Goal: Complete application form: Complete application form

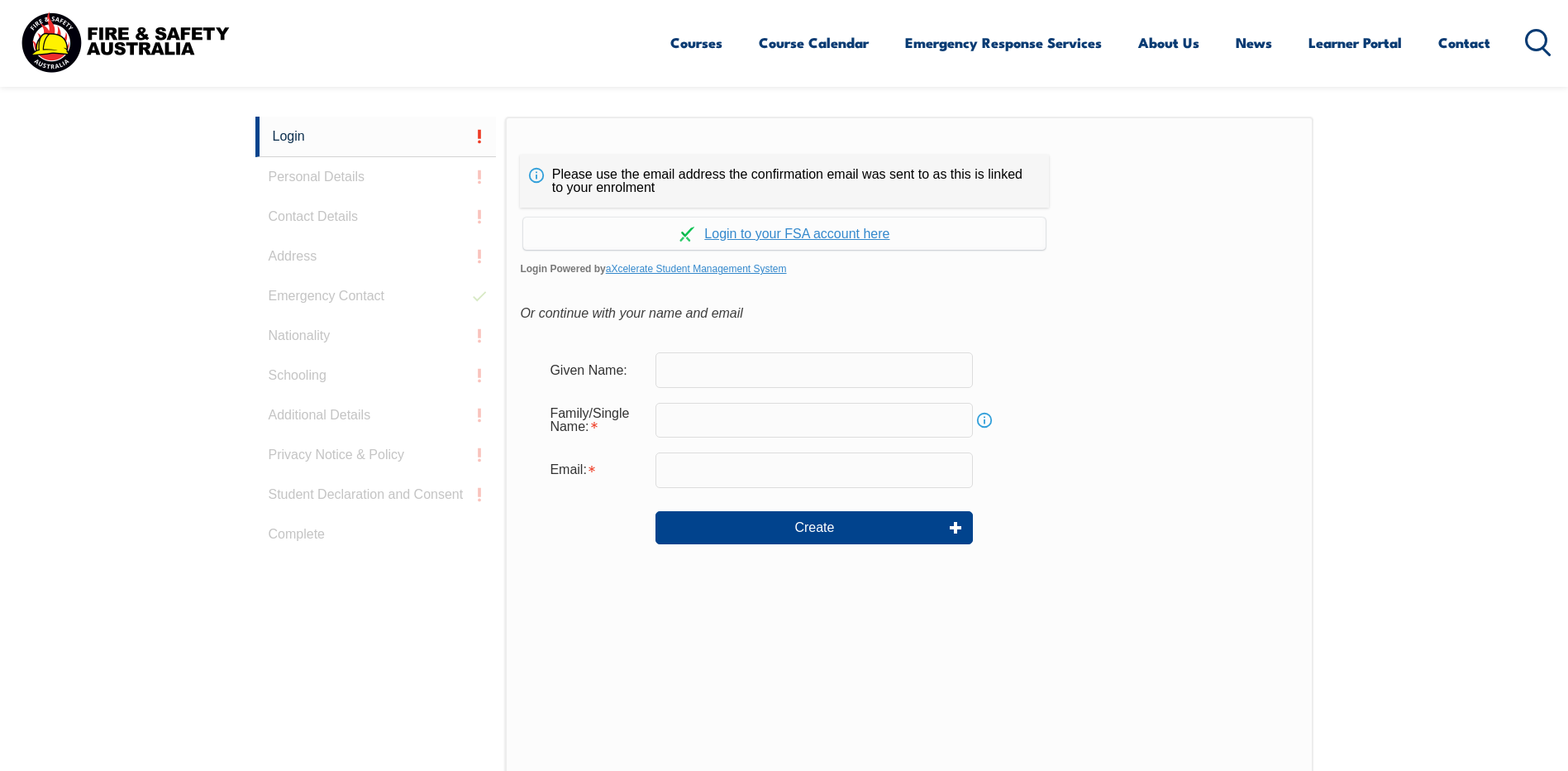
scroll to position [440, 0]
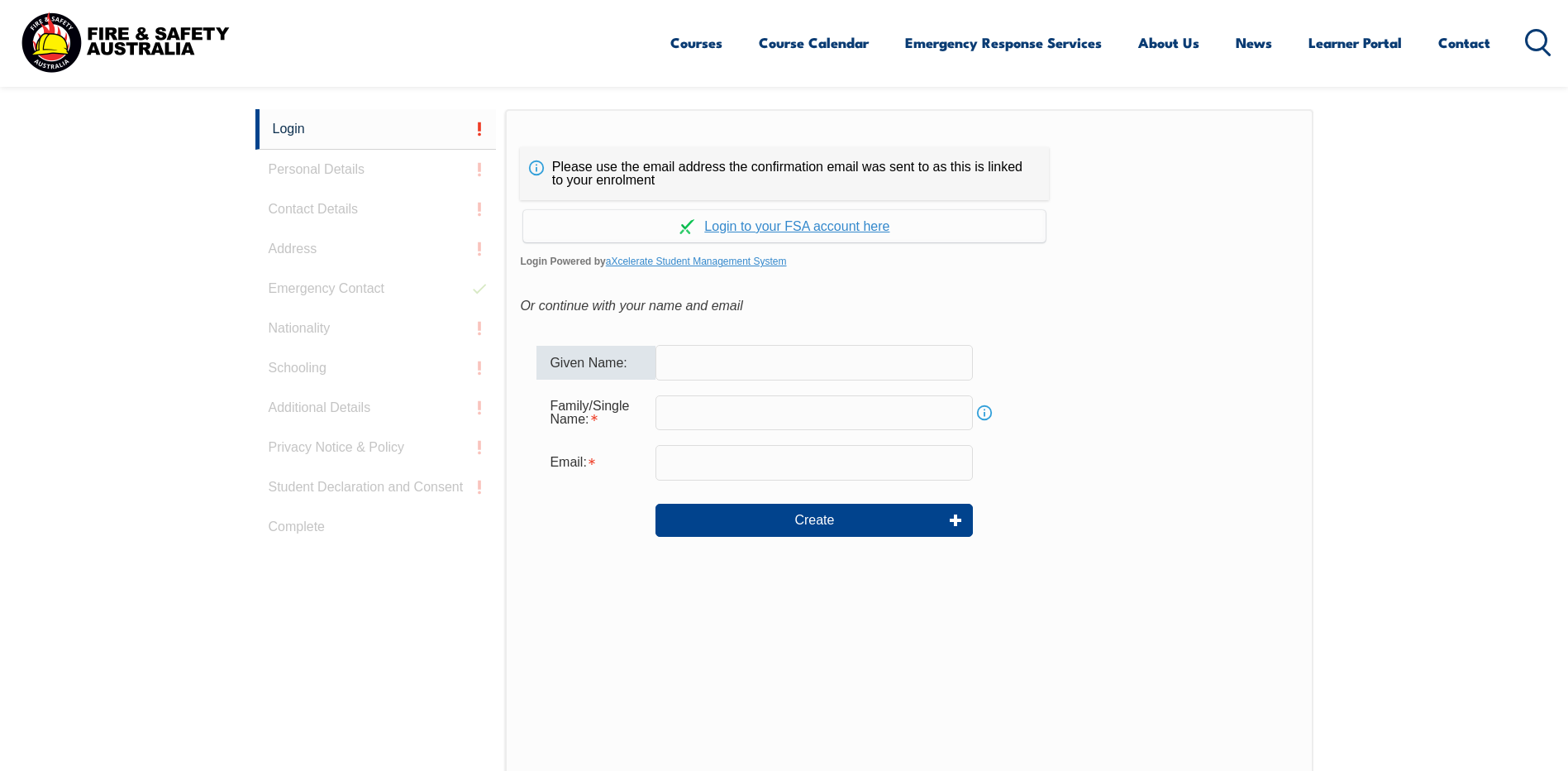
click at [726, 353] on input "text" at bounding box center [814, 362] width 318 height 35
type input "[PERSON_NAME]"
type input "[PERSON_NAME][EMAIL_ADDRESS][PERSON_NAME][DOMAIN_NAME]"
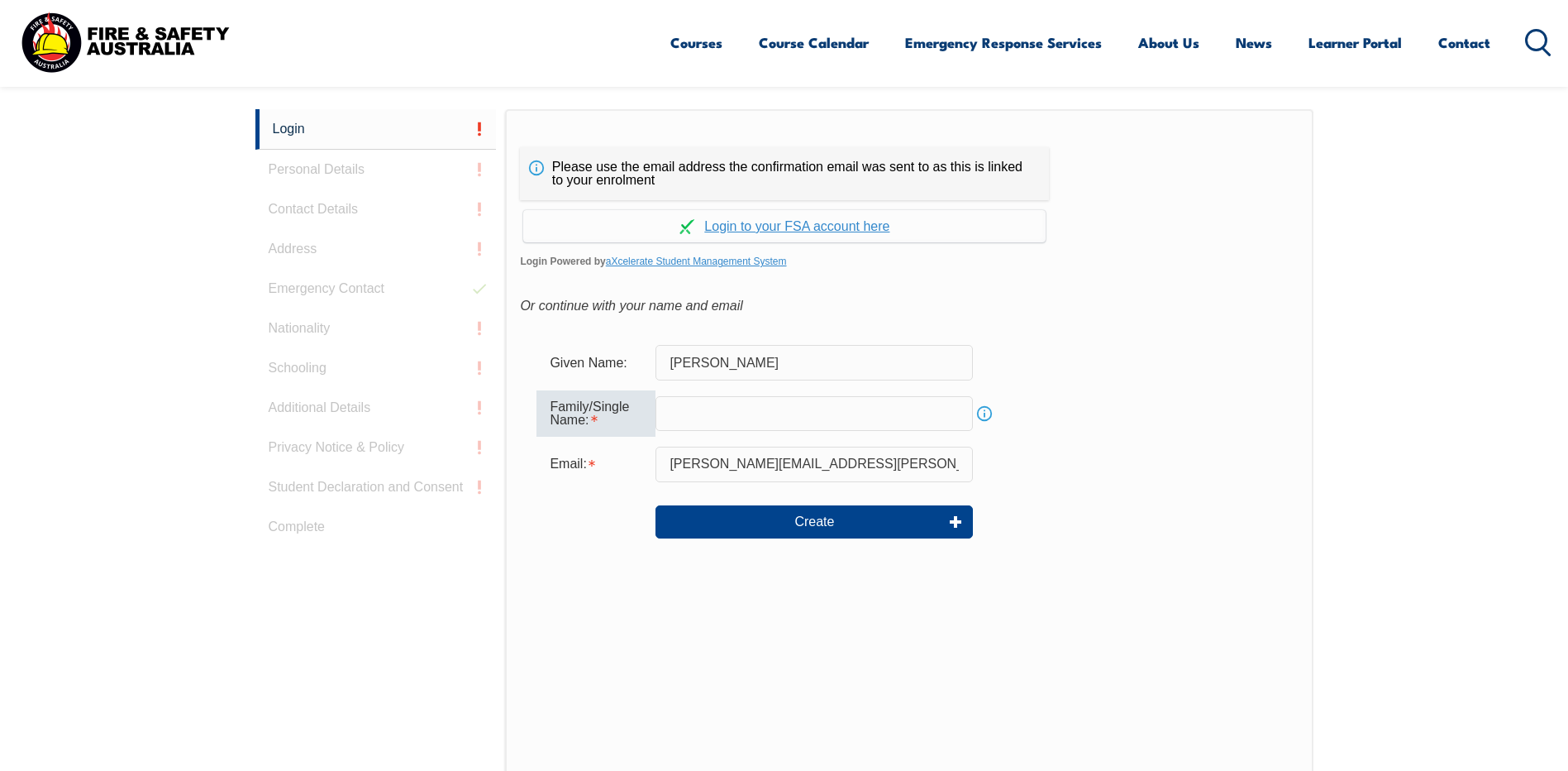
click at [719, 413] on input "text" at bounding box center [814, 414] width 318 height 35
type input "[PERSON_NAME]"
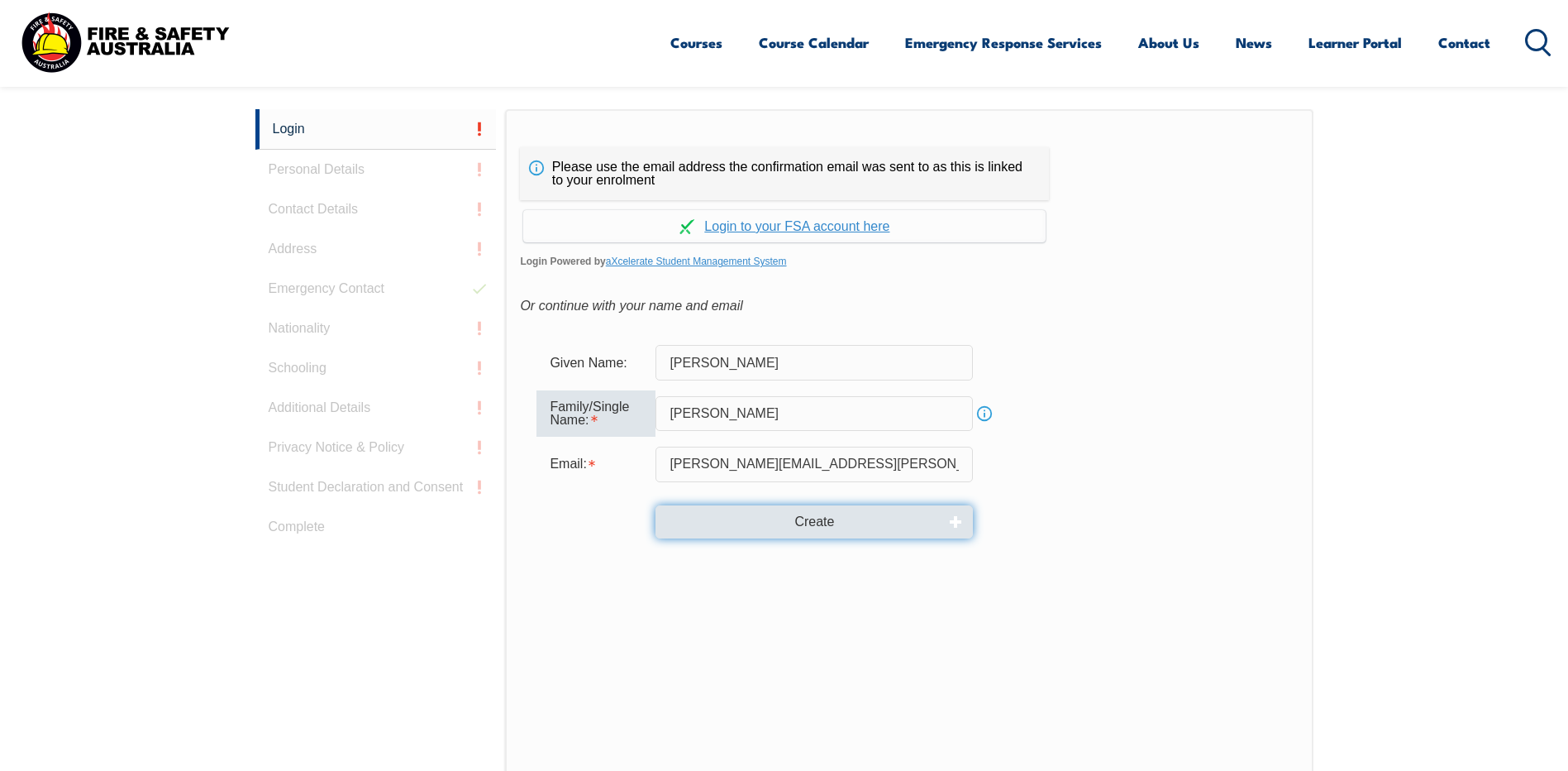
click at [865, 507] on button "Create" at bounding box center [814, 521] width 318 height 33
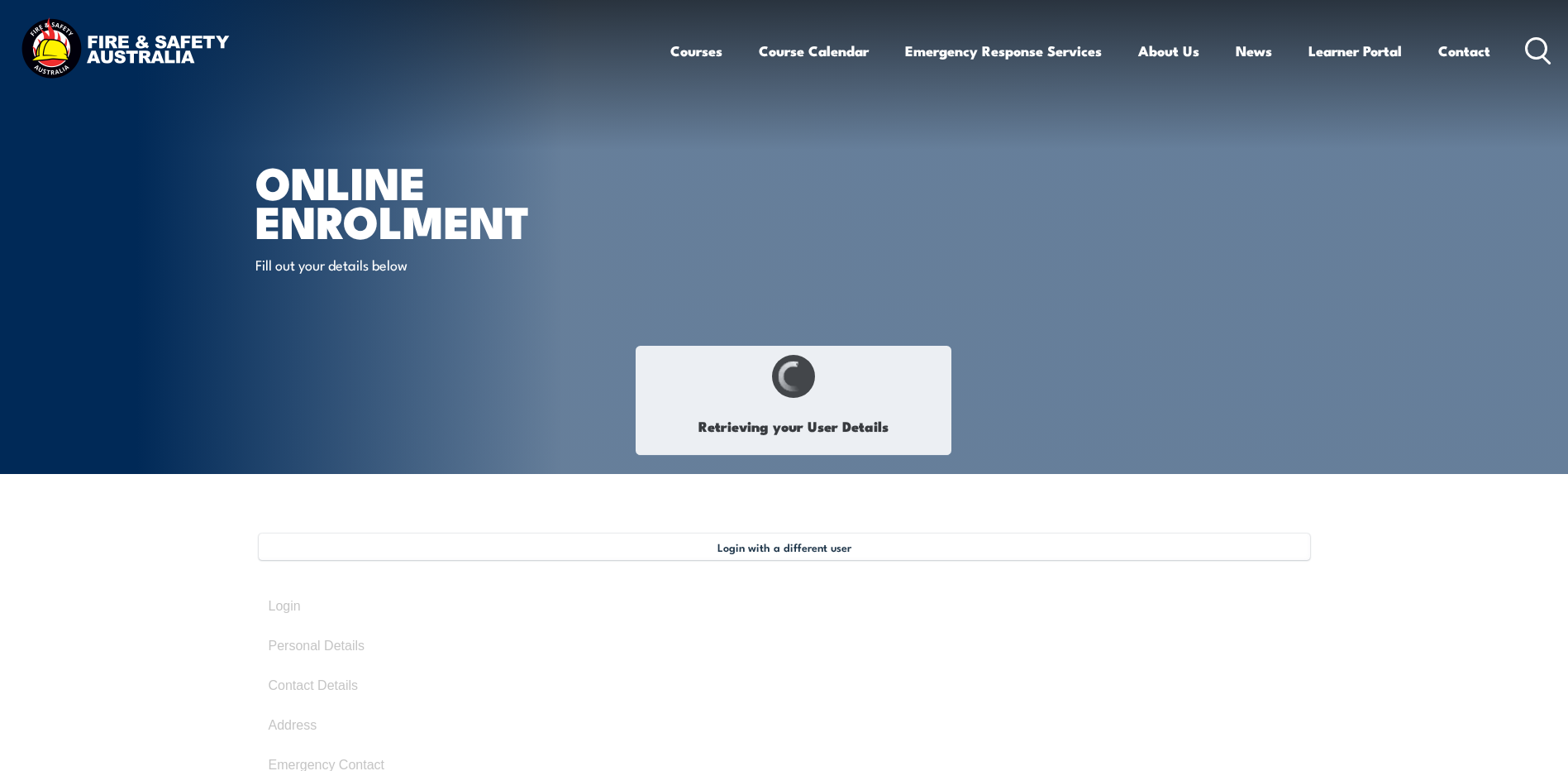
type input "[PERSON_NAME]"
type input "[DATE]"
type input "T6AWBCLLGG"
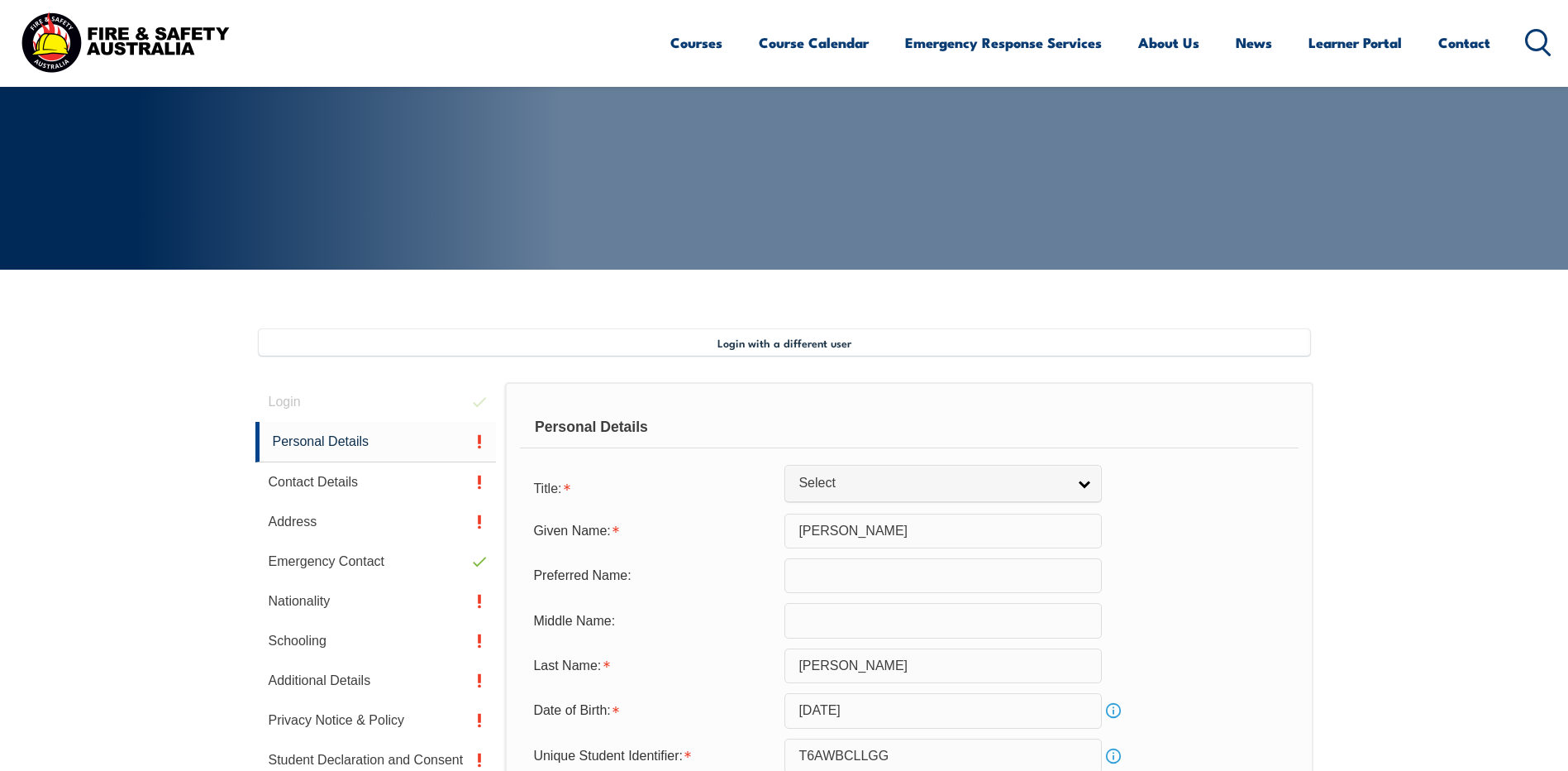
scroll to position [450, 0]
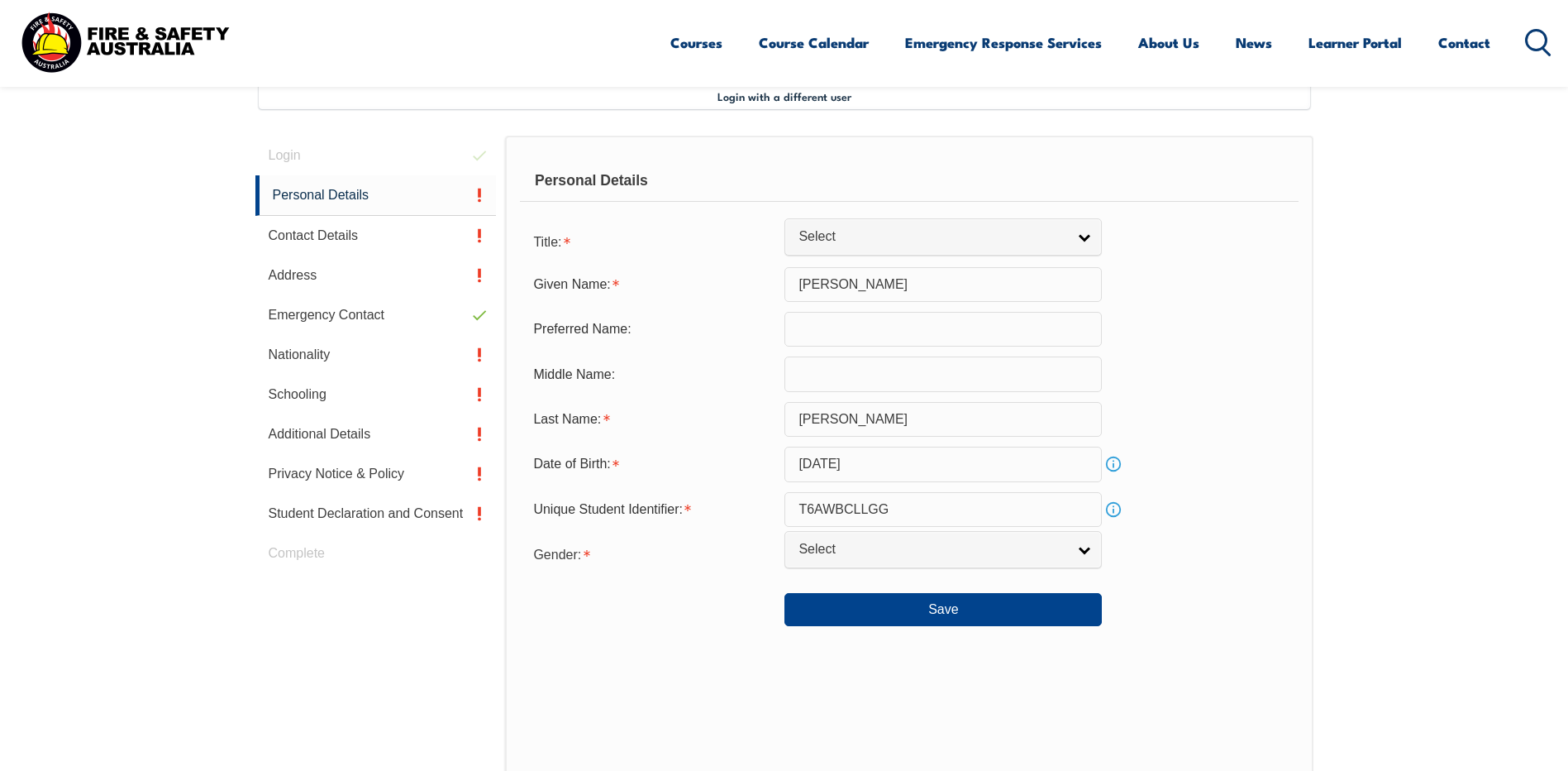
click at [858, 327] on input "text" at bounding box center [943, 329] width 318 height 35
type input "d"
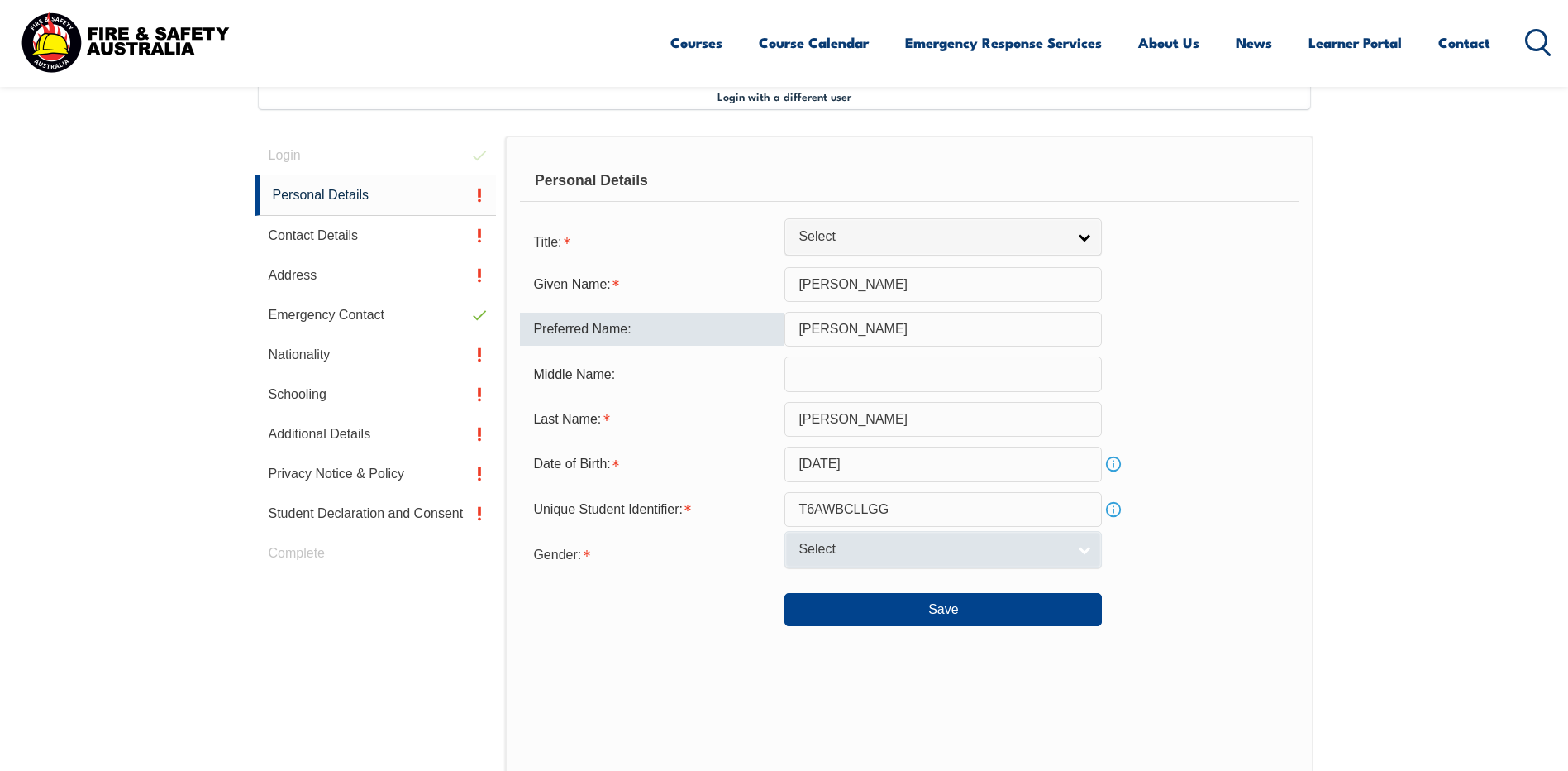
type input "[PERSON_NAME]"
click at [882, 539] on link "Select" at bounding box center [943, 549] width 318 height 37
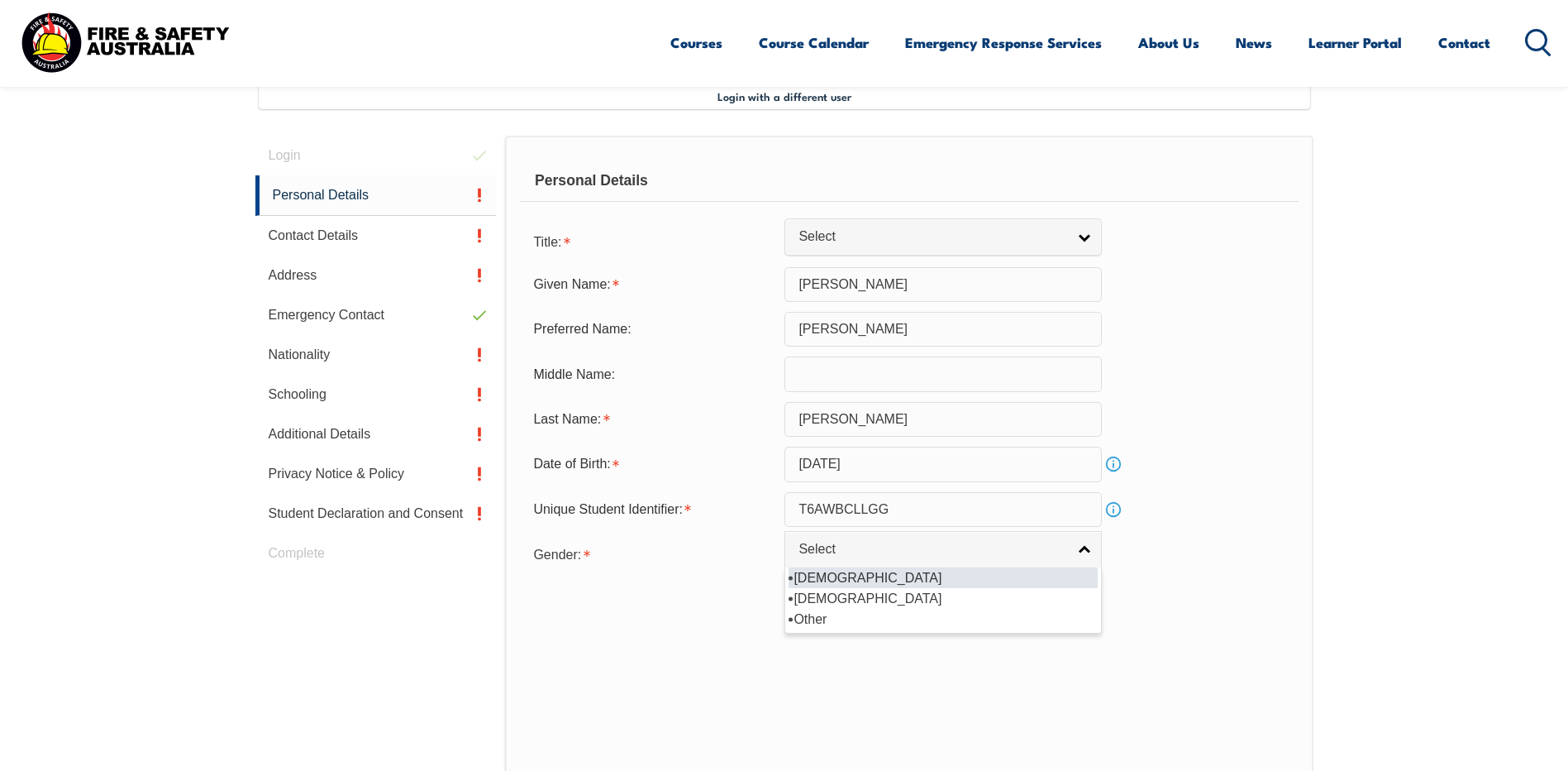
click at [895, 586] on li "[DEMOGRAPHIC_DATA]" at bounding box center [943, 578] width 309 height 20
select select "M"
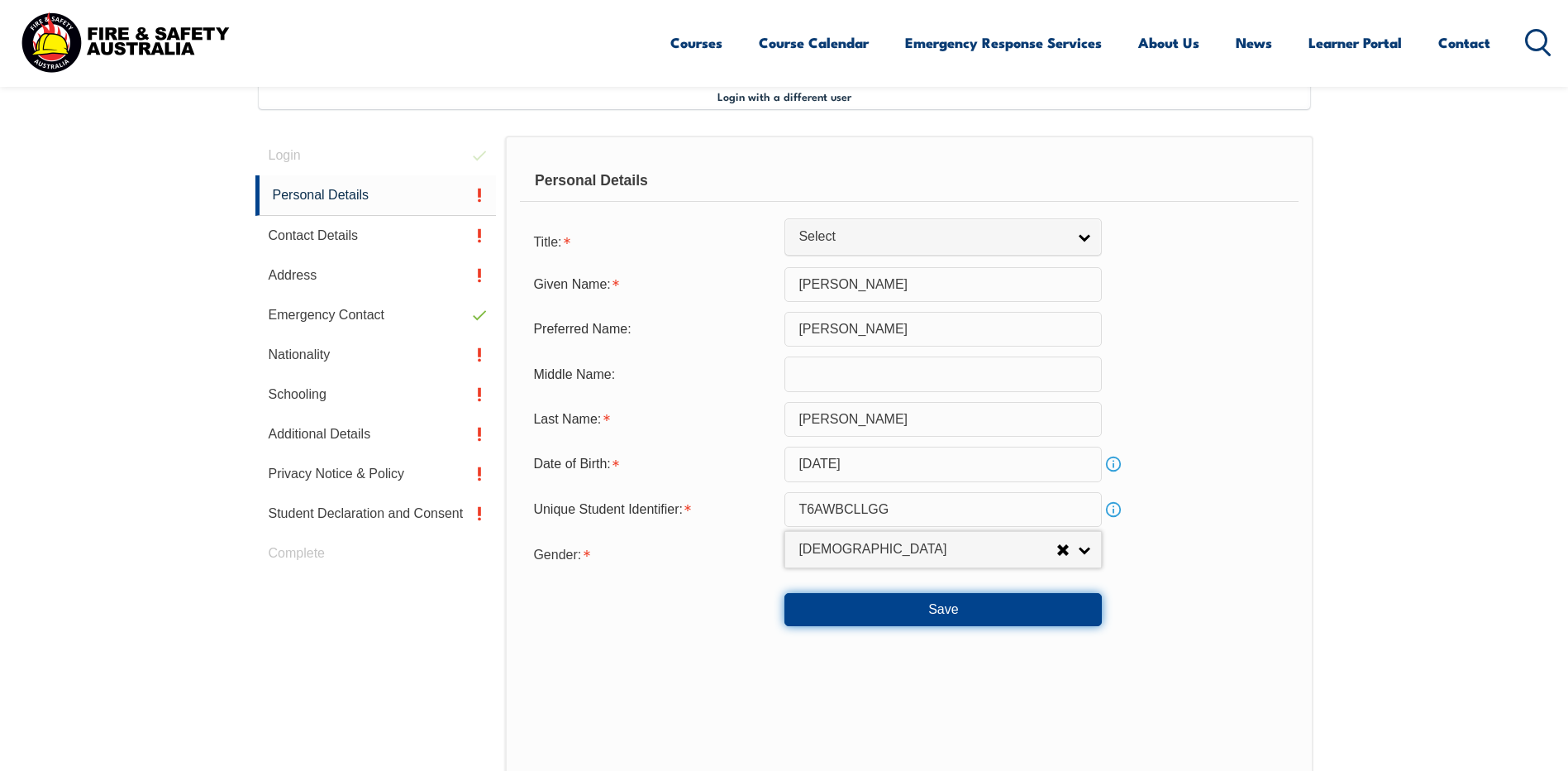
click at [902, 606] on button "Save" at bounding box center [943, 610] width 318 height 33
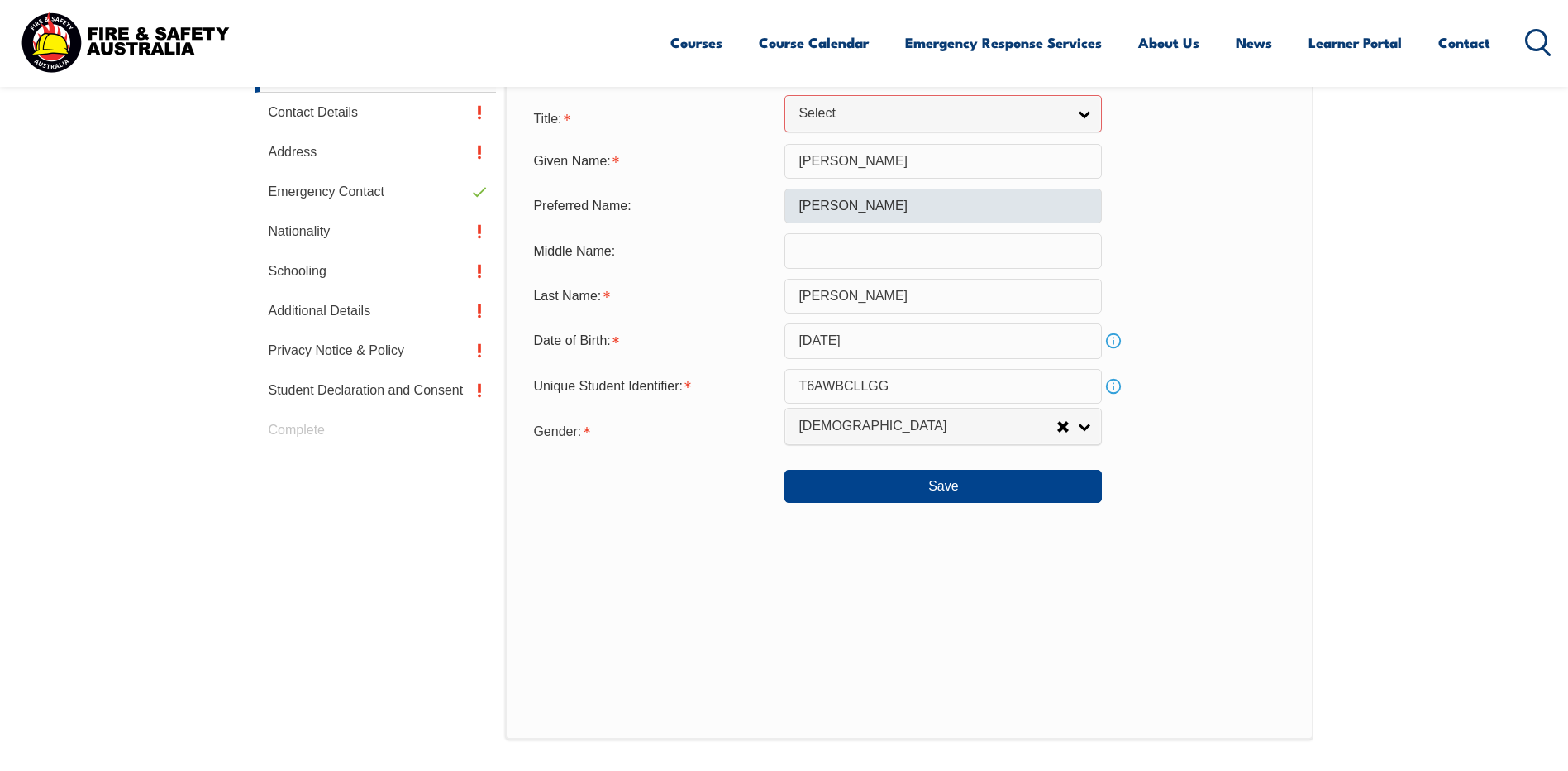
scroll to position [585, 0]
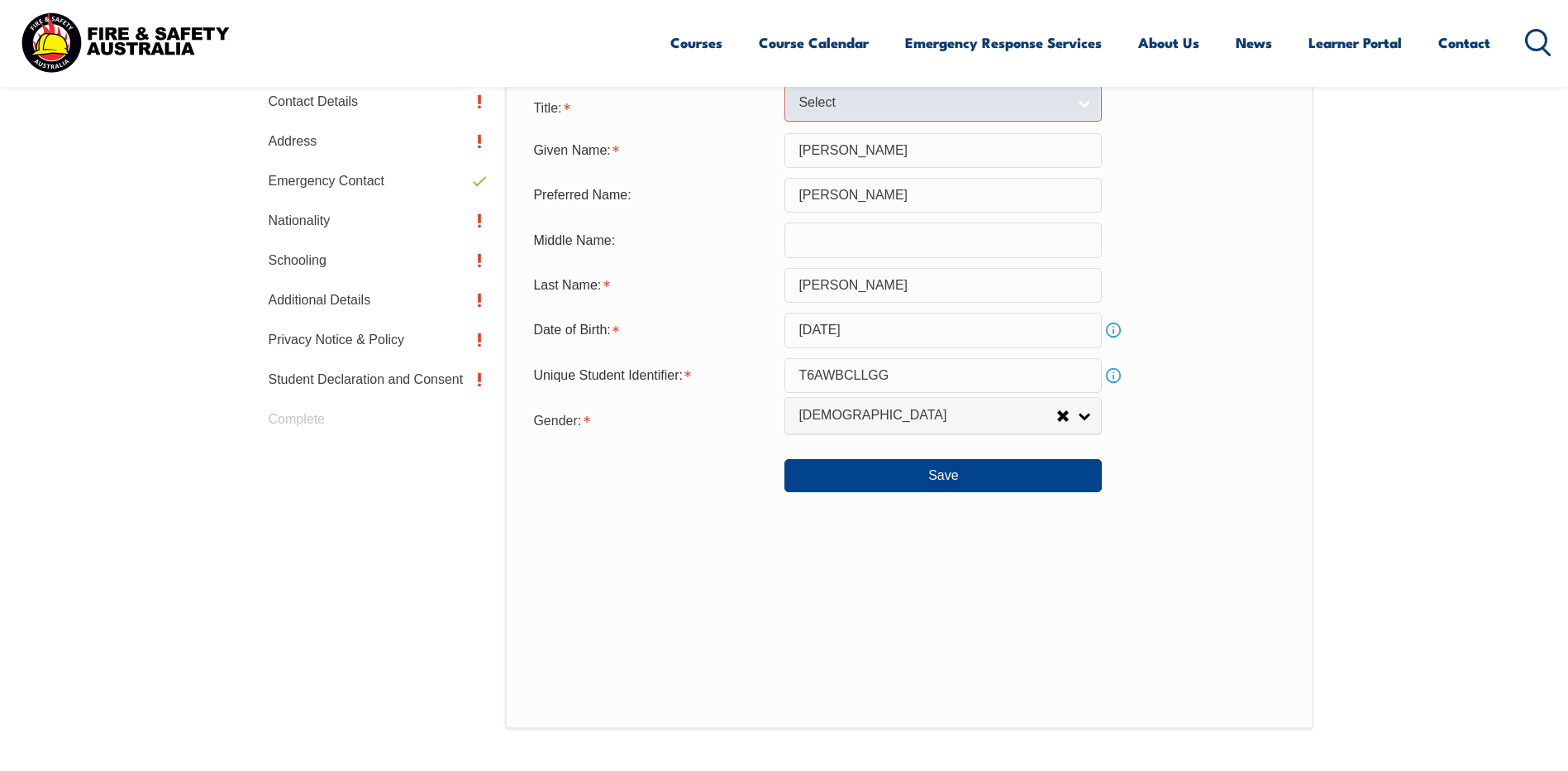
click at [820, 109] on span "Select" at bounding box center [932, 102] width 268 height 18
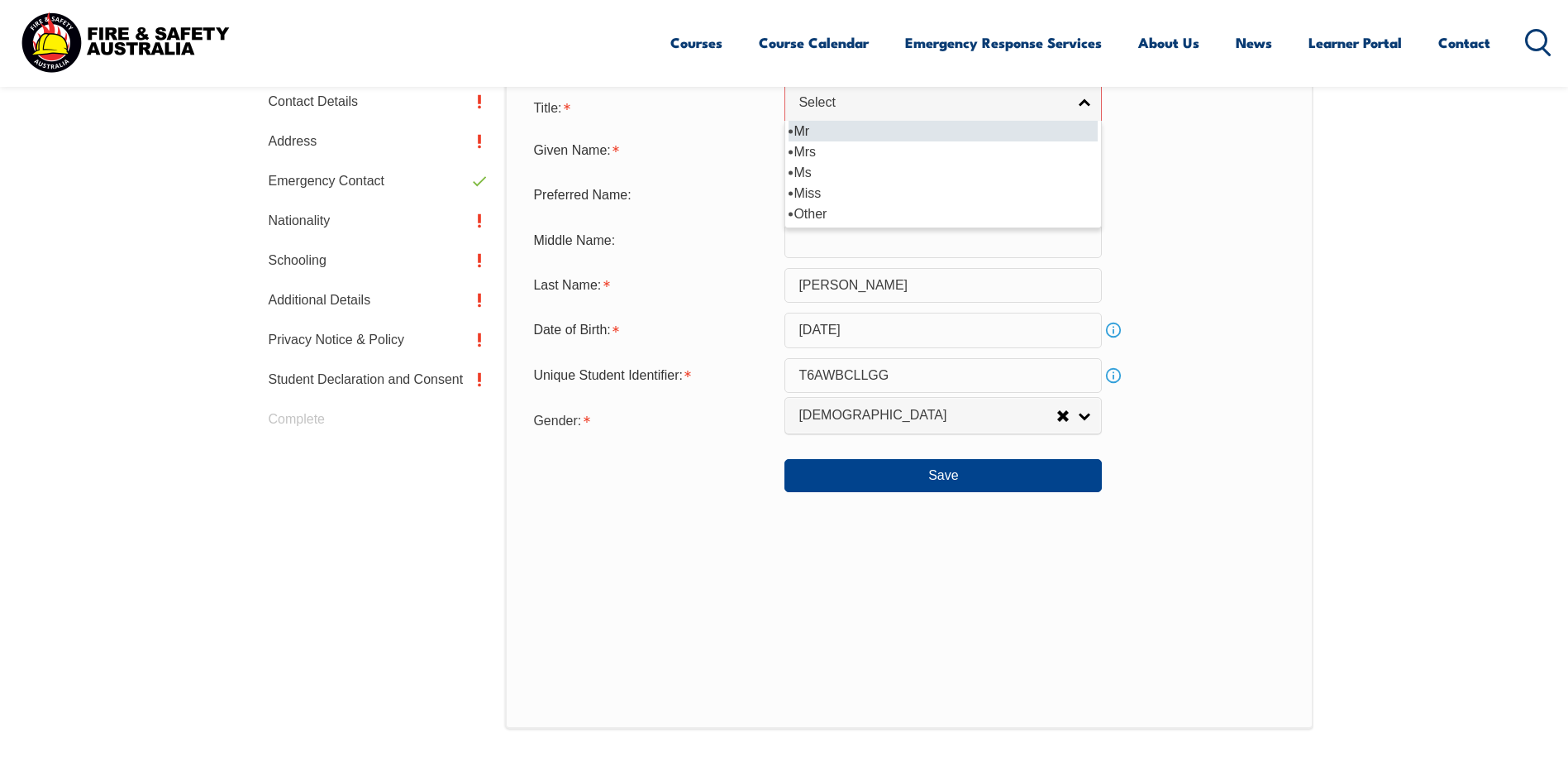
click at [829, 134] on li "Mr" at bounding box center [943, 131] width 309 height 20
select select "Mr"
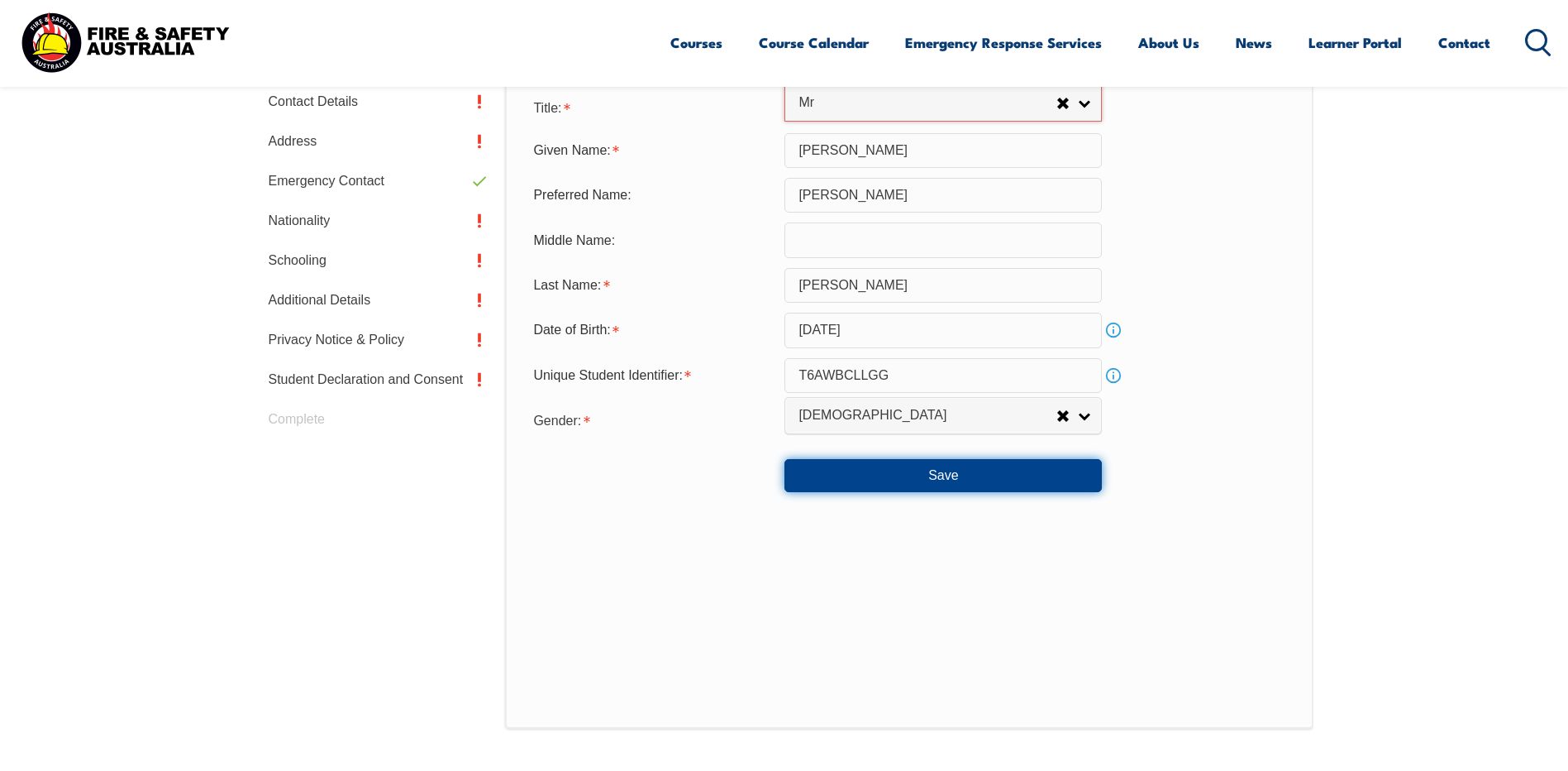
click at [899, 467] on button "Save" at bounding box center [943, 475] width 318 height 33
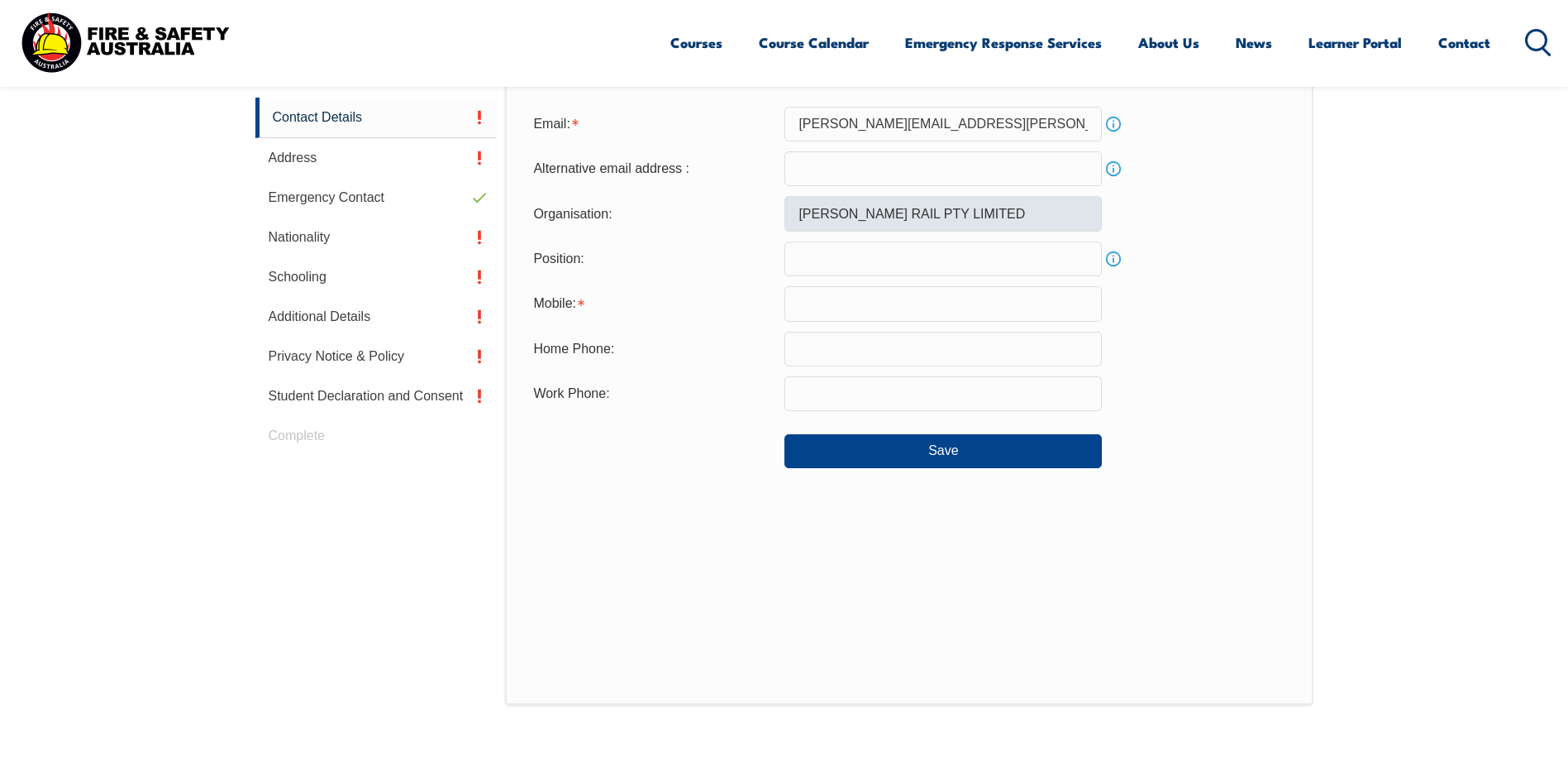
scroll to position [450, 0]
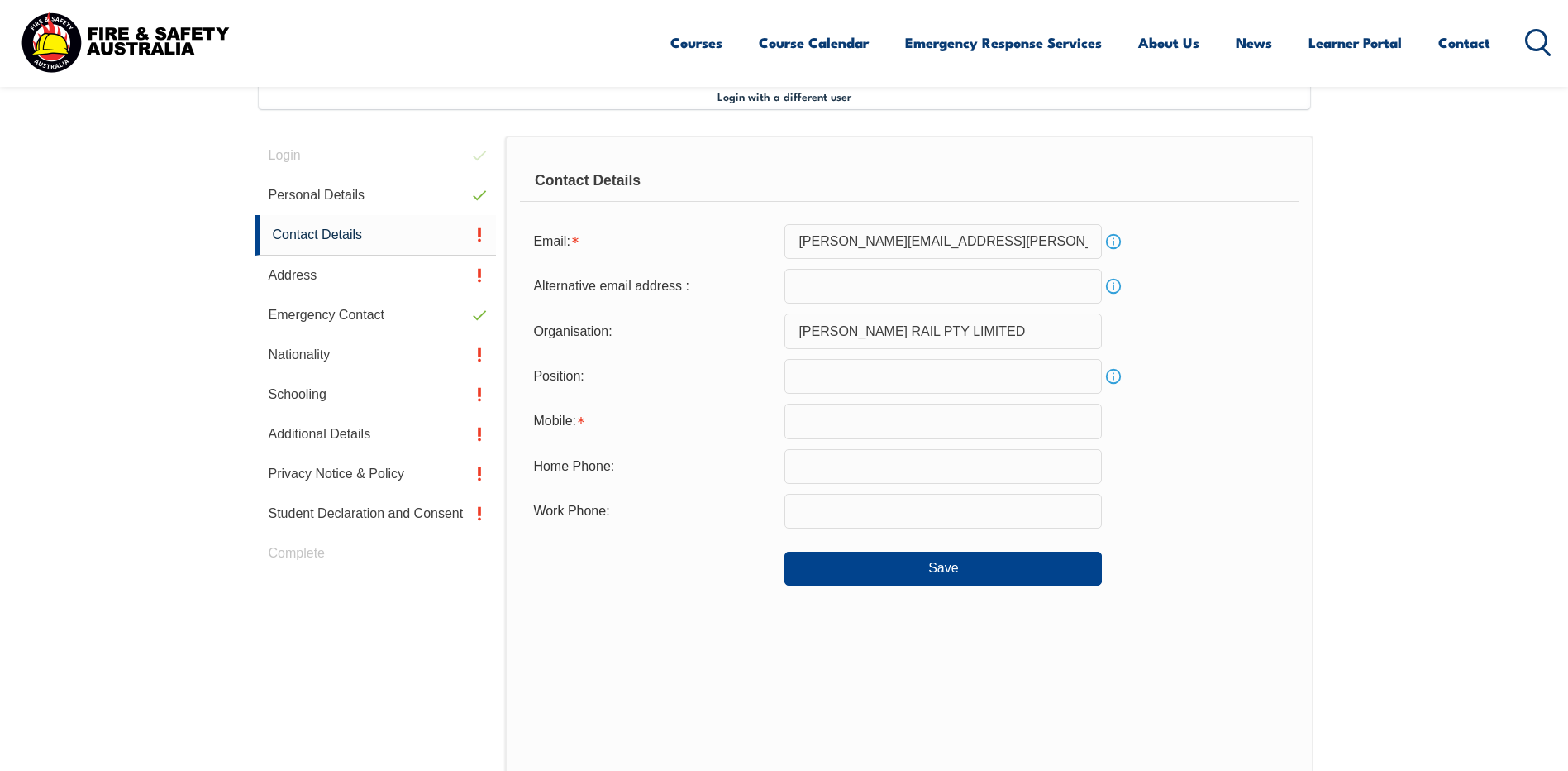
click at [864, 369] on input "text" at bounding box center [943, 377] width 318 height 35
click at [860, 435] on input "text" at bounding box center [943, 421] width 318 height 35
click at [867, 371] on input "text" at bounding box center [943, 377] width 318 height 35
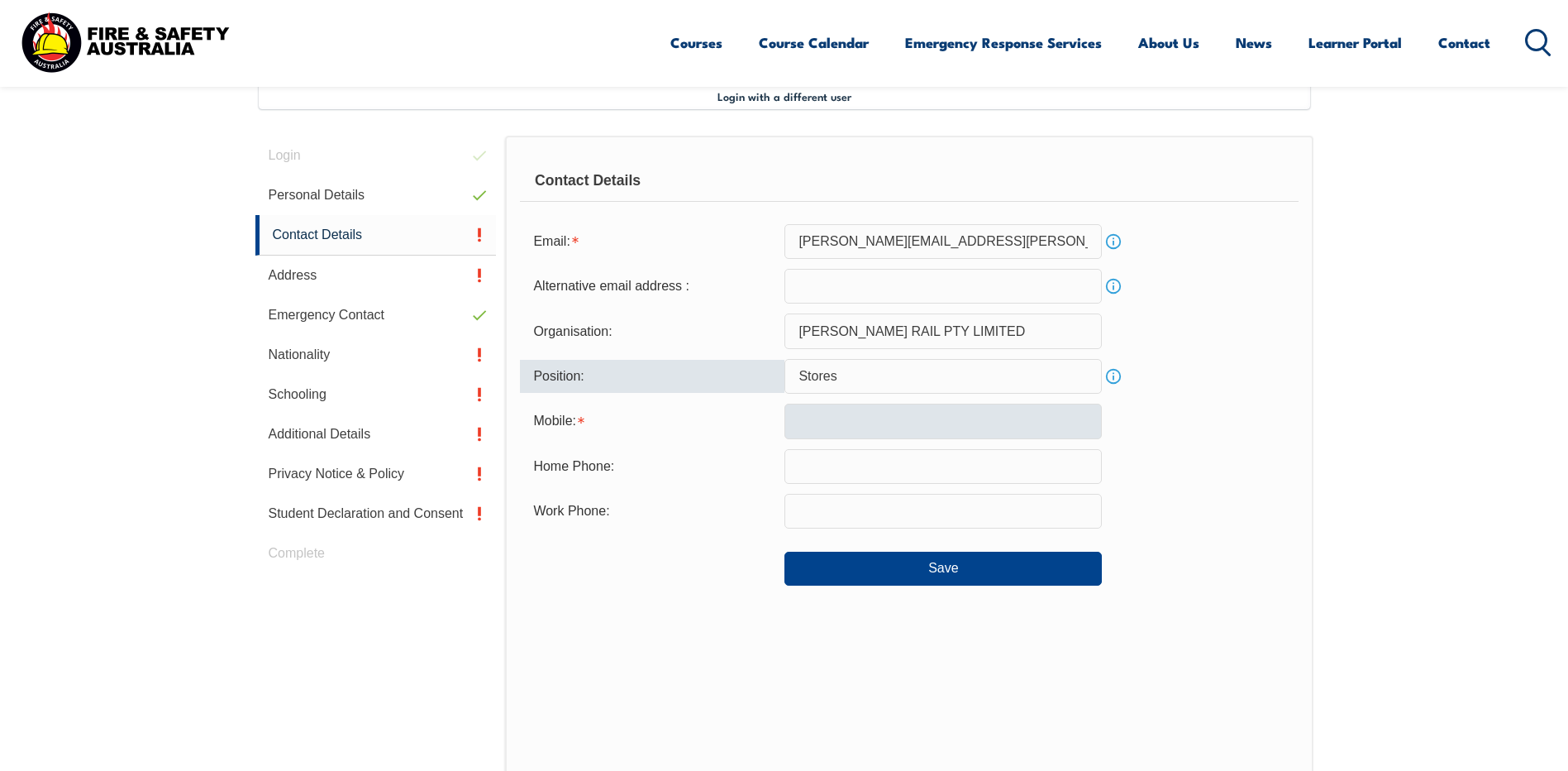
type input "Stores"
click at [869, 407] on input "text" at bounding box center [943, 421] width 318 height 35
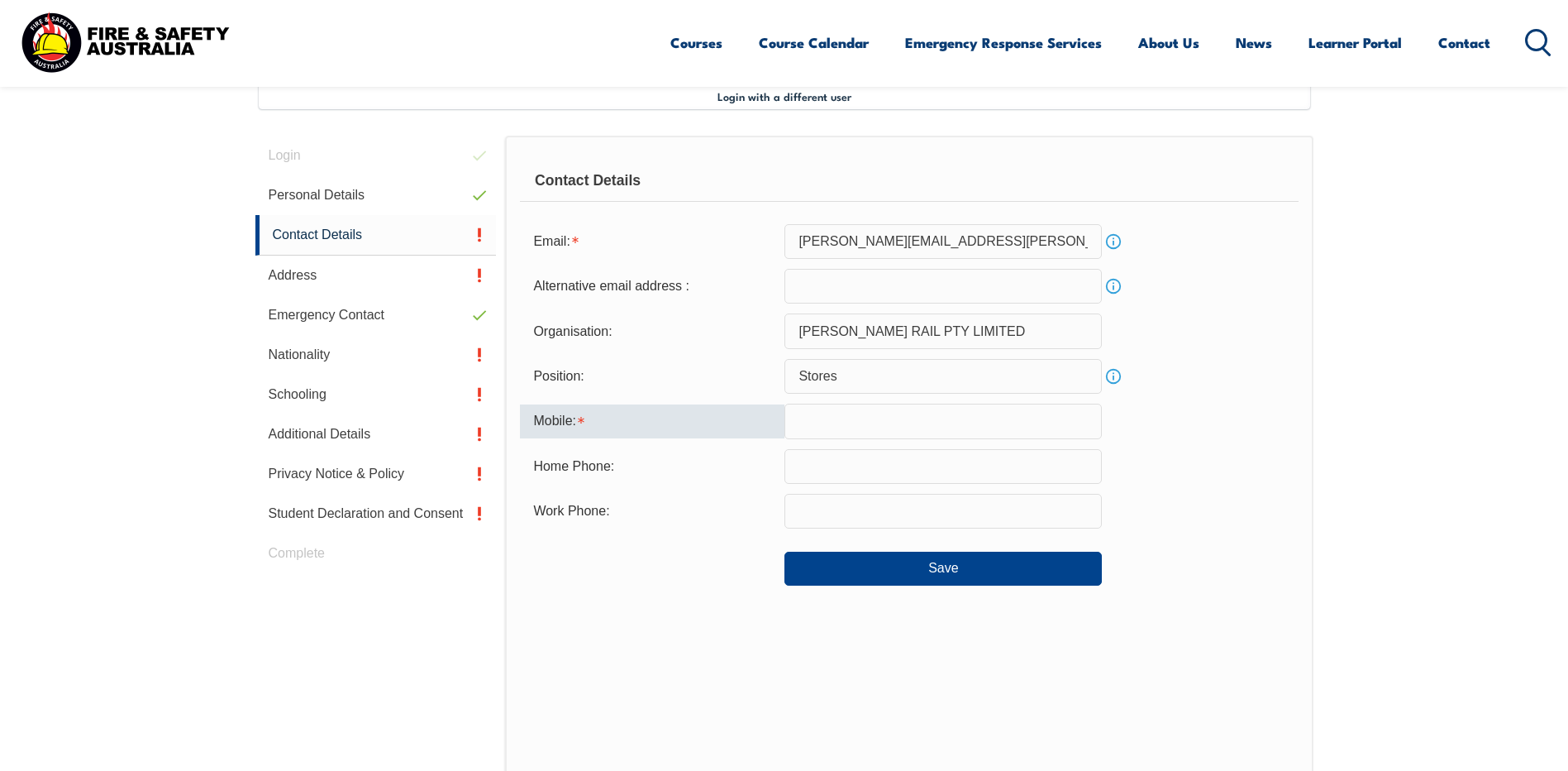
type input "0403389139"
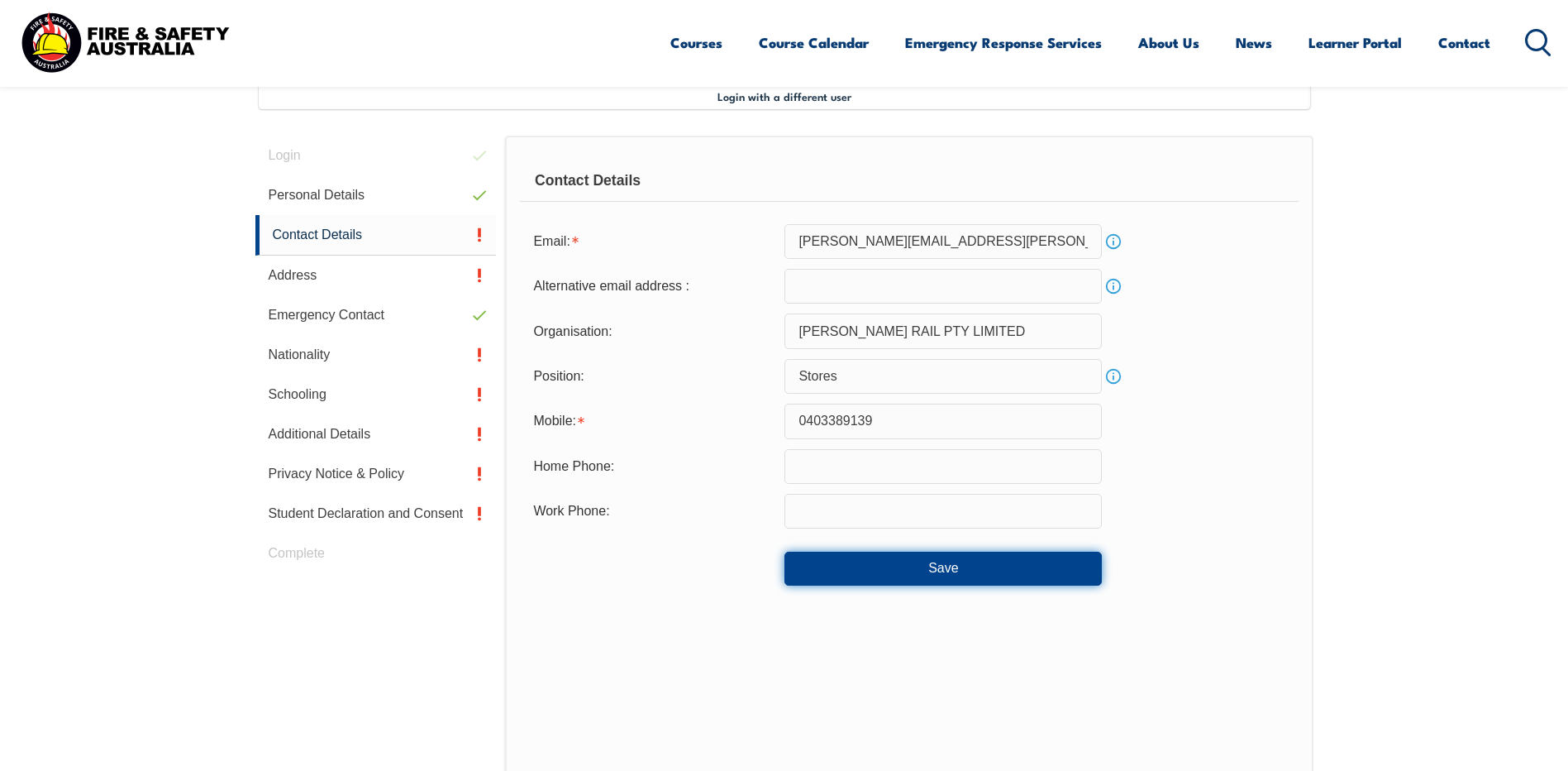
click at [886, 569] on button "Save" at bounding box center [943, 568] width 318 height 33
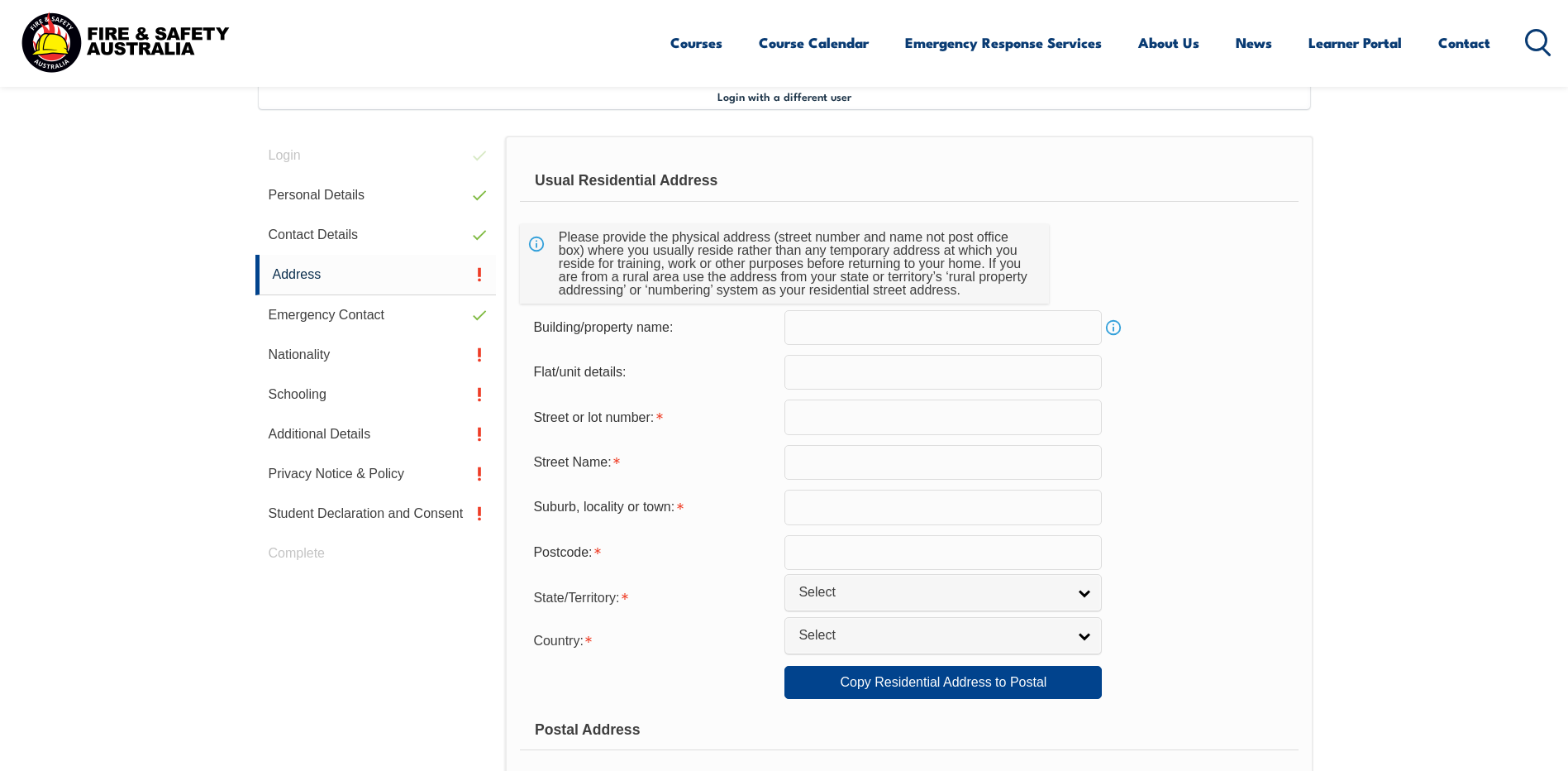
click at [811, 416] on input "text" at bounding box center [943, 417] width 318 height 35
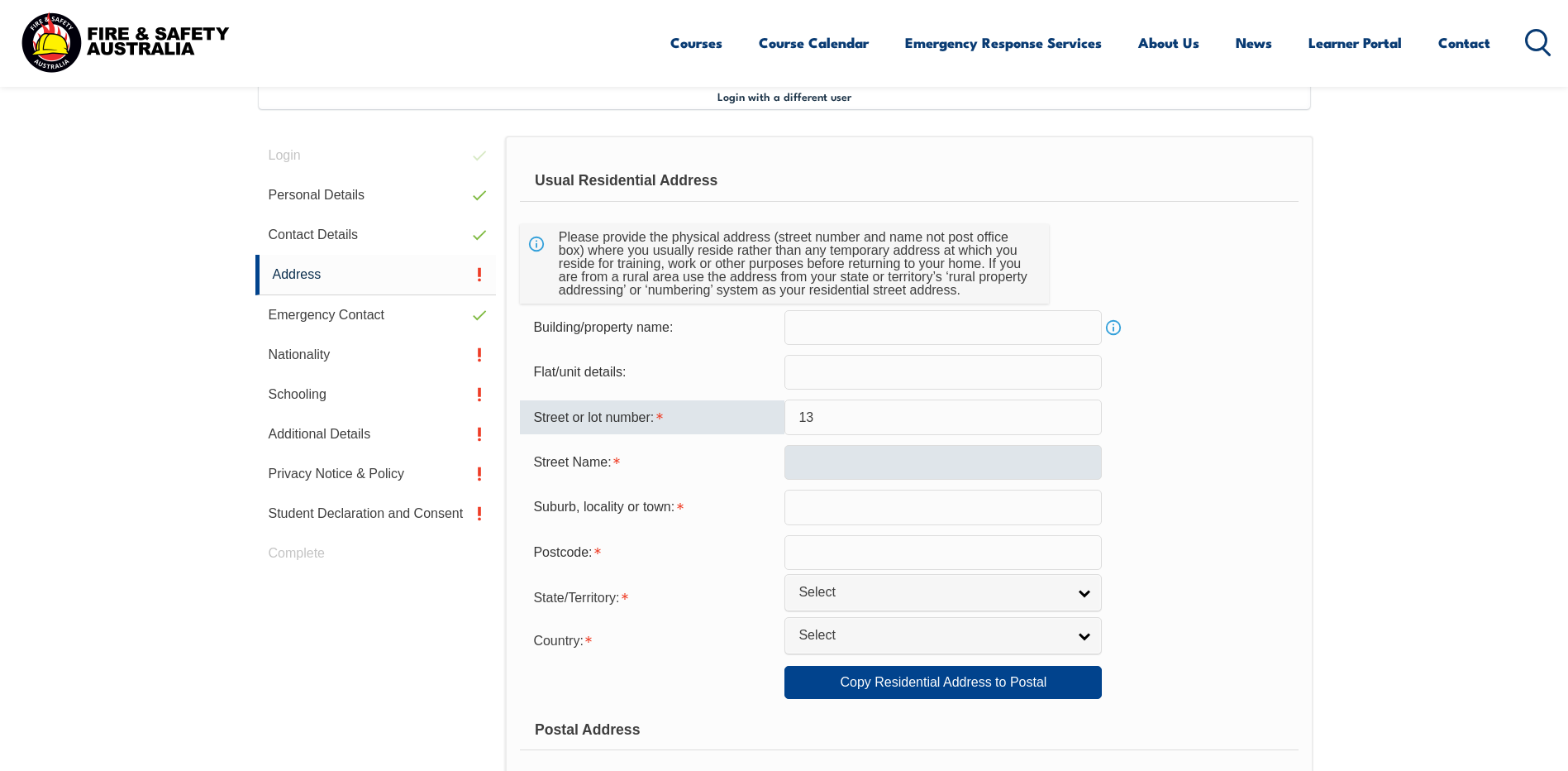
type input "13"
click at [837, 458] on input "text" at bounding box center [943, 462] width 318 height 35
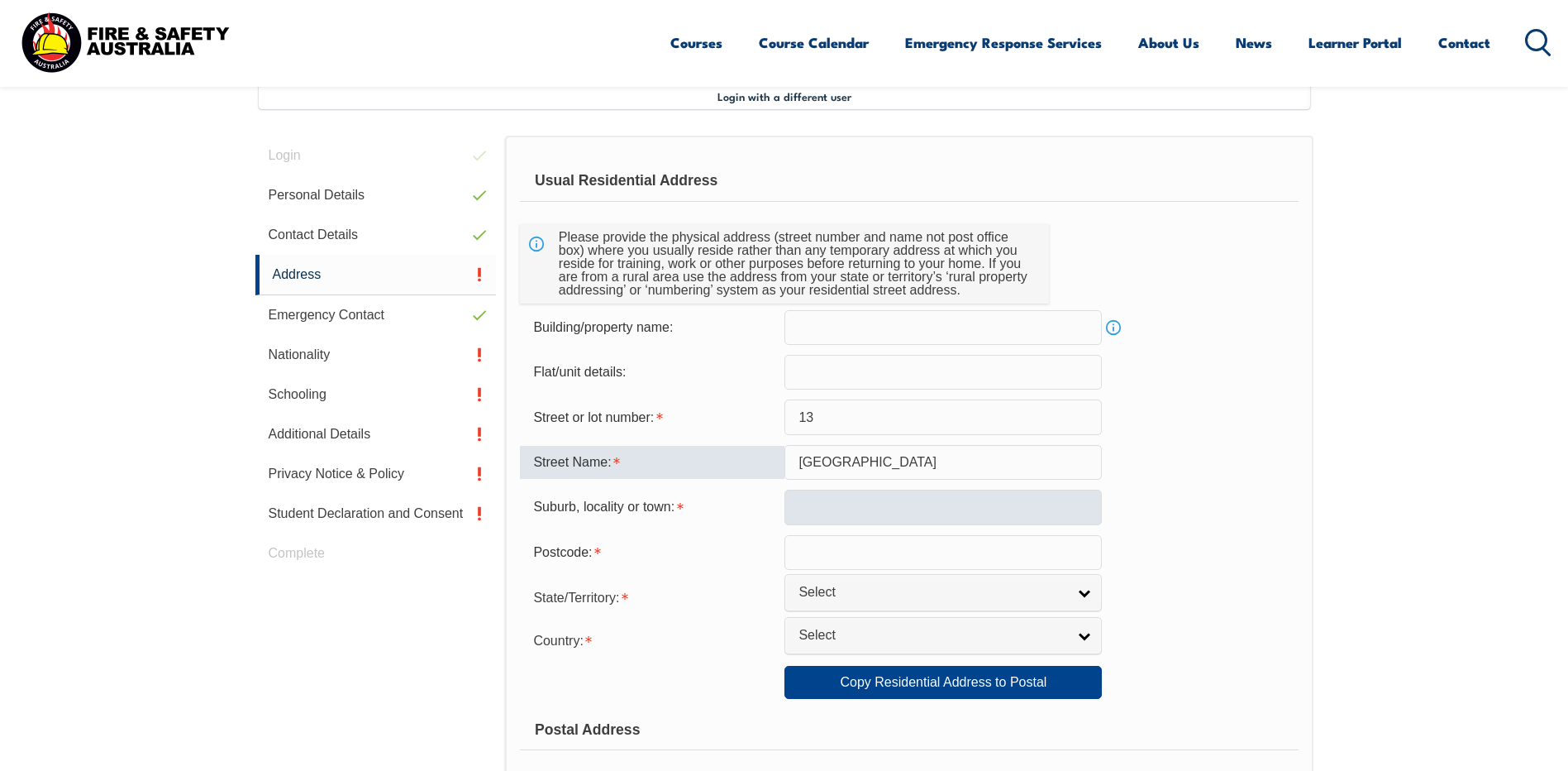
type input "Railway Lane"
click at [844, 505] on input "text" at bounding box center [943, 507] width 318 height 35
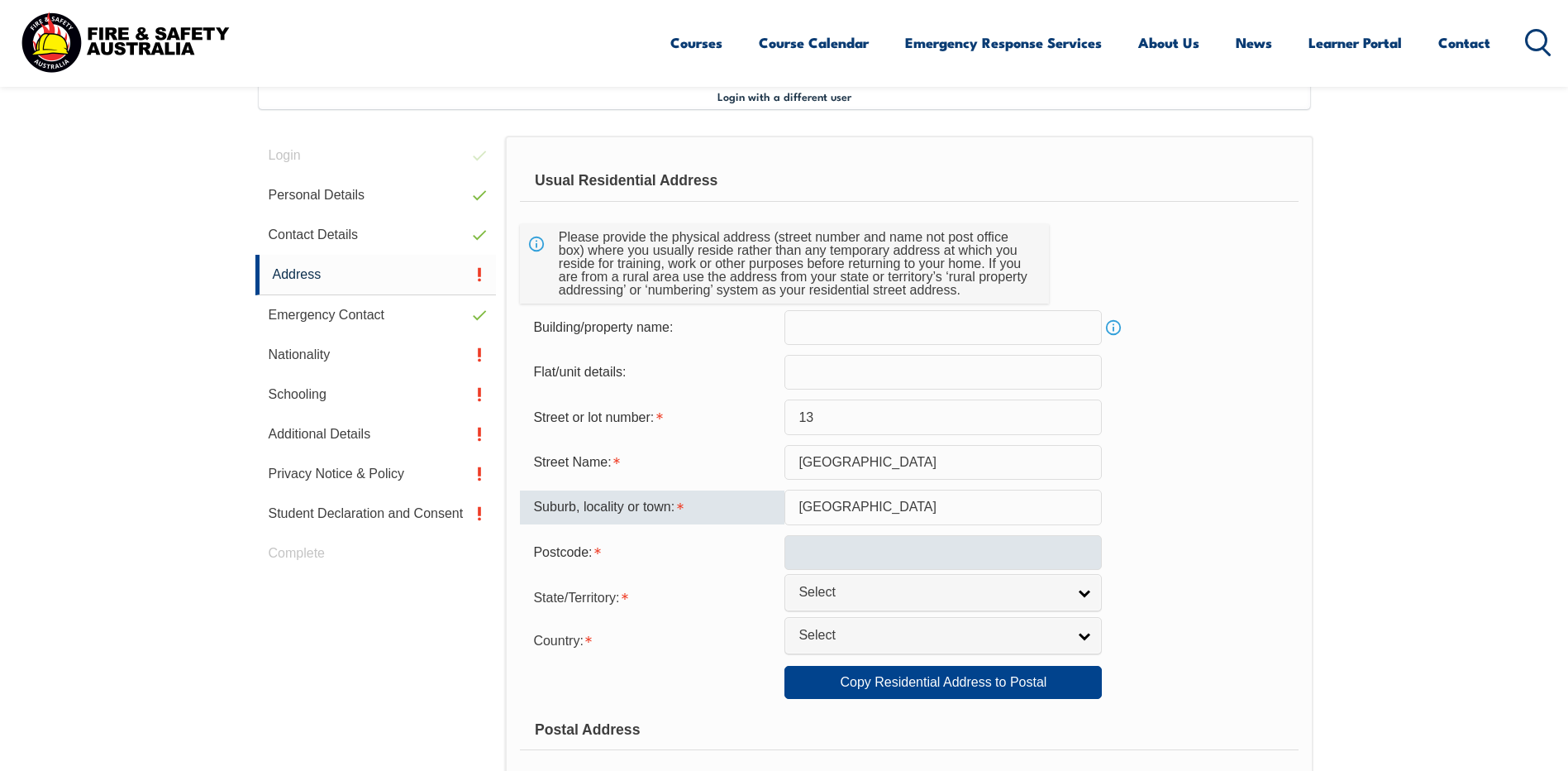
type input "Maryborough West"
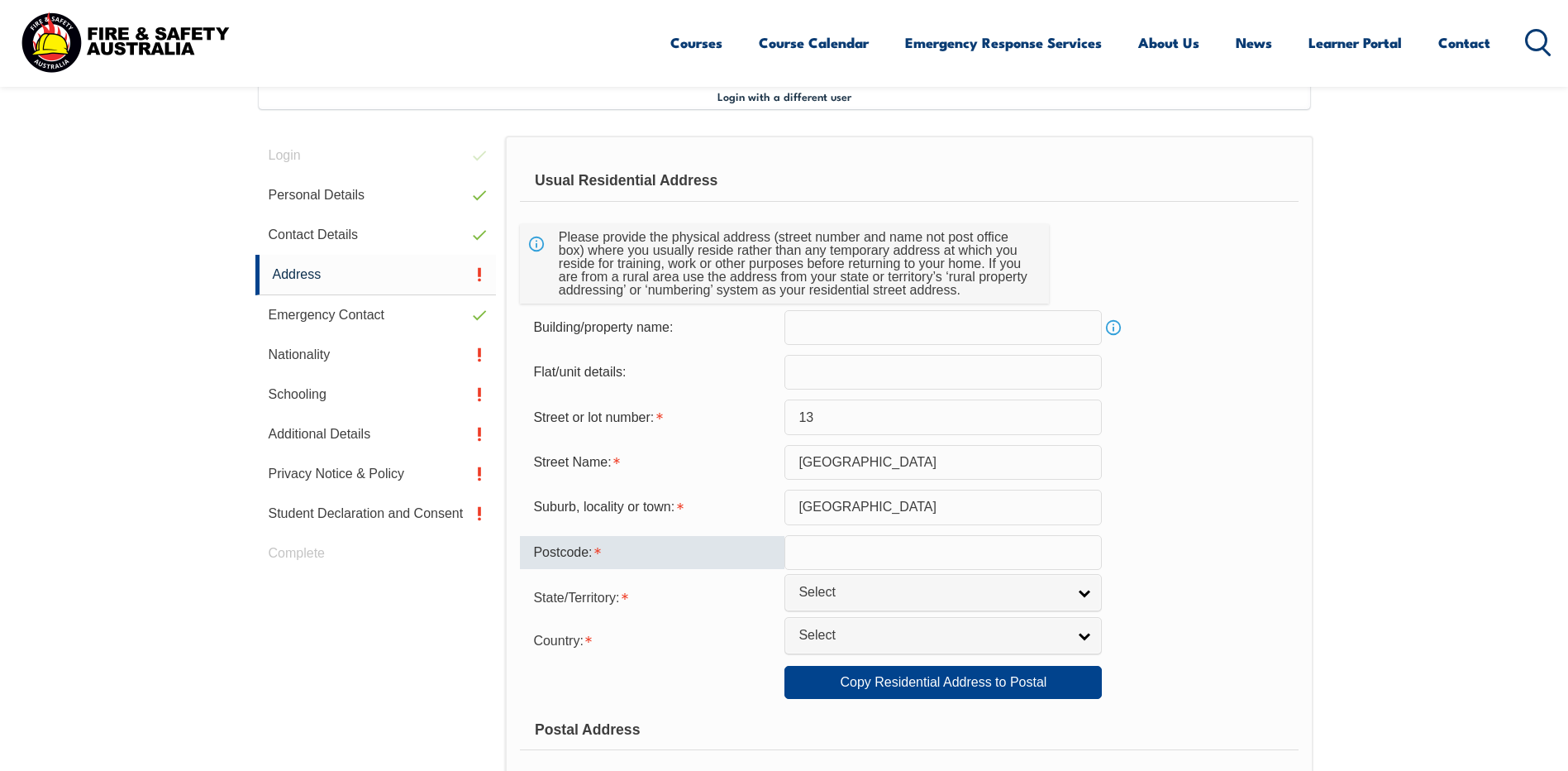
click at [842, 543] on input "text" at bounding box center [943, 553] width 318 height 35
type input "4650"
click at [838, 599] on span "Select" at bounding box center [932, 592] width 268 height 18
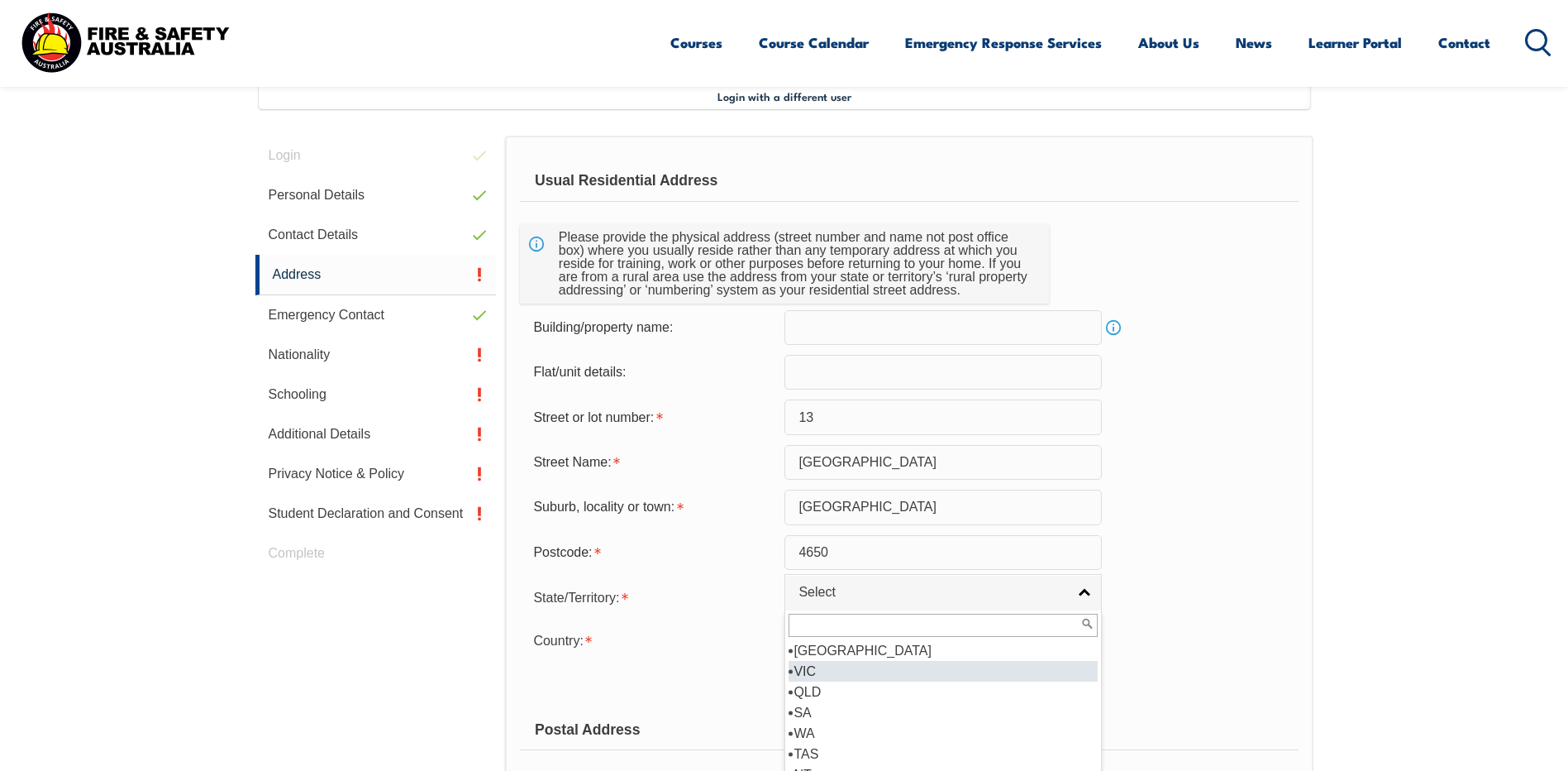
click at [815, 683] on li "QLD" at bounding box center [943, 692] width 309 height 20
select select "QLD"
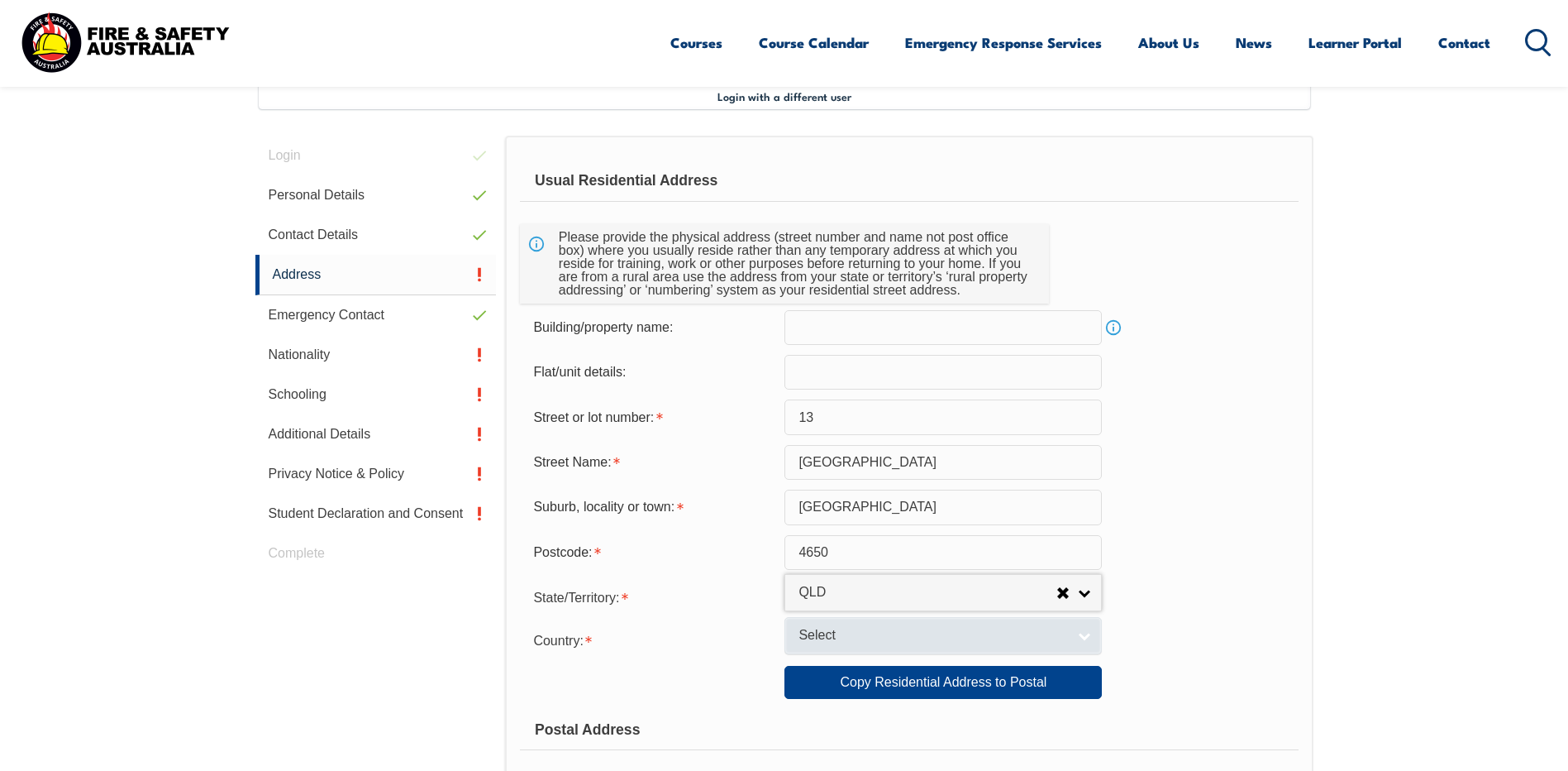
click at [820, 638] on span "Select" at bounding box center [932, 635] width 268 height 18
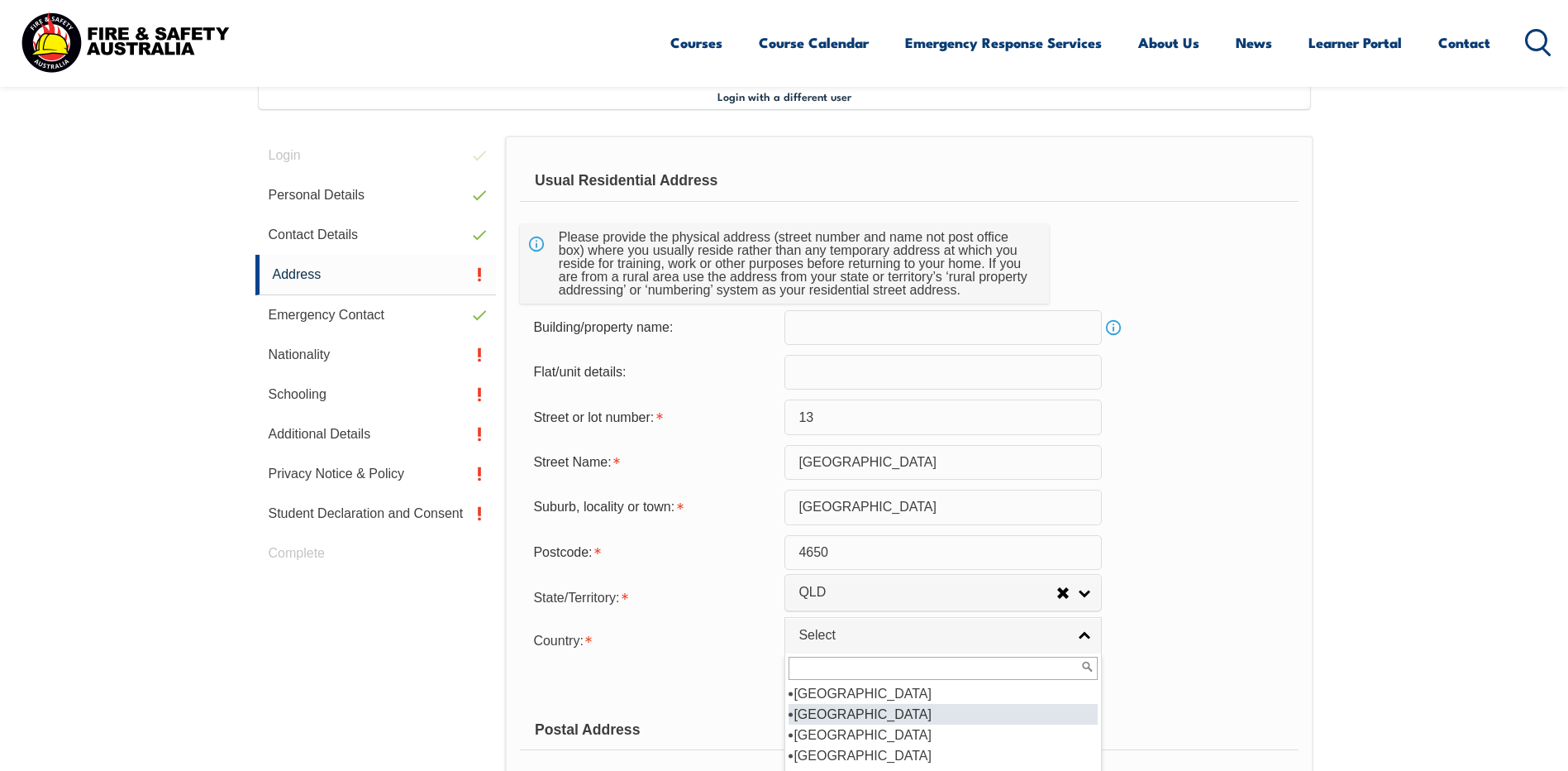
scroll to position [248, 0]
click at [835, 716] on li "[GEOGRAPHIC_DATA]" at bounding box center [943, 714] width 309 height 20
select select "1101"
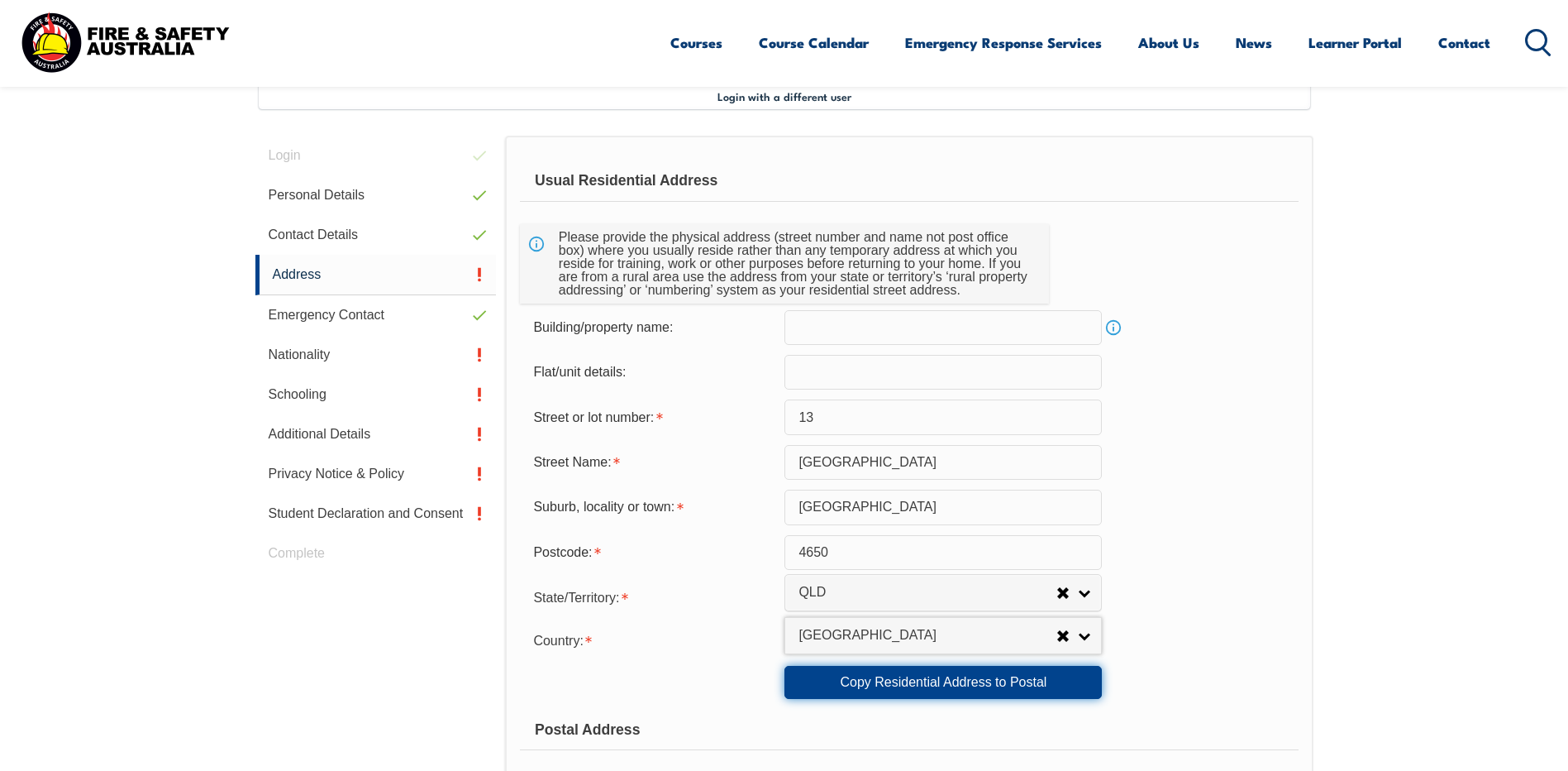
click at [862, 679] on link "Copy Residential Address to Postal" at bounding box center [943, 683] width 318 height 33
type input "13"
type input "Railway Lane"
type input "Maryborough West"
select select "QLD"
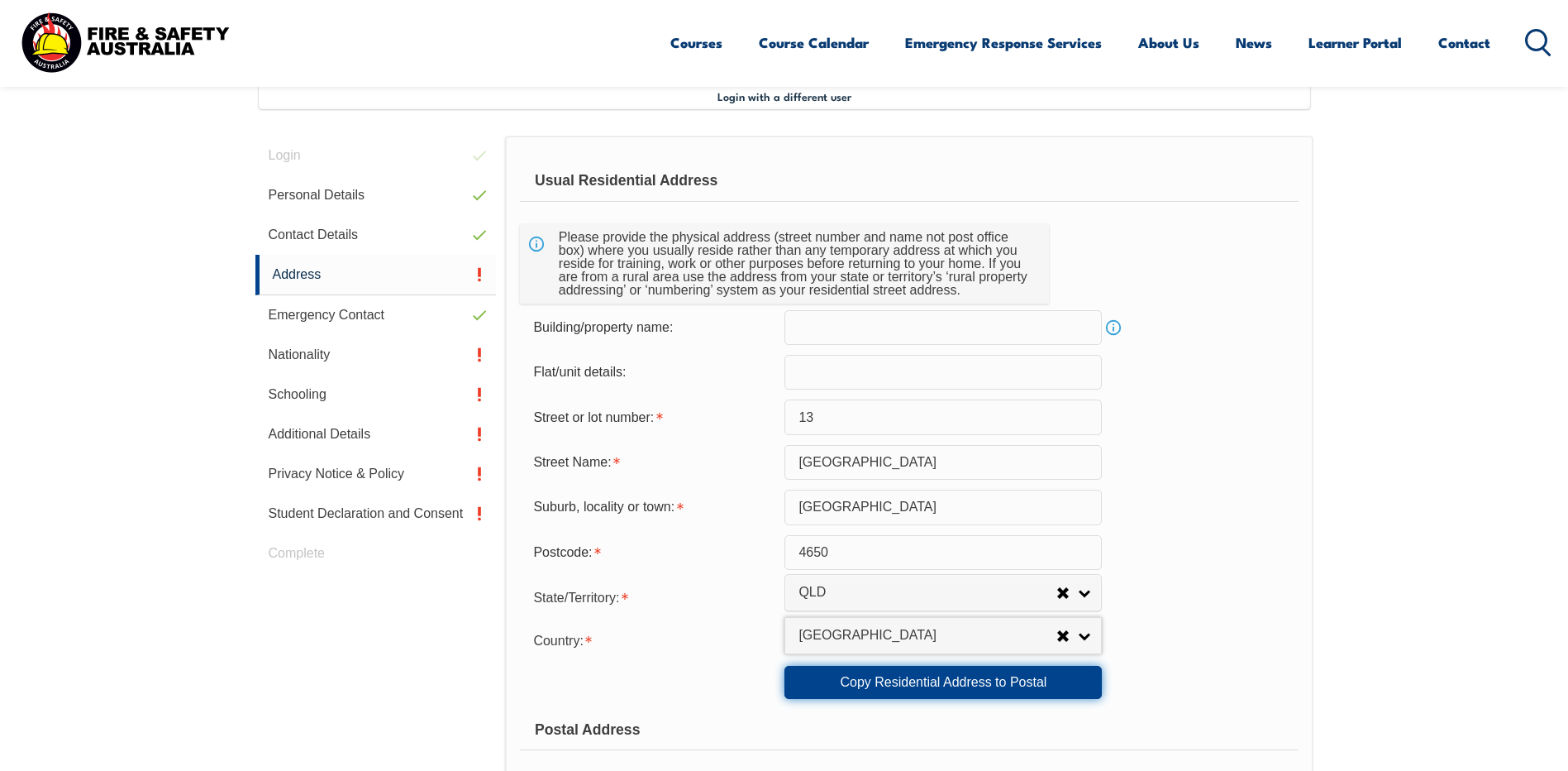
type input "4650"
select select "1101"
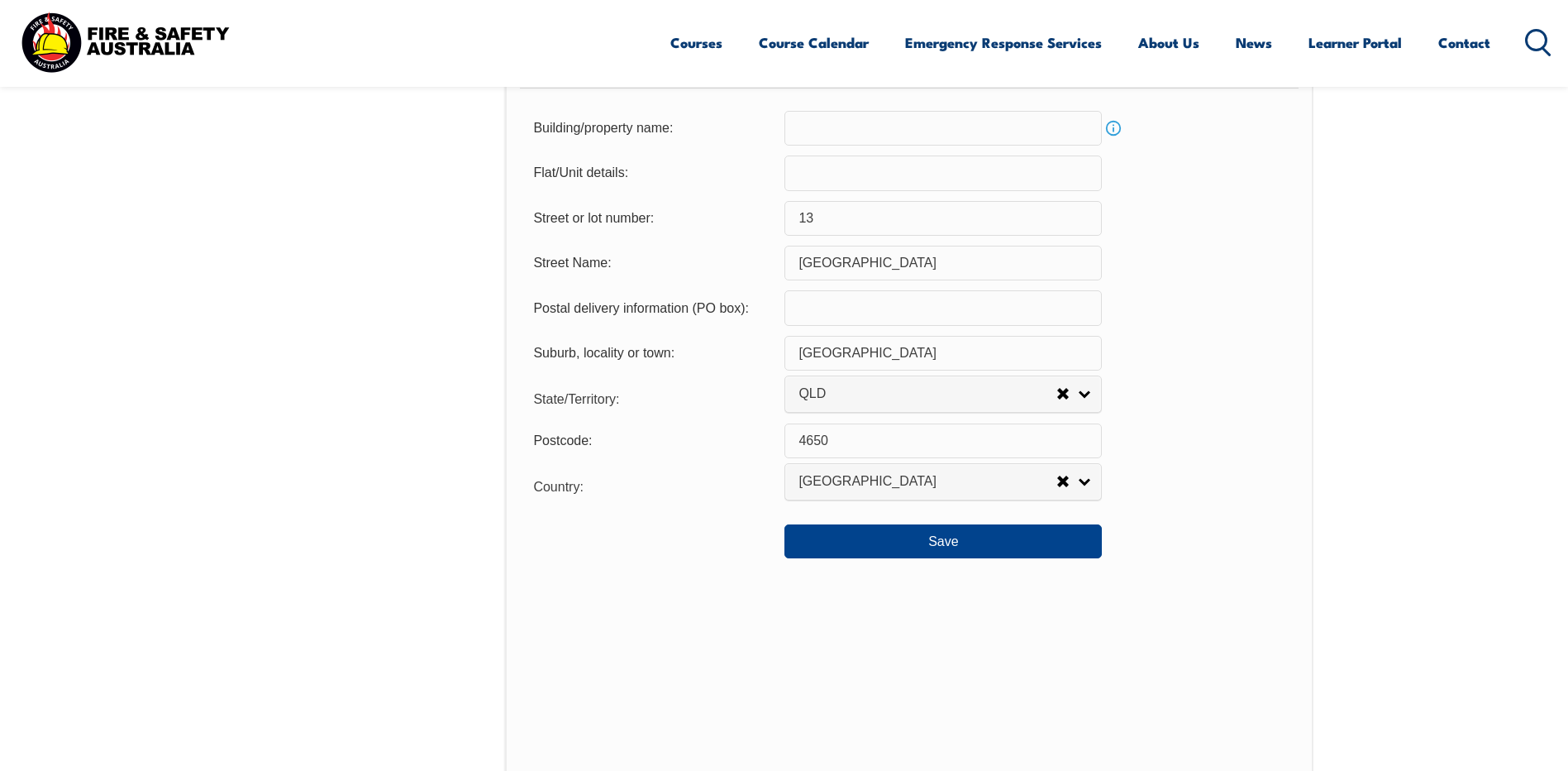
scroll to position [1195, 0]
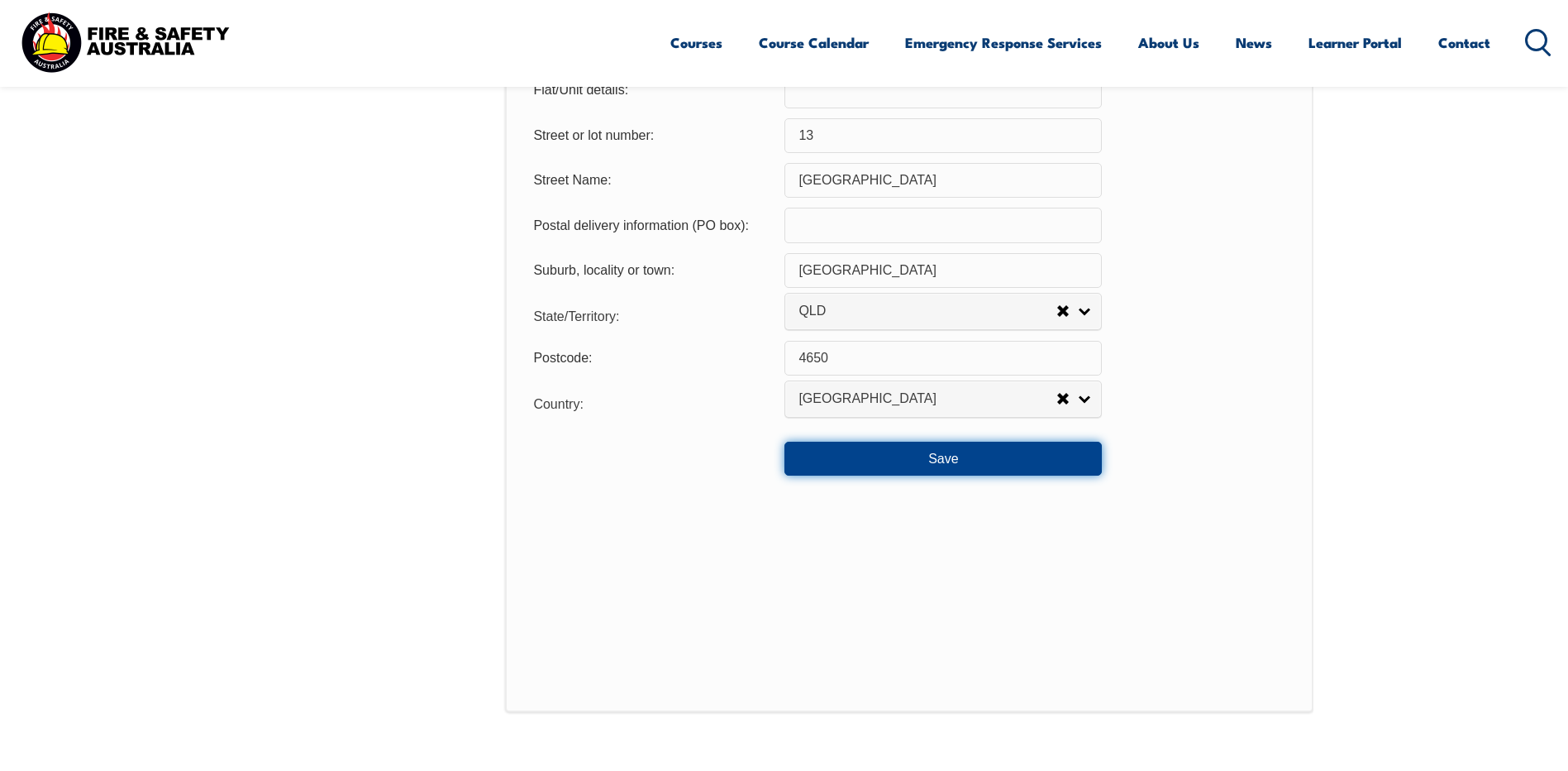
click at [925, 466] on button "Save" at bounding box center [943, 458] width 318 height 33
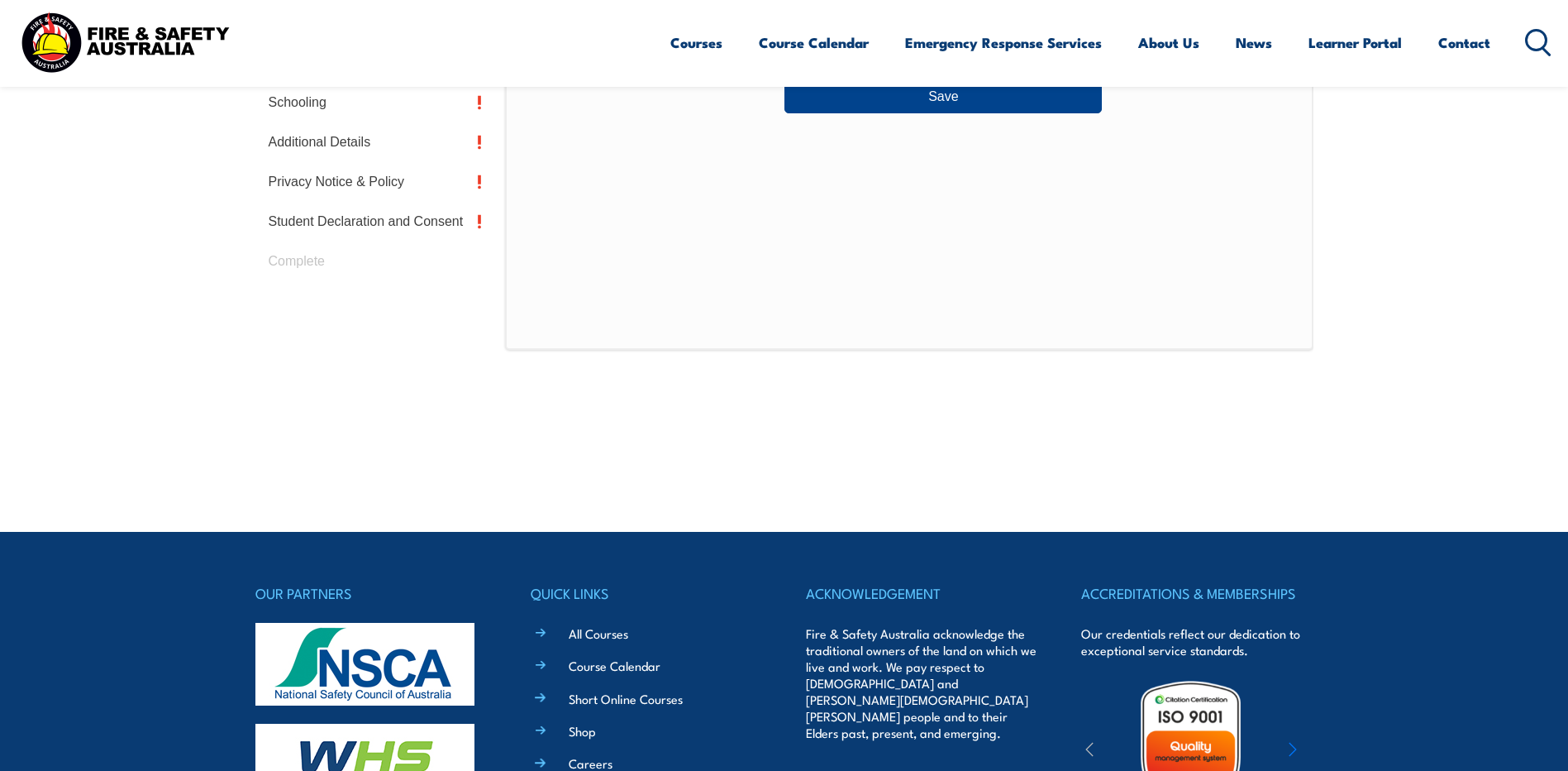
scroll to position [450, 0]
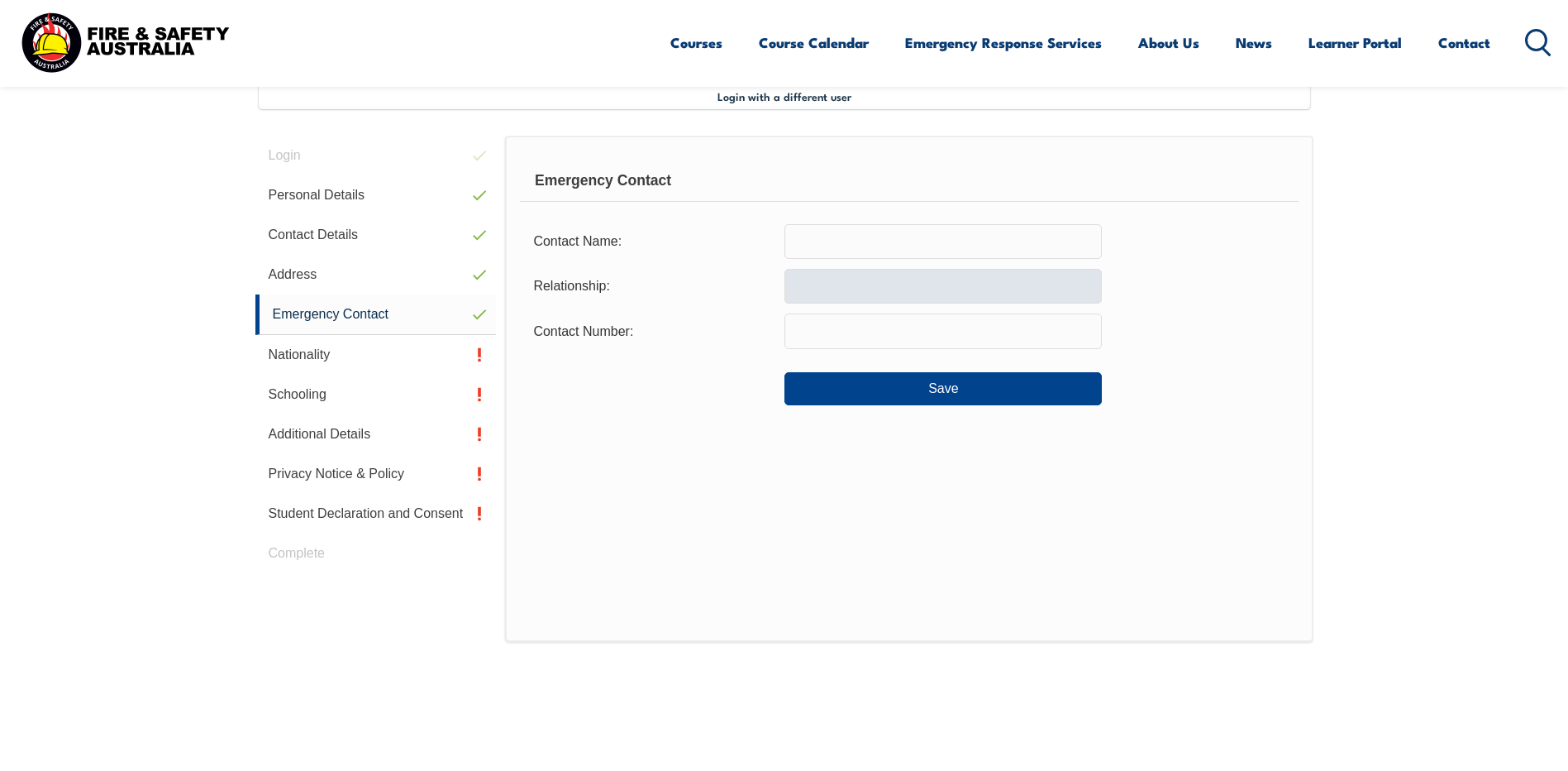
drag, startPoint x: 830, startPoint y: 255, endPoint x: 1001, endPoint y: 270, distance: 171.7
click at [830, 255] on input "text" at bounding box center [943, 241] width 318 height 35
type input "Isabelle Foote"
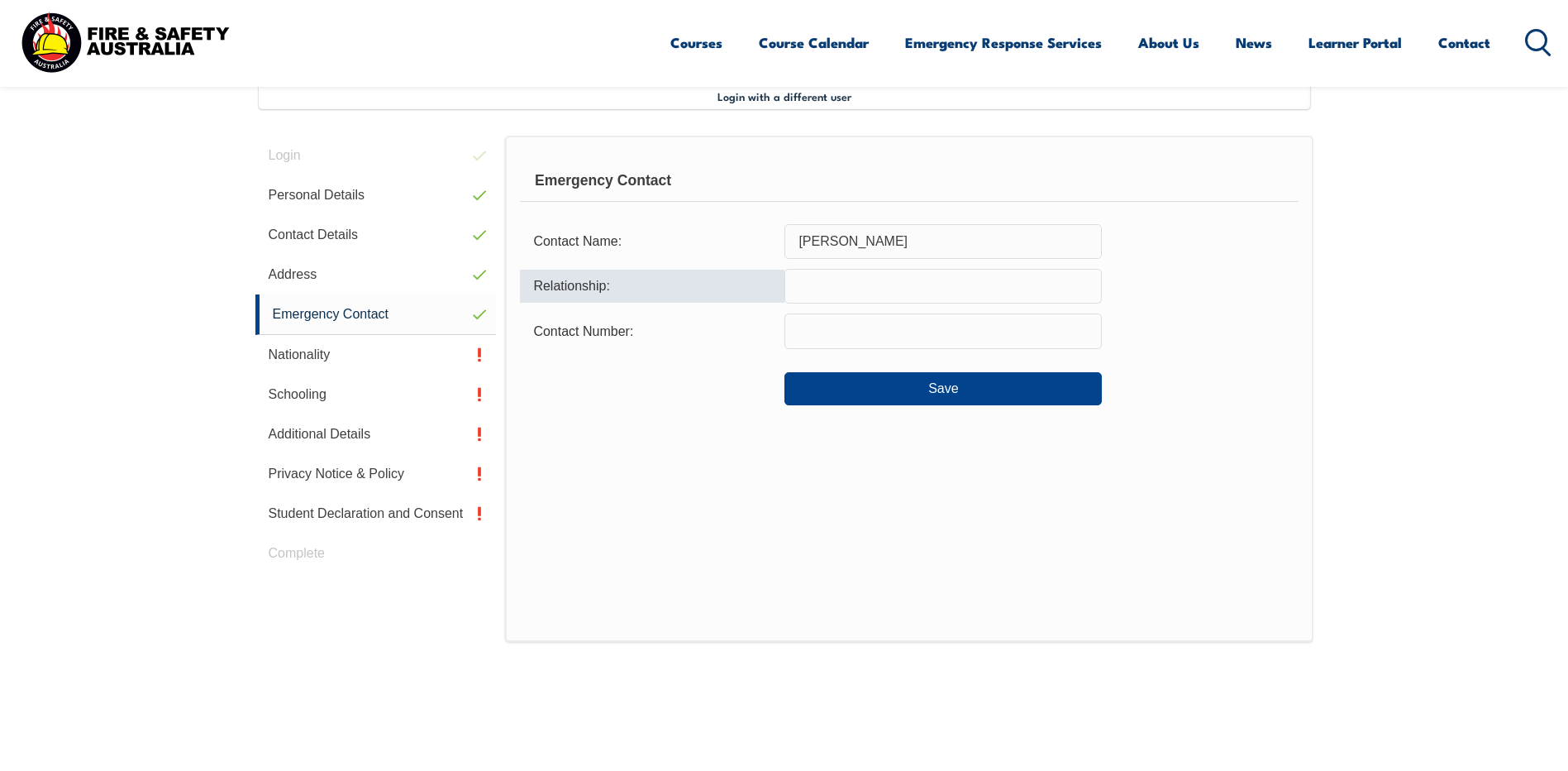
click at [854, 283] on input "text" at bounding box center [943, 286] width 318 height 35
type input "Partner"
click at [814, 345] on input "text" at bounding box center [943, 331] width 318 height 35
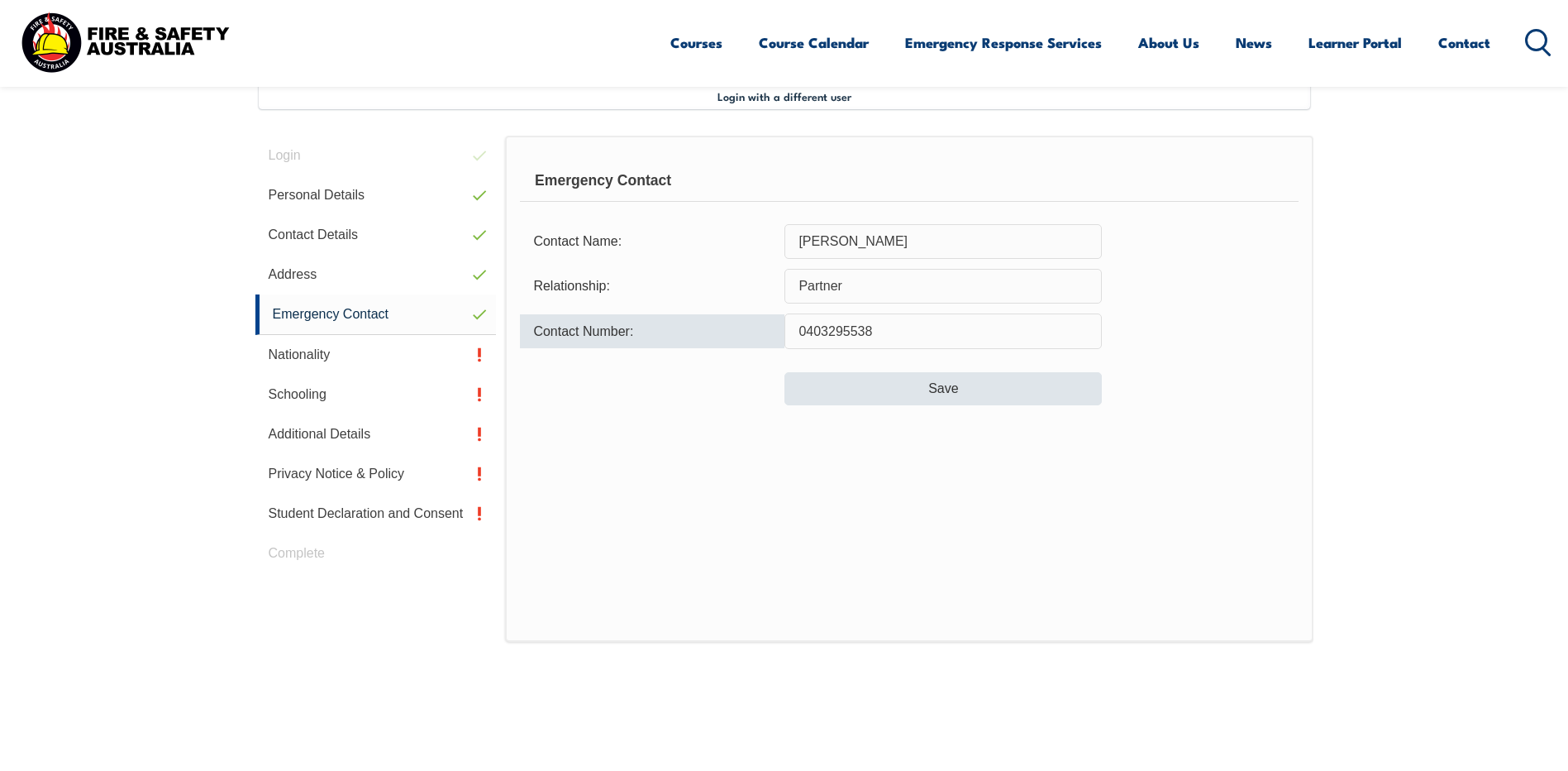
type input "0403295538"
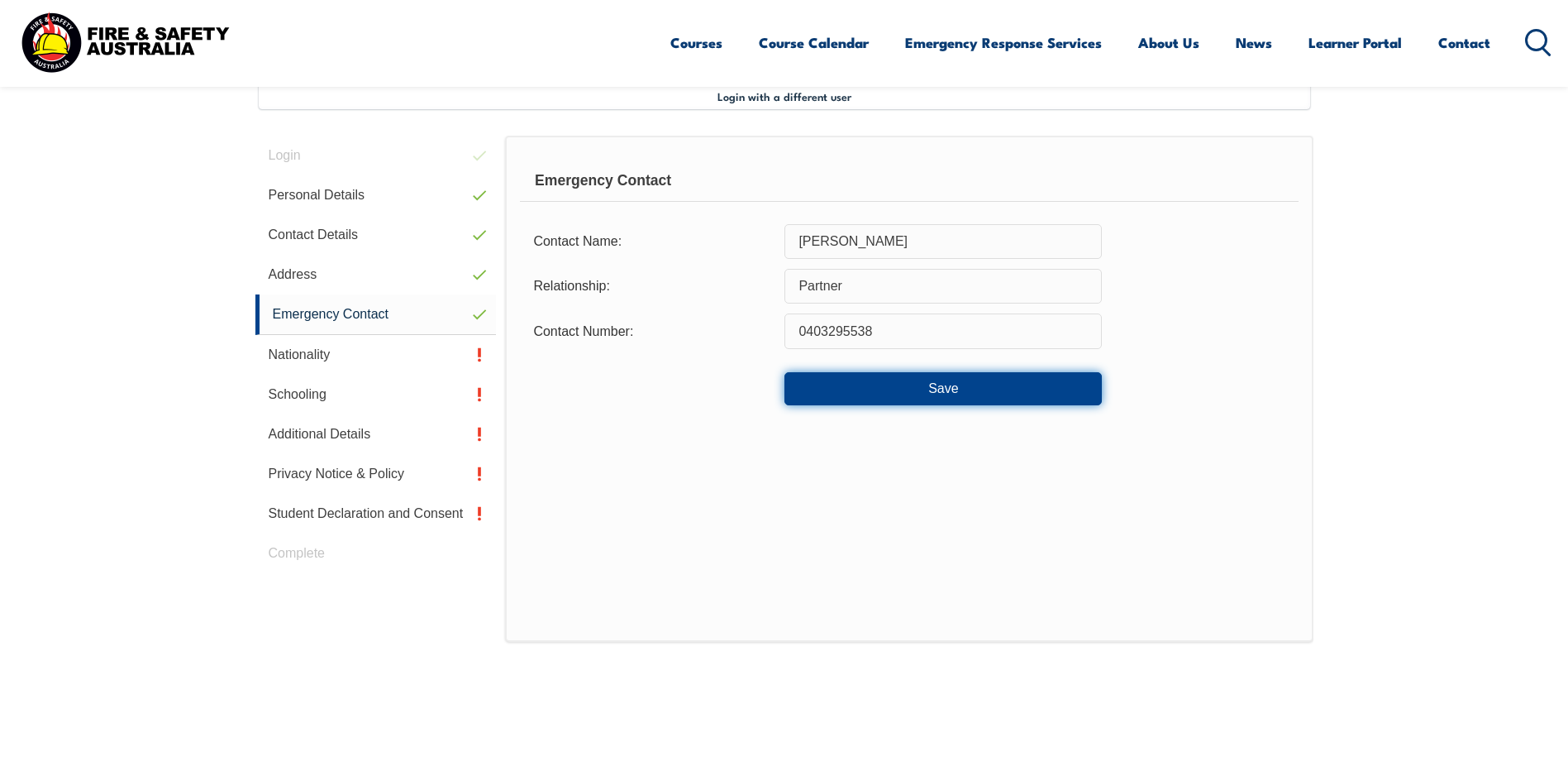
click at [932, 383] on button "Save" at bounding box center [943, 389] width 318 height 33
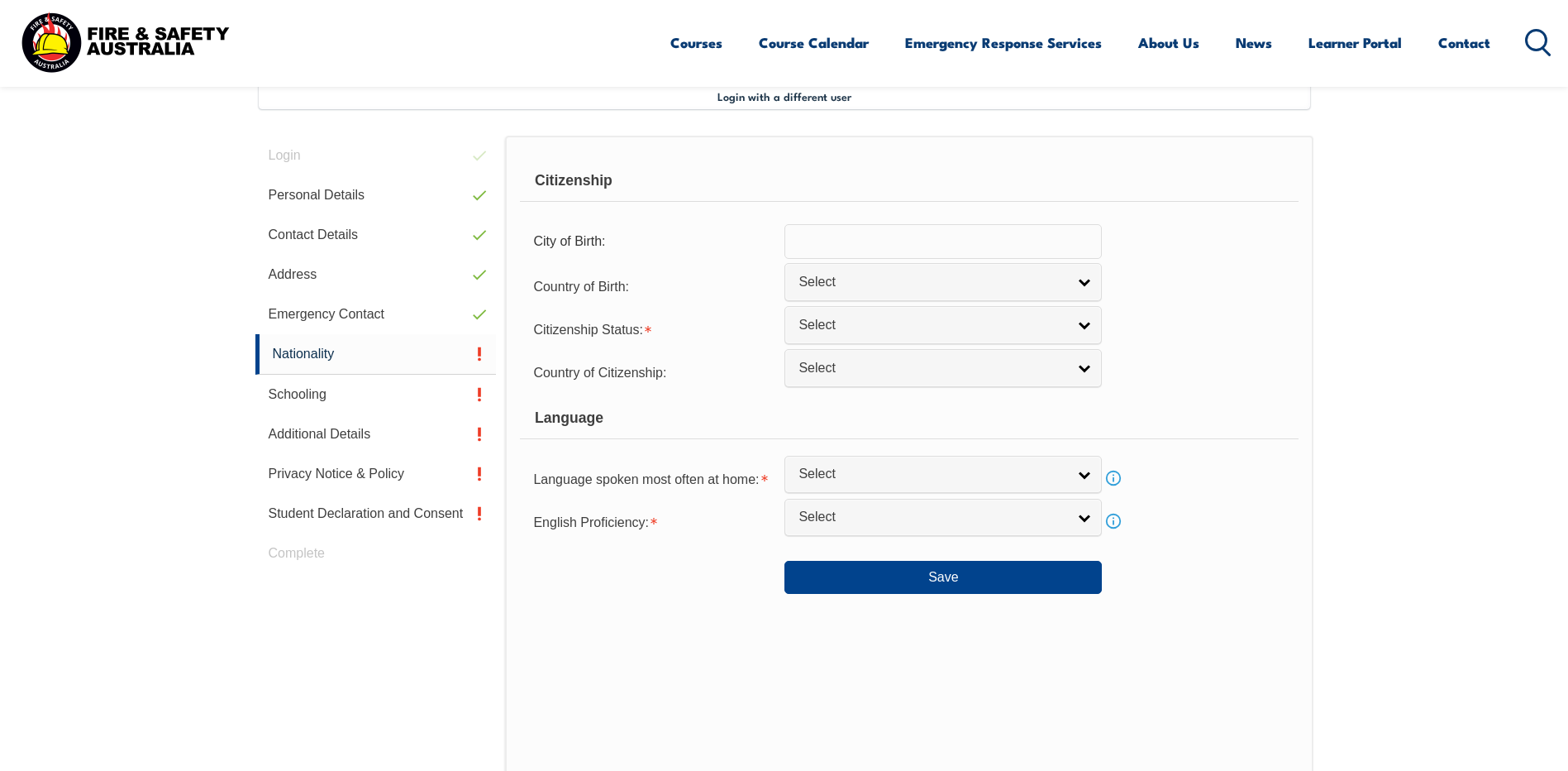
click at [848, 246] on input "text" at bounding box center [943, 241] width 318 height 35
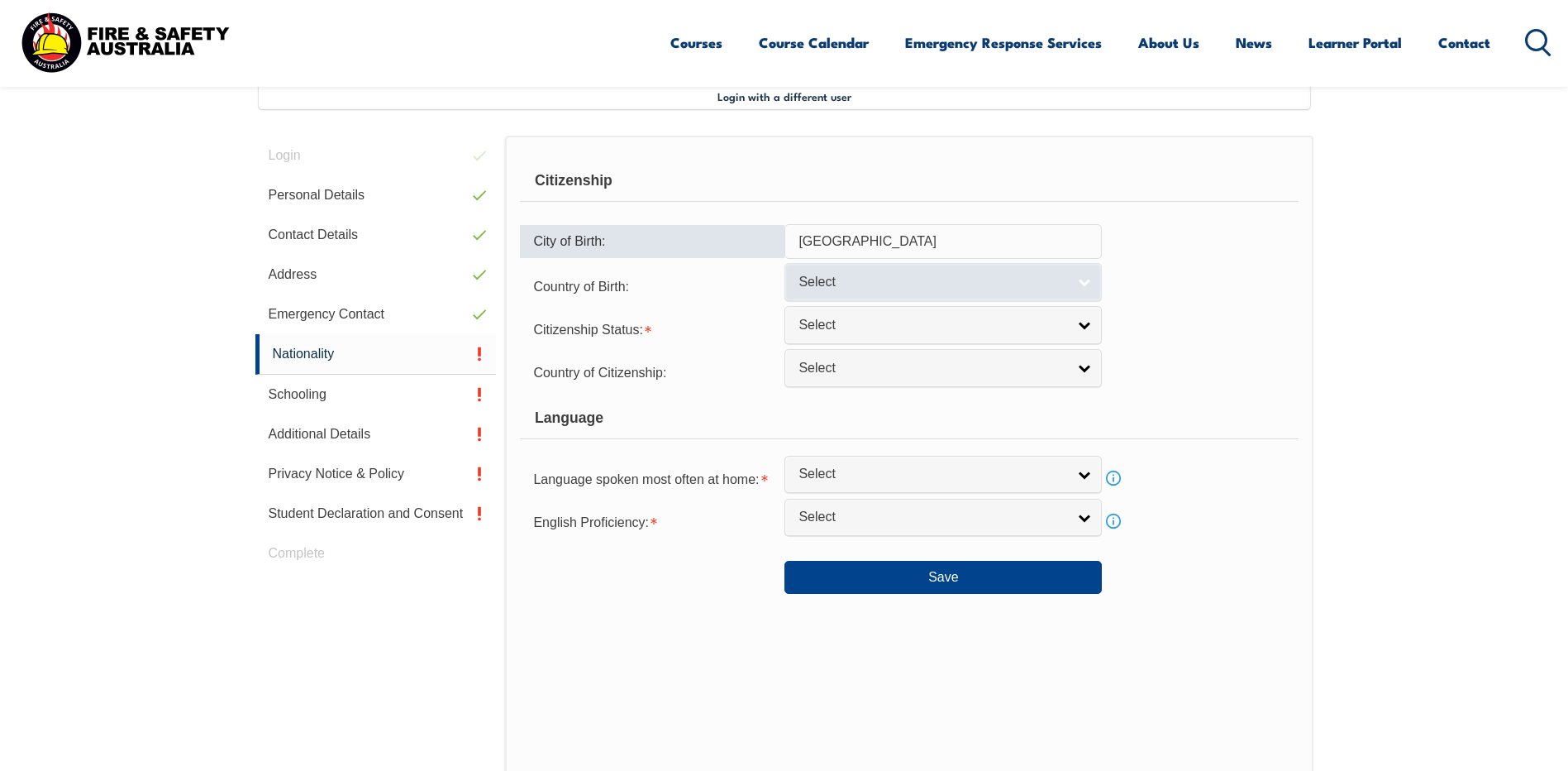
type input "Sydney"
click at [877, 269] on link "Select" at bounding box center [943, 281] width 318 height 37
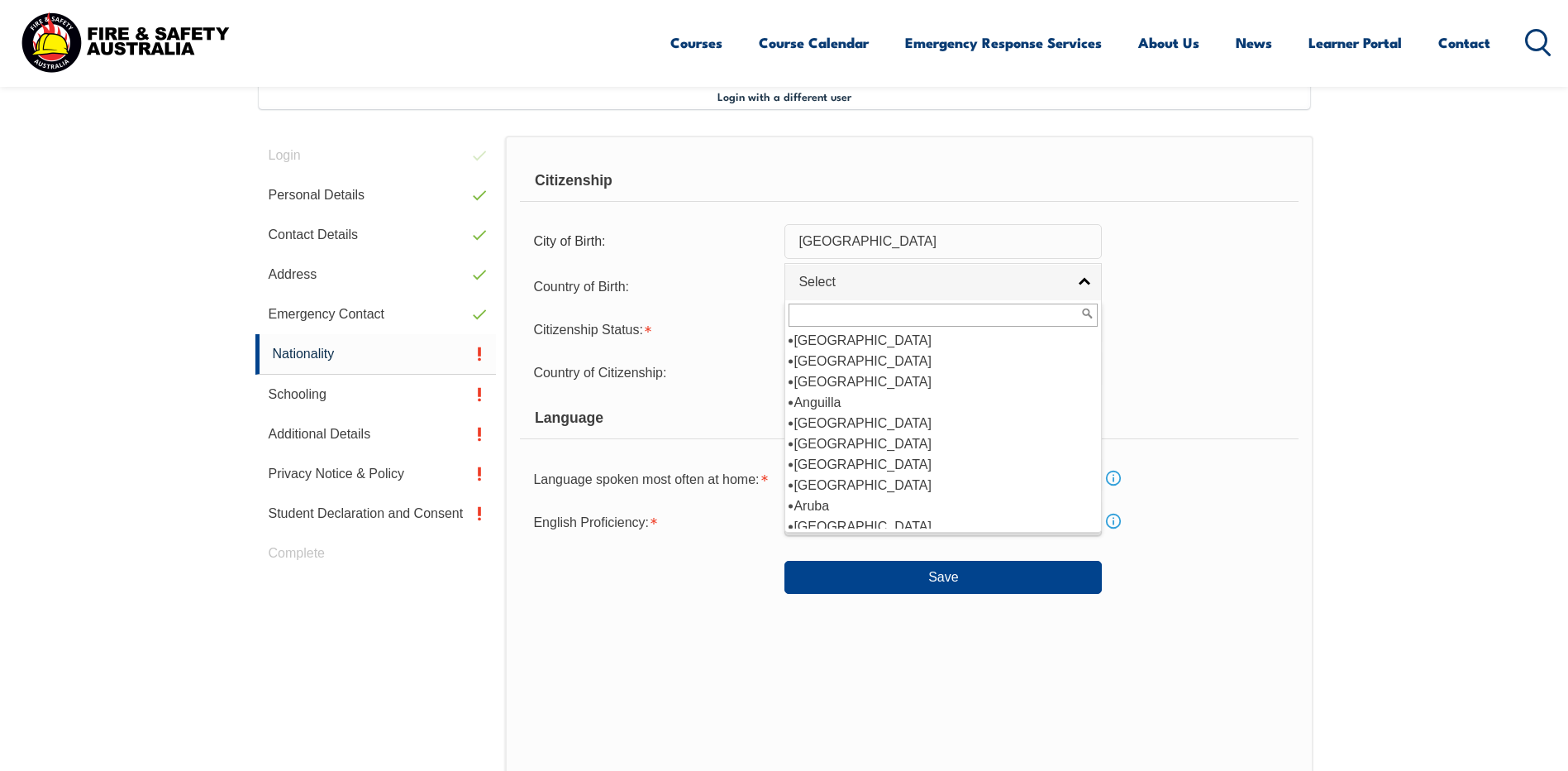
scroll to position [166, 0]
click at [855, 447] on li "[GEOGRAPHIC_DATA]" at bounding box center [943, 443] width 309 height 20
select select "1101"
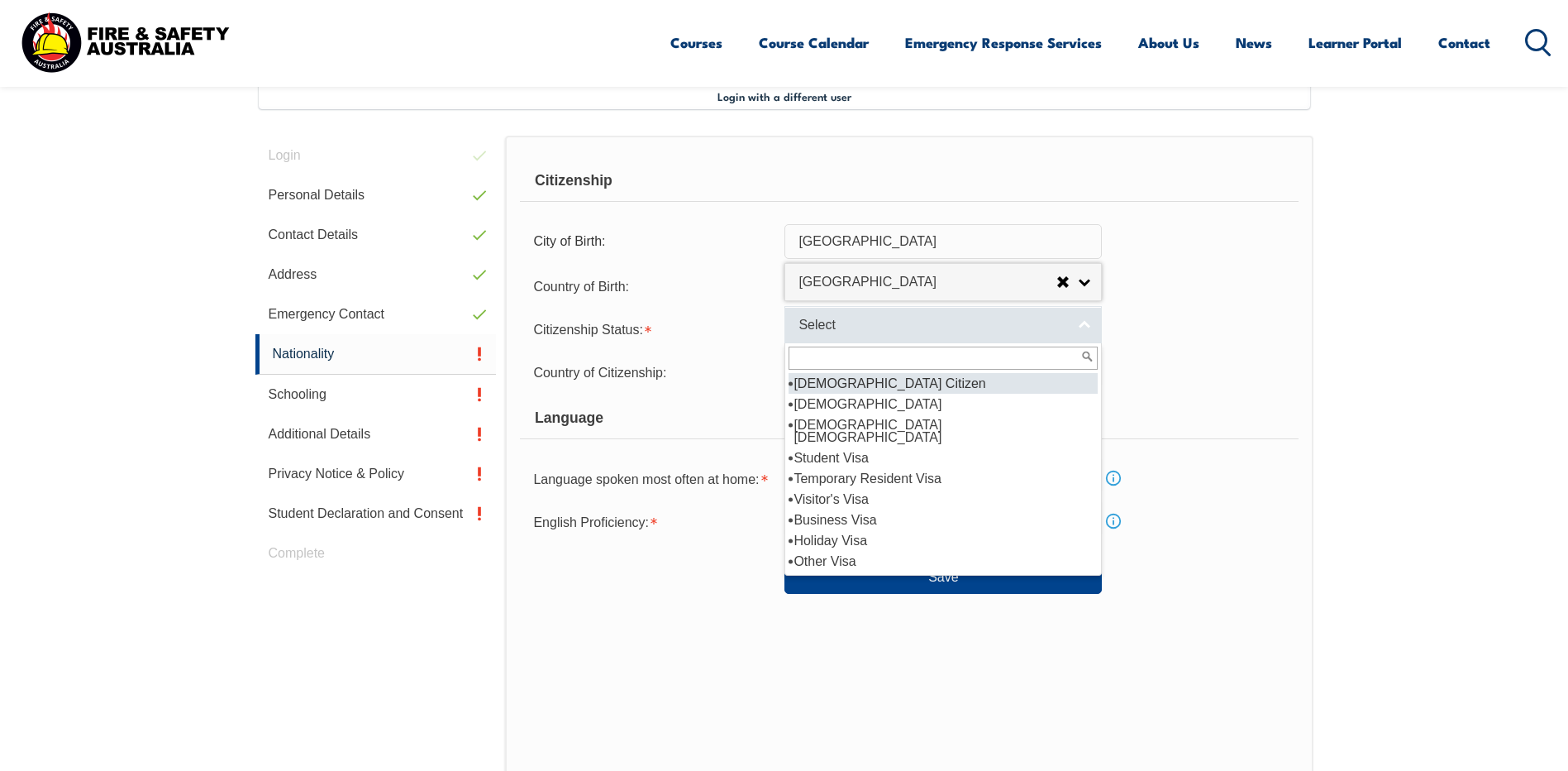
click at [846, 327] on span "Select" at bounding box center [932, 325] width 268 height 18
click at [865, 386] on li "[DEMOGRAPHIC_DATA] Citizen" at bounding box center [943, 383] width 309 height 20
select select "1"
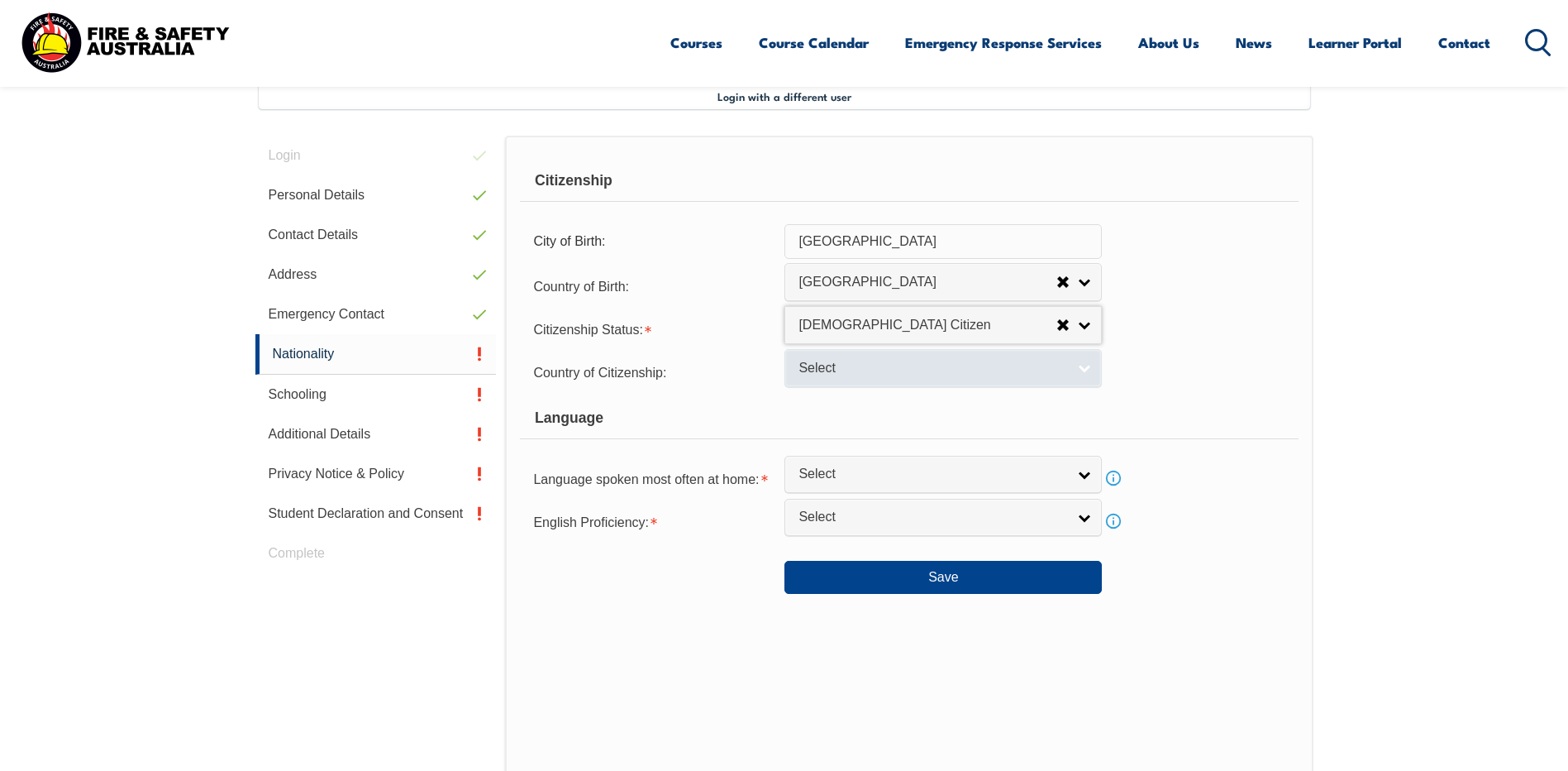
click at [859, 365] on span "Select" at bounding box center [932, 368] width 268 height 18
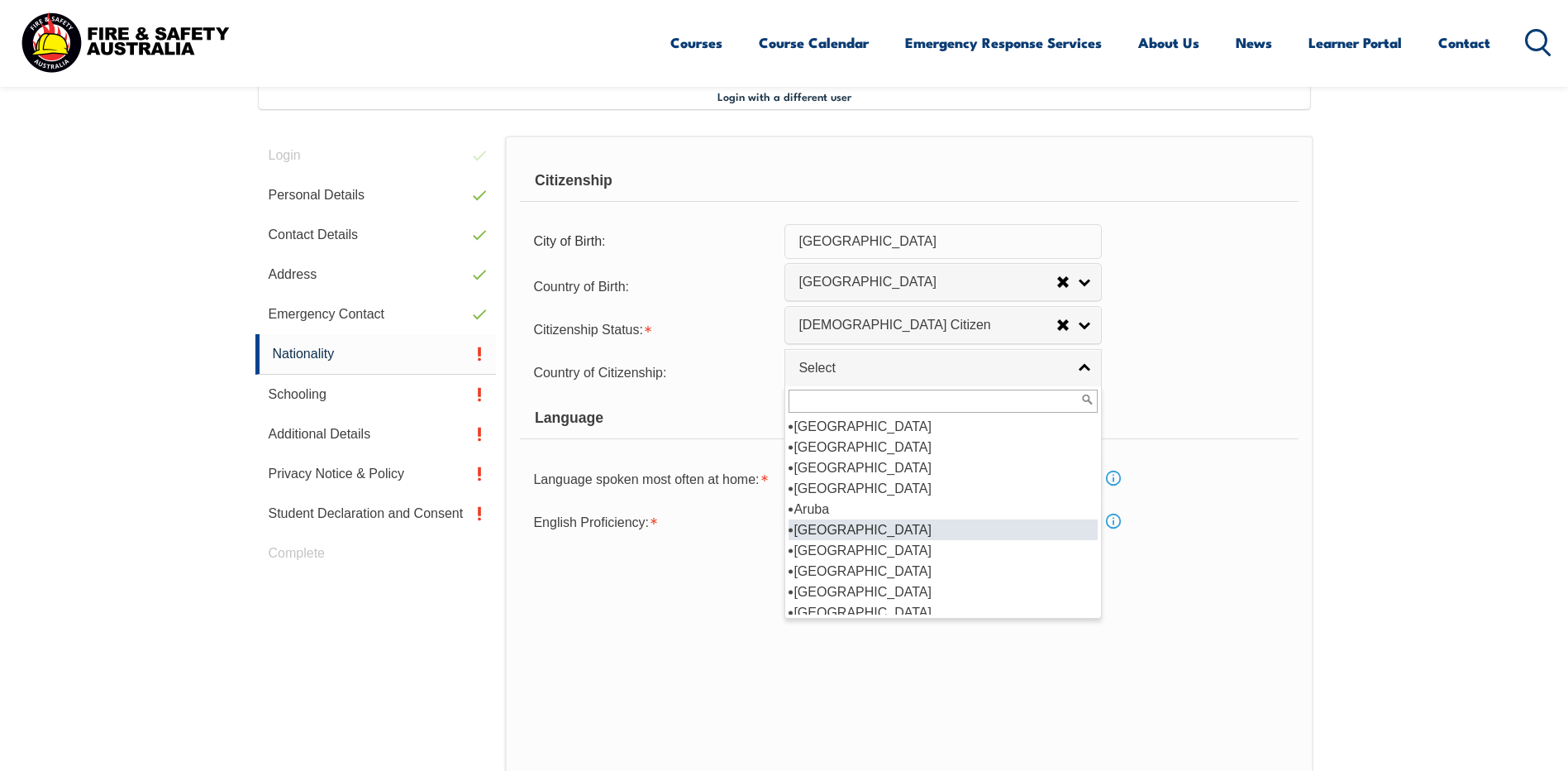
click at [862, 529] on li "[GEOGRAPHIC_DATA]" at bounding box center [943, 530] width 309 height 20
select select "1101"
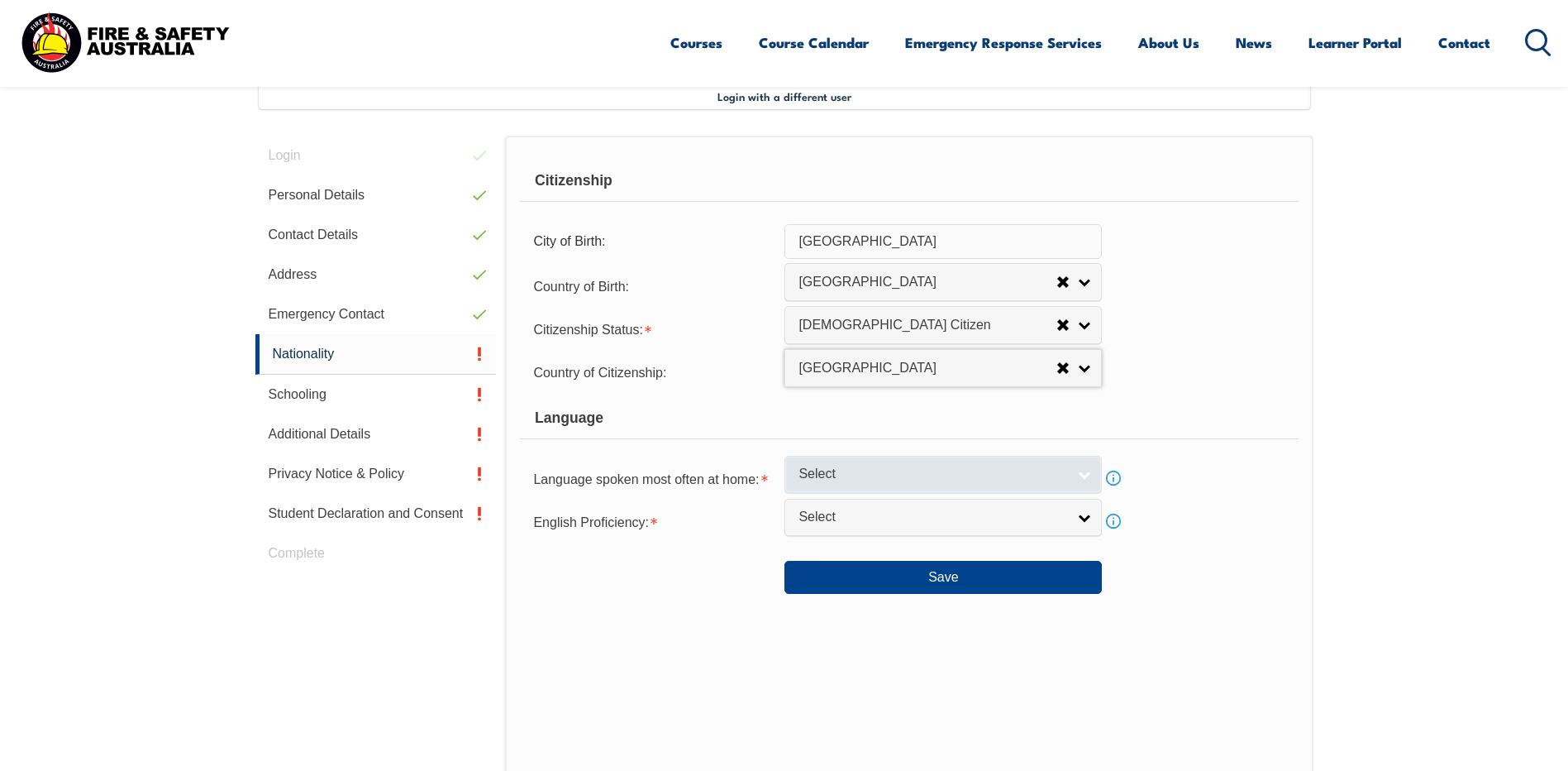
click at [800, 473] on span "Select" at bounding box center [932, 473] width 268 height 18
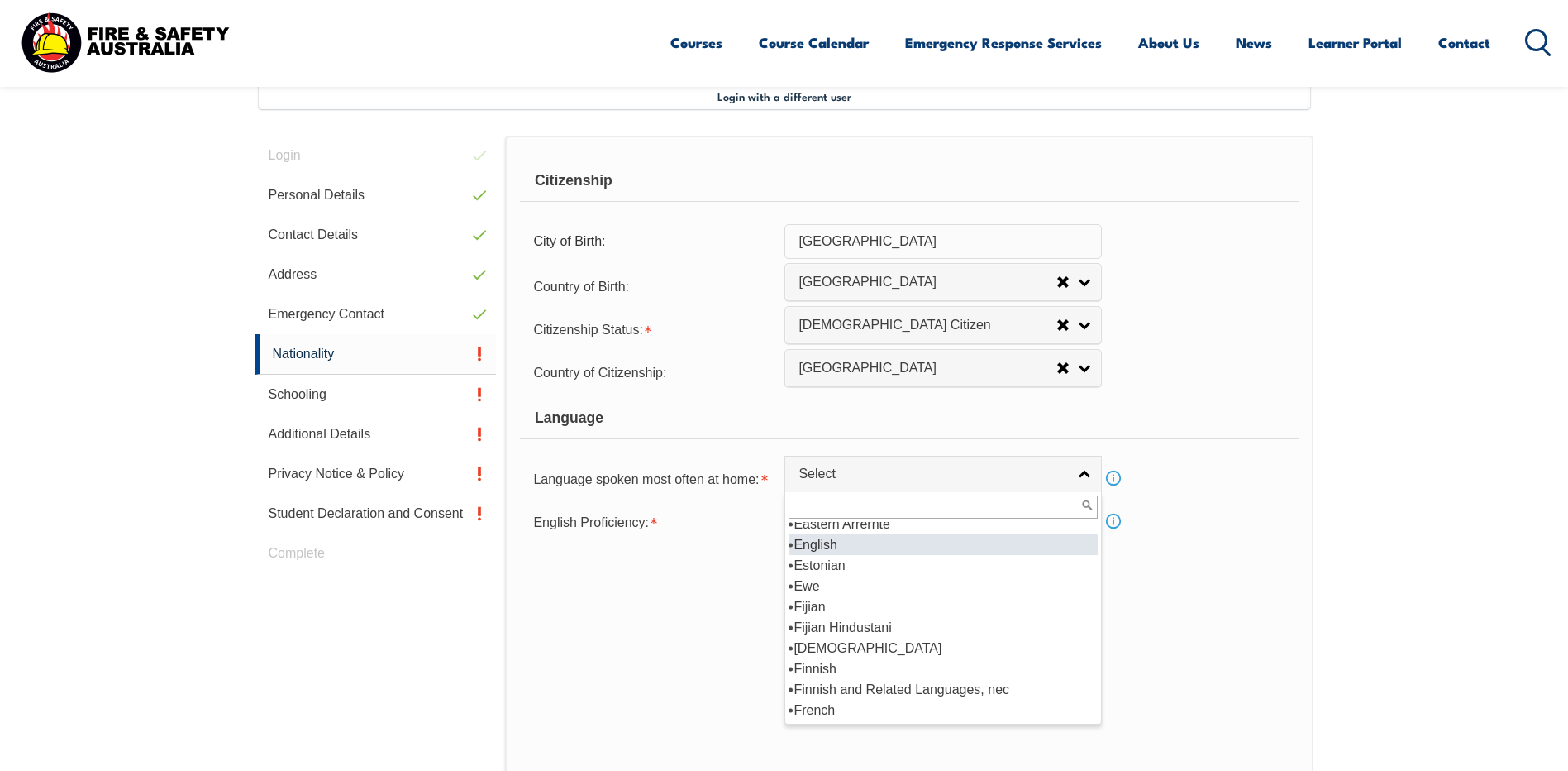
scroll to position [2059, 0]
click at [838, 546] on li "English" at bounding box center [943, 553] width 309 height 20
select select "1201"
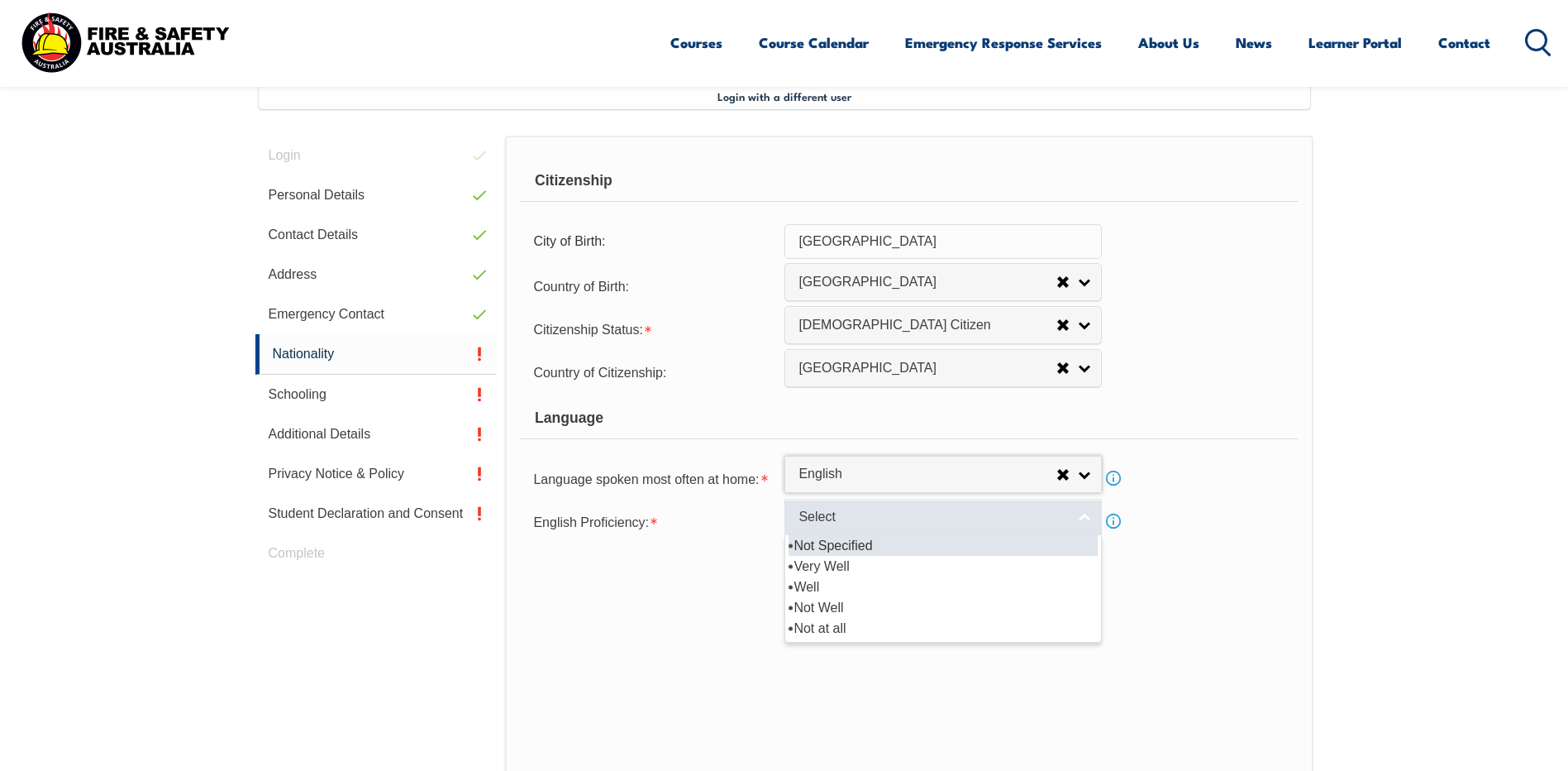
click at [849, 520] on span "Select" at bounding box center [932, 517] width 268 height 18
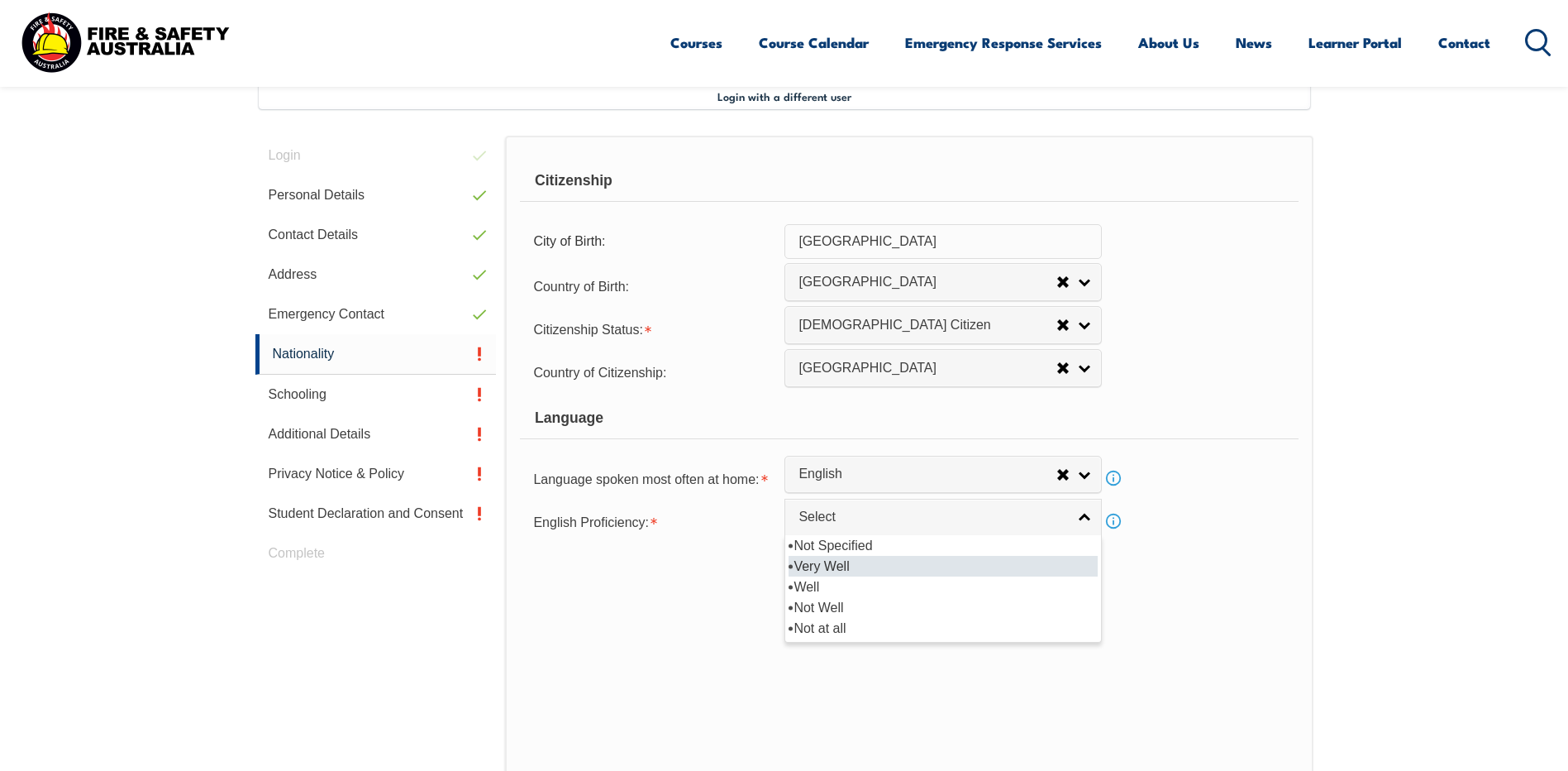
click at [837, 567] on li "Very Well" at bounding box center [943, 566] width 309 height 20
select select "1"
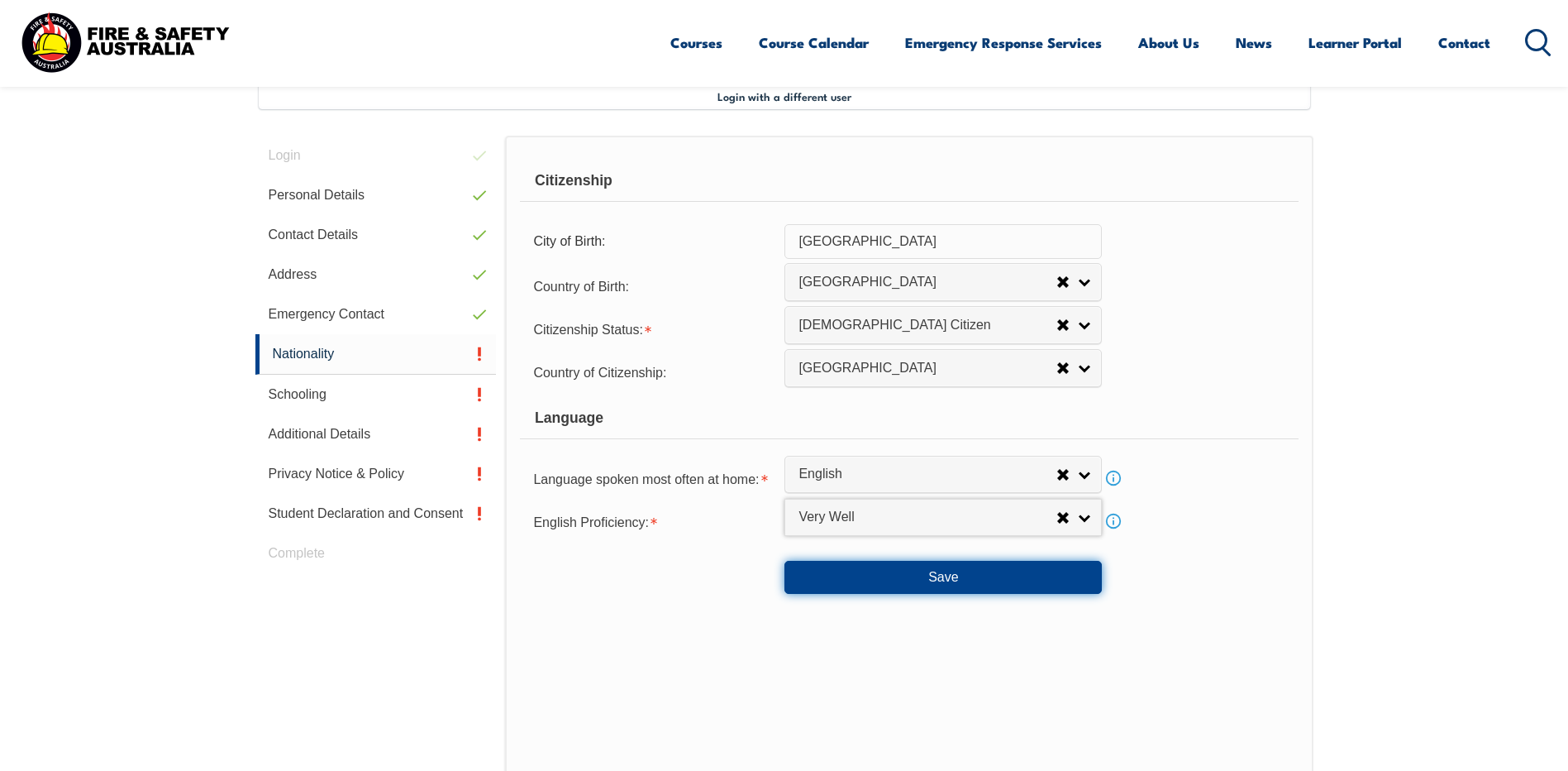
click at [890, 581] on button "Save" at bounding box center [943, 578] width 318 height 33
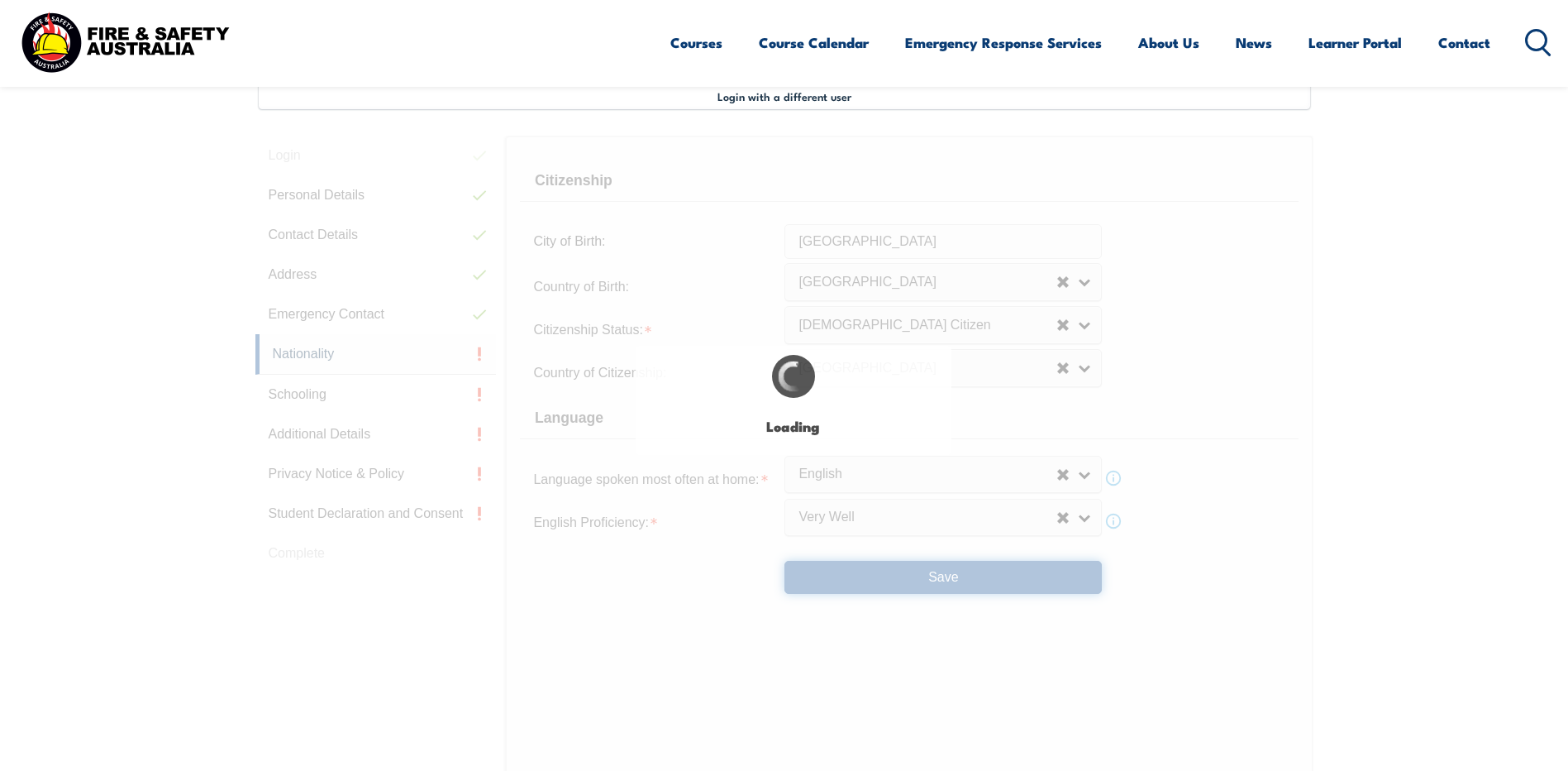
scroll to position [0, 0]
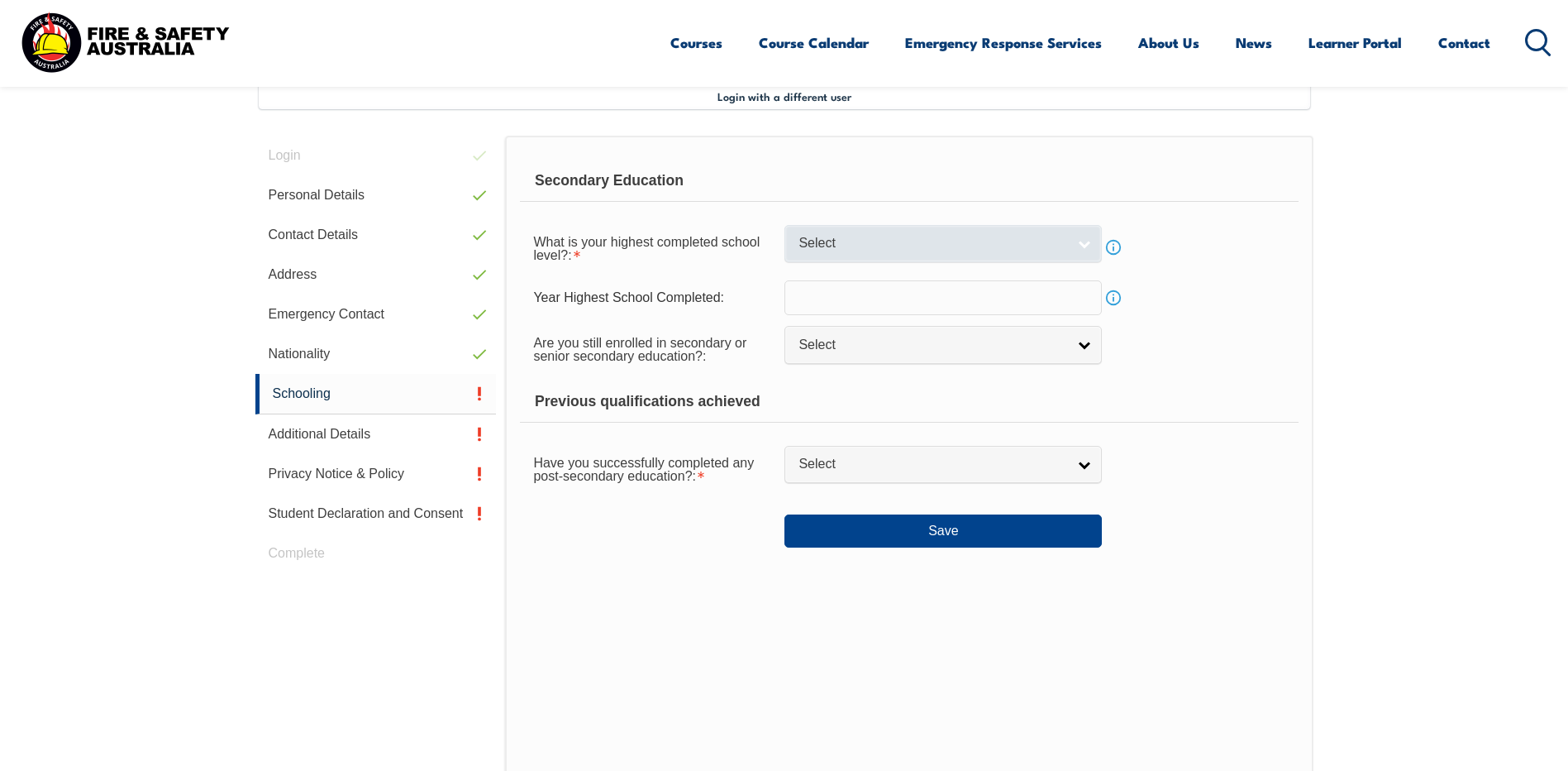
click at [864, 239] on span "Select" at bounding box center [932, 243] width 268 height 18
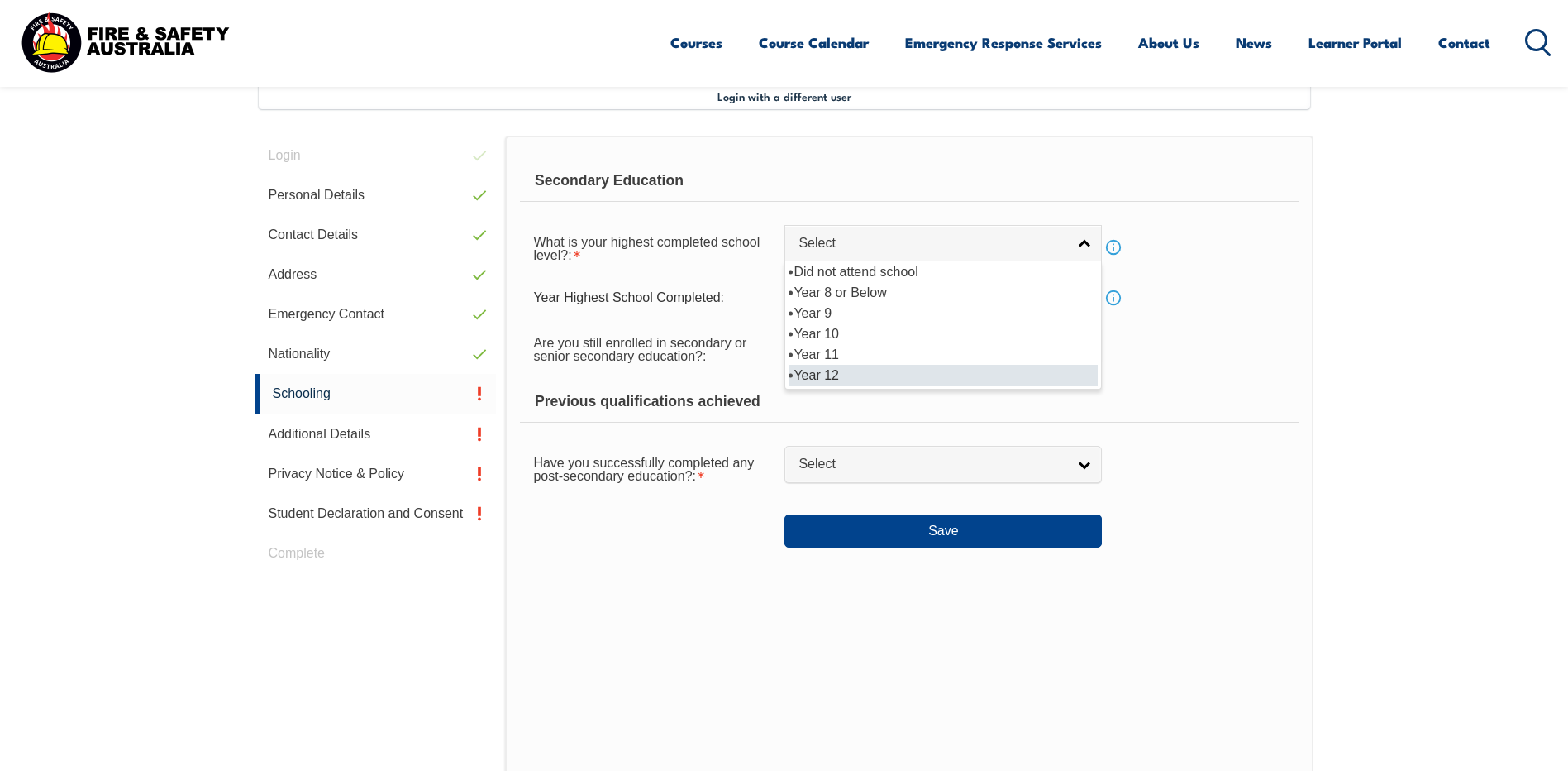
click at [840, 370] on li "Year 12" at bounding box center [943, 375] width 309 height 20
select select "12"
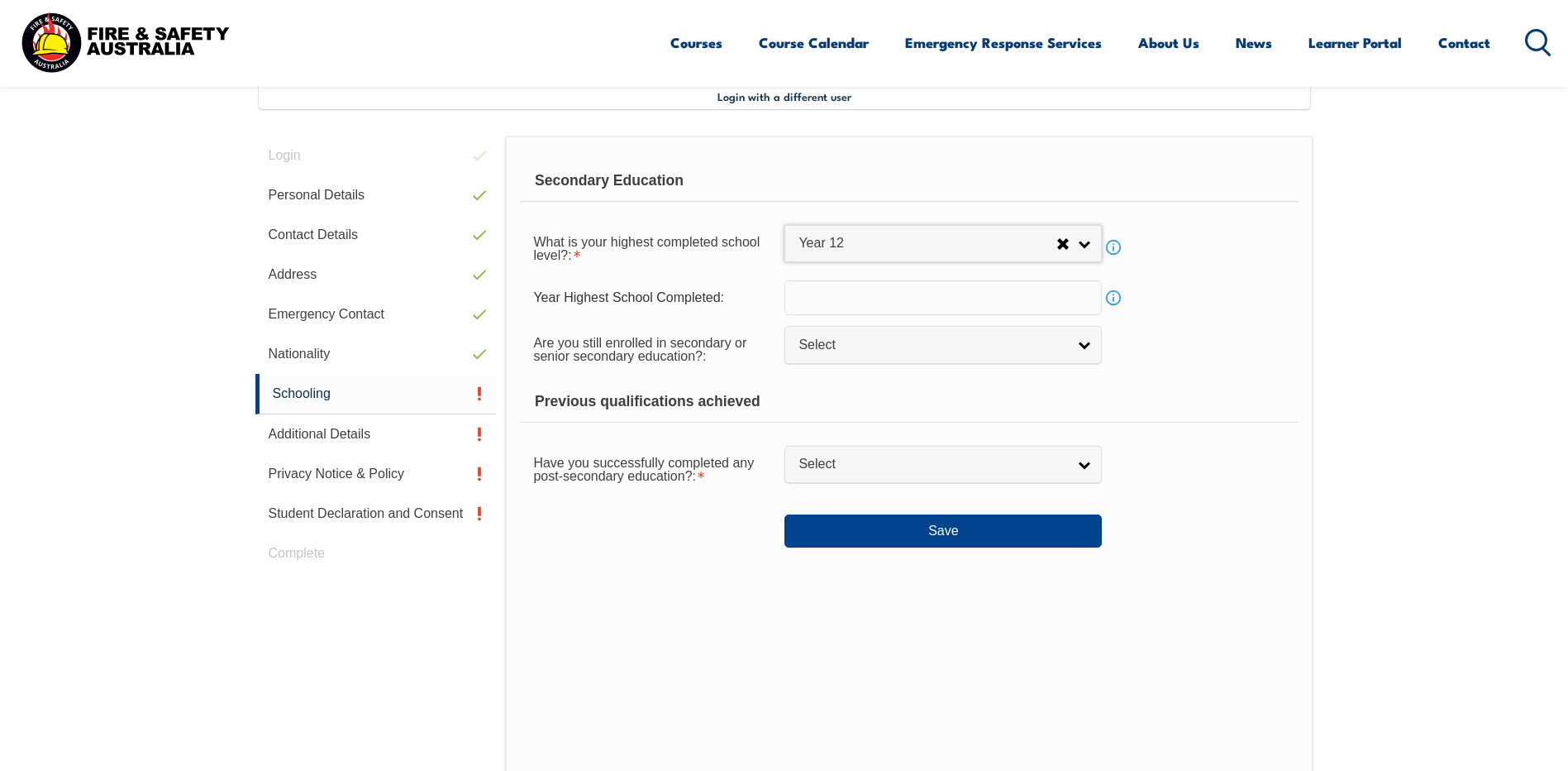
click at [854, 299] on input "text" at bounding box center [943, 298] width 318 height 35
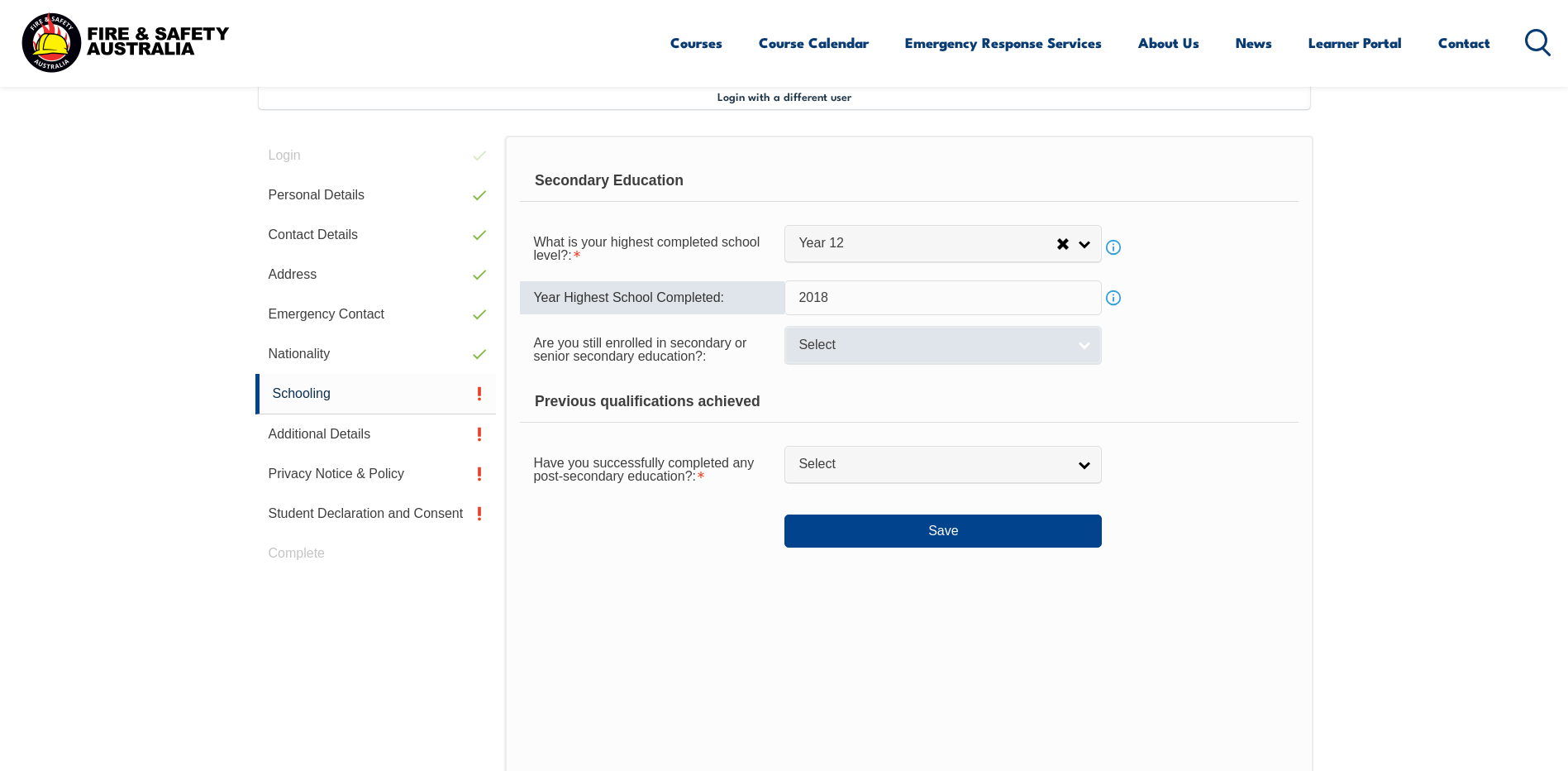
type input "2018"
click at [872, 334] on link "Select" at bounding box center [943, 345] width 318 height 37
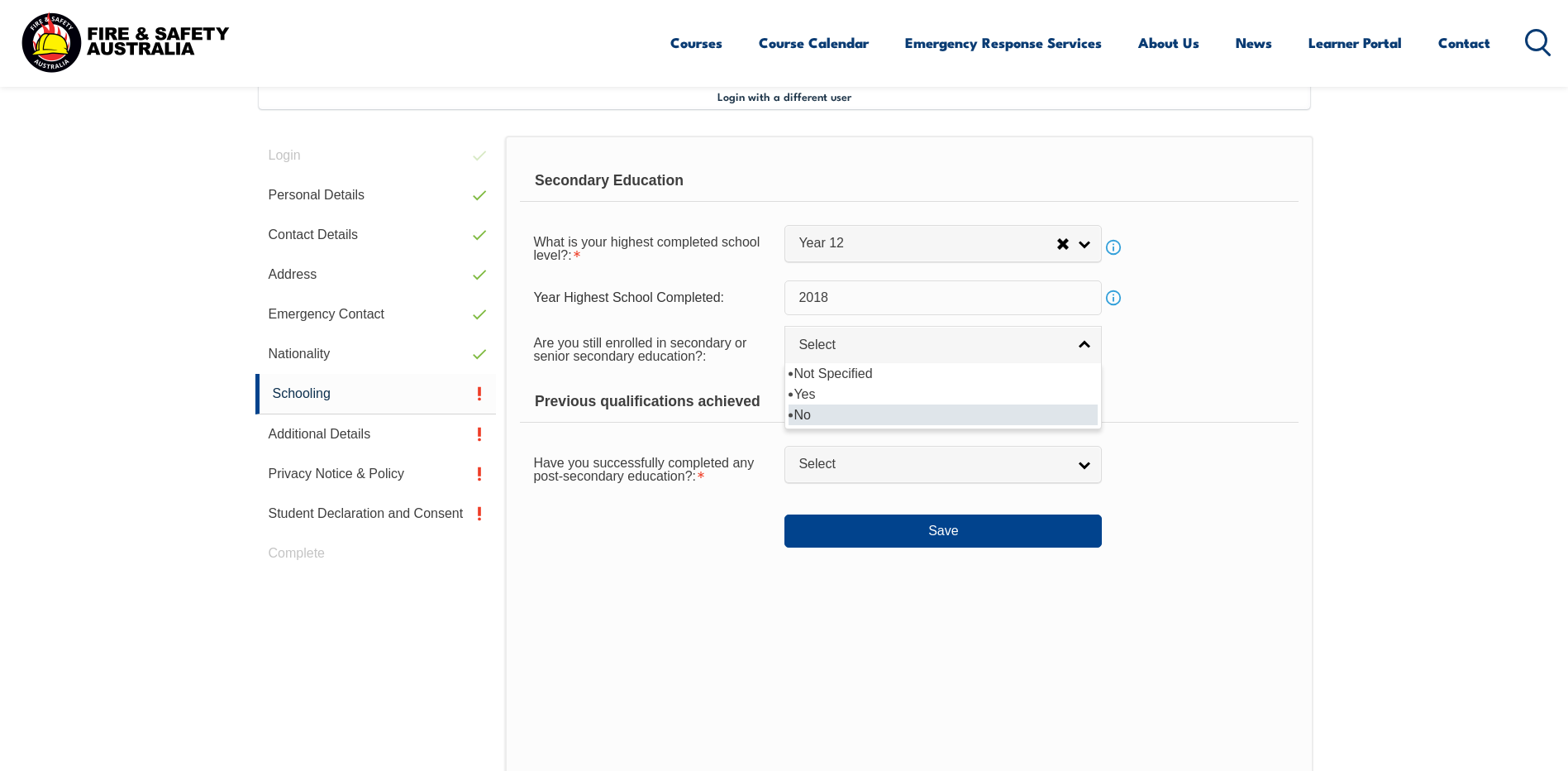
click at [833, 418] on li "No" at bounding box center [943, 415] width 309 height 20
select select "false"
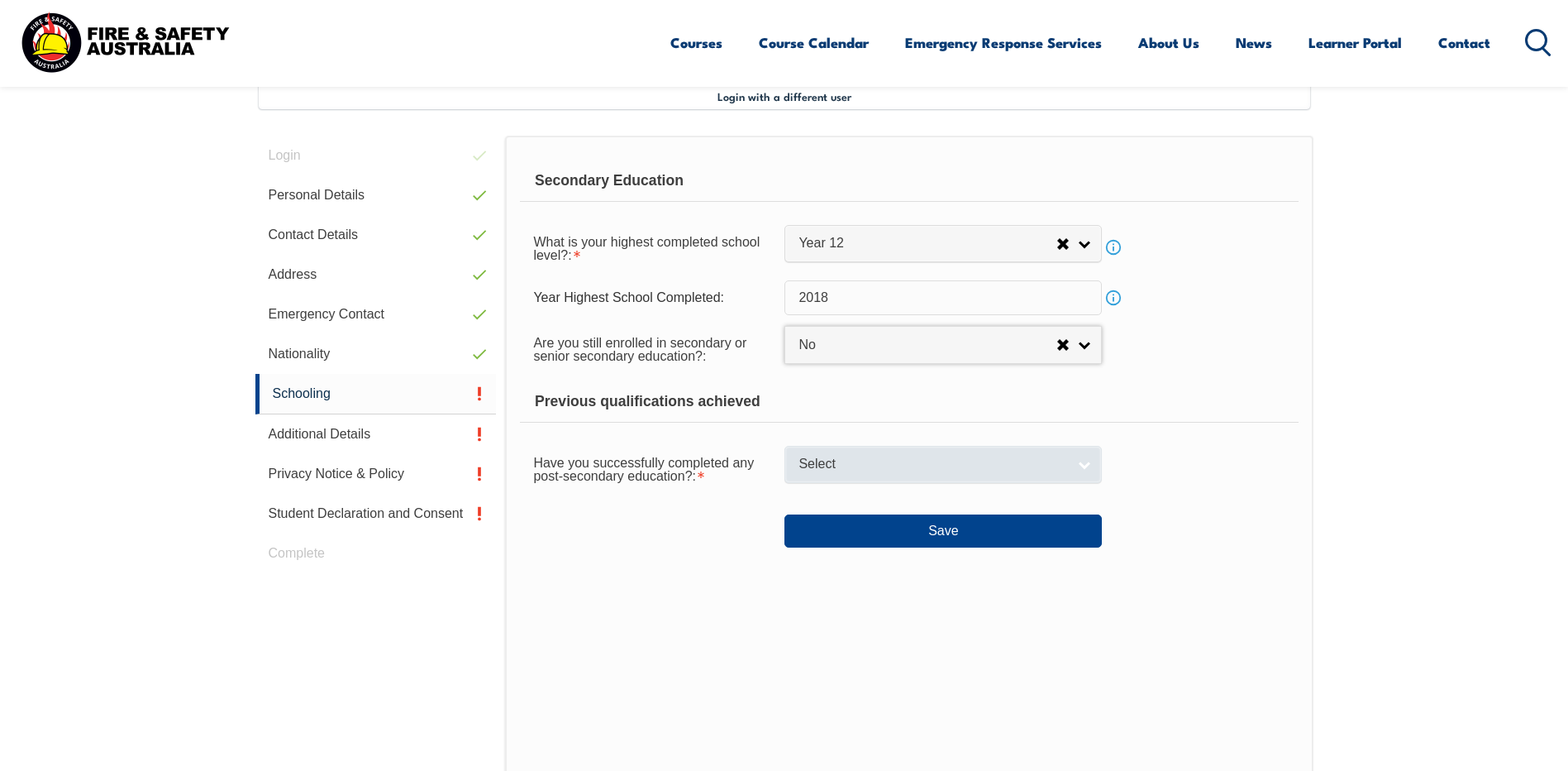
click at [828, 460] on span "Select" at bounding box center [932, 464] width 268 height 18
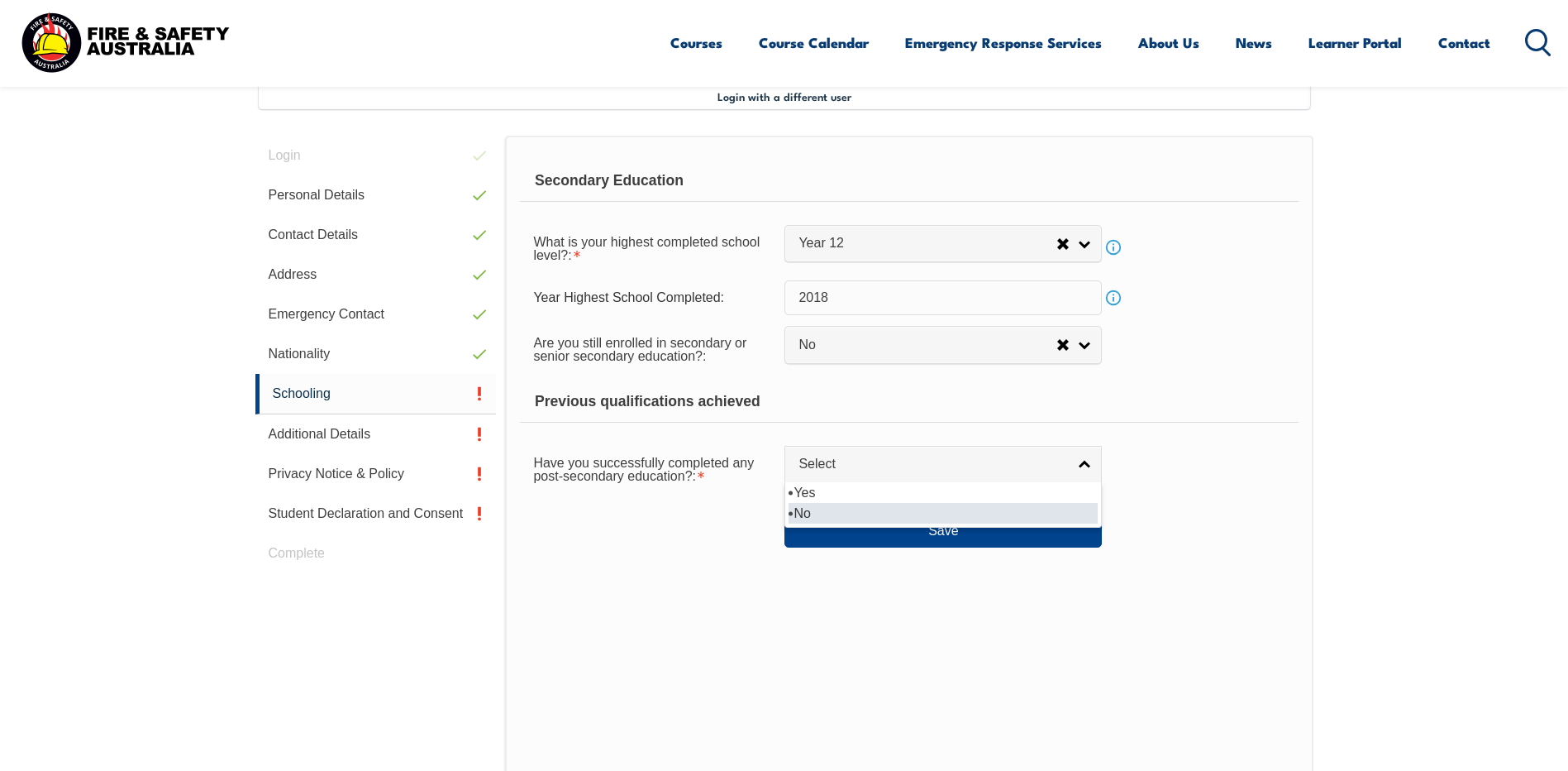
click at [831, 509] on li "No" at bounding box center [943, 513] width 309 height 20
select select "false"
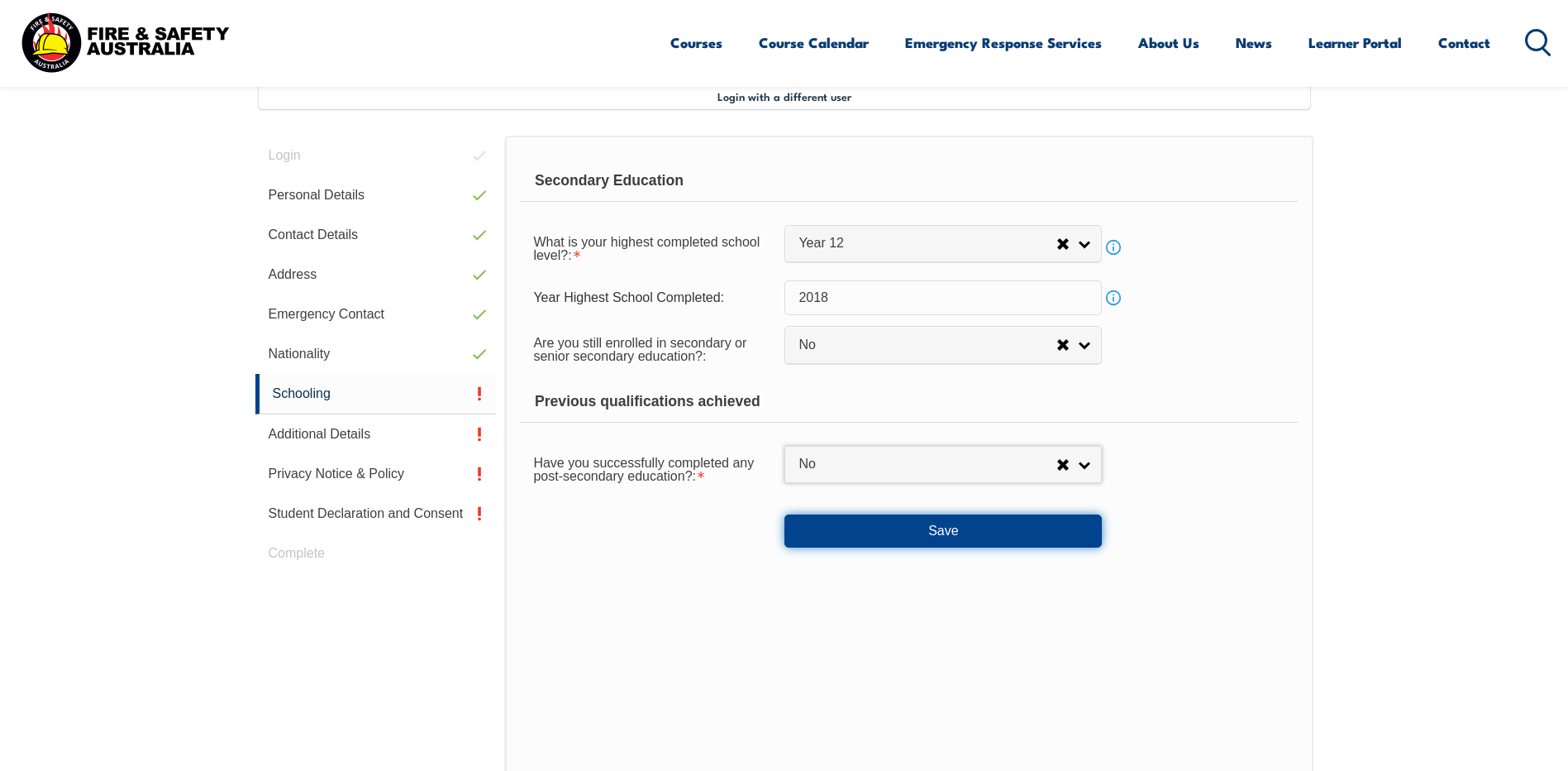
click at [877, 531] on button "Save" at bounding box center [943, 531] width 318 height 33
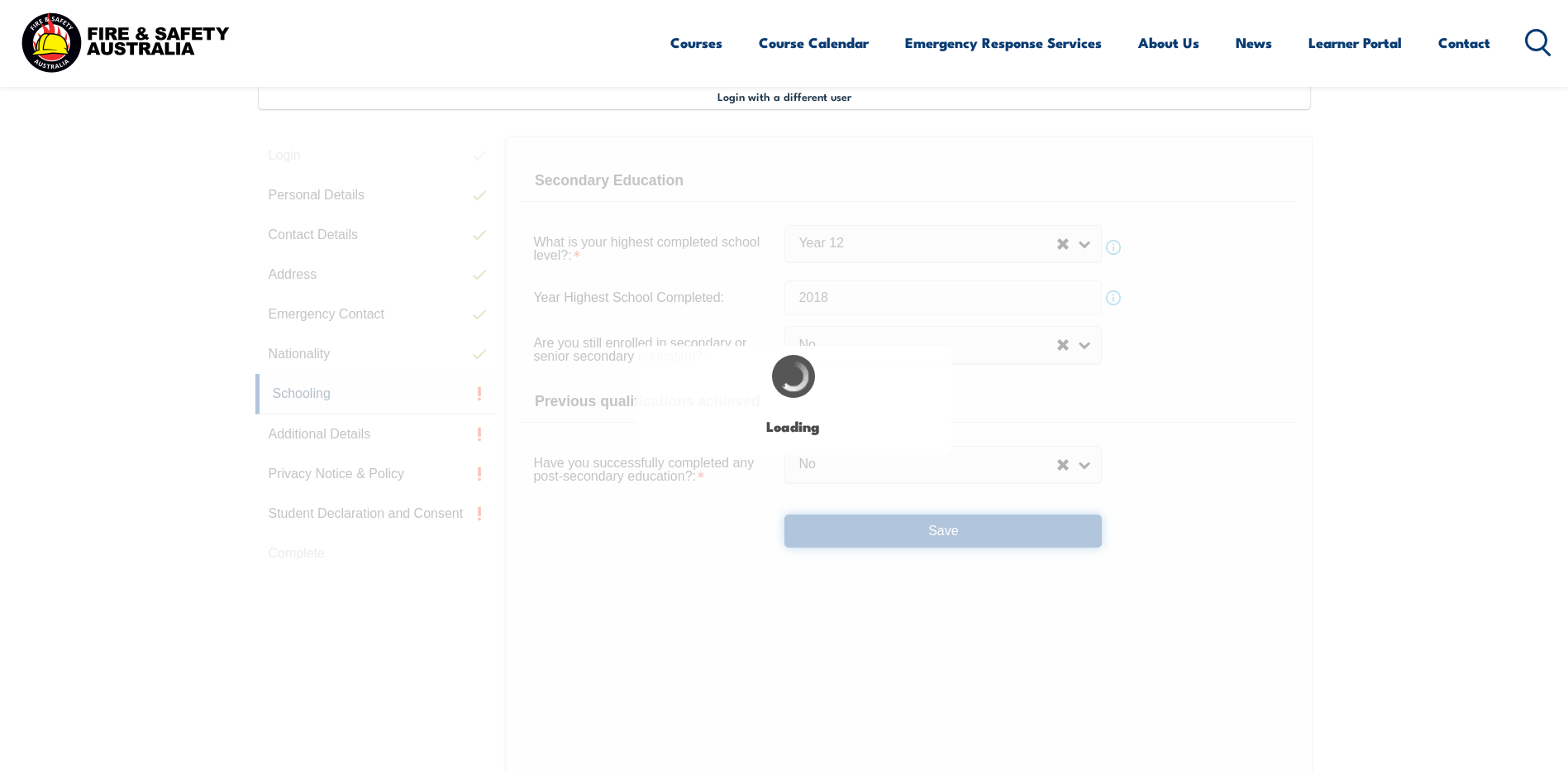
select select
select select "false"
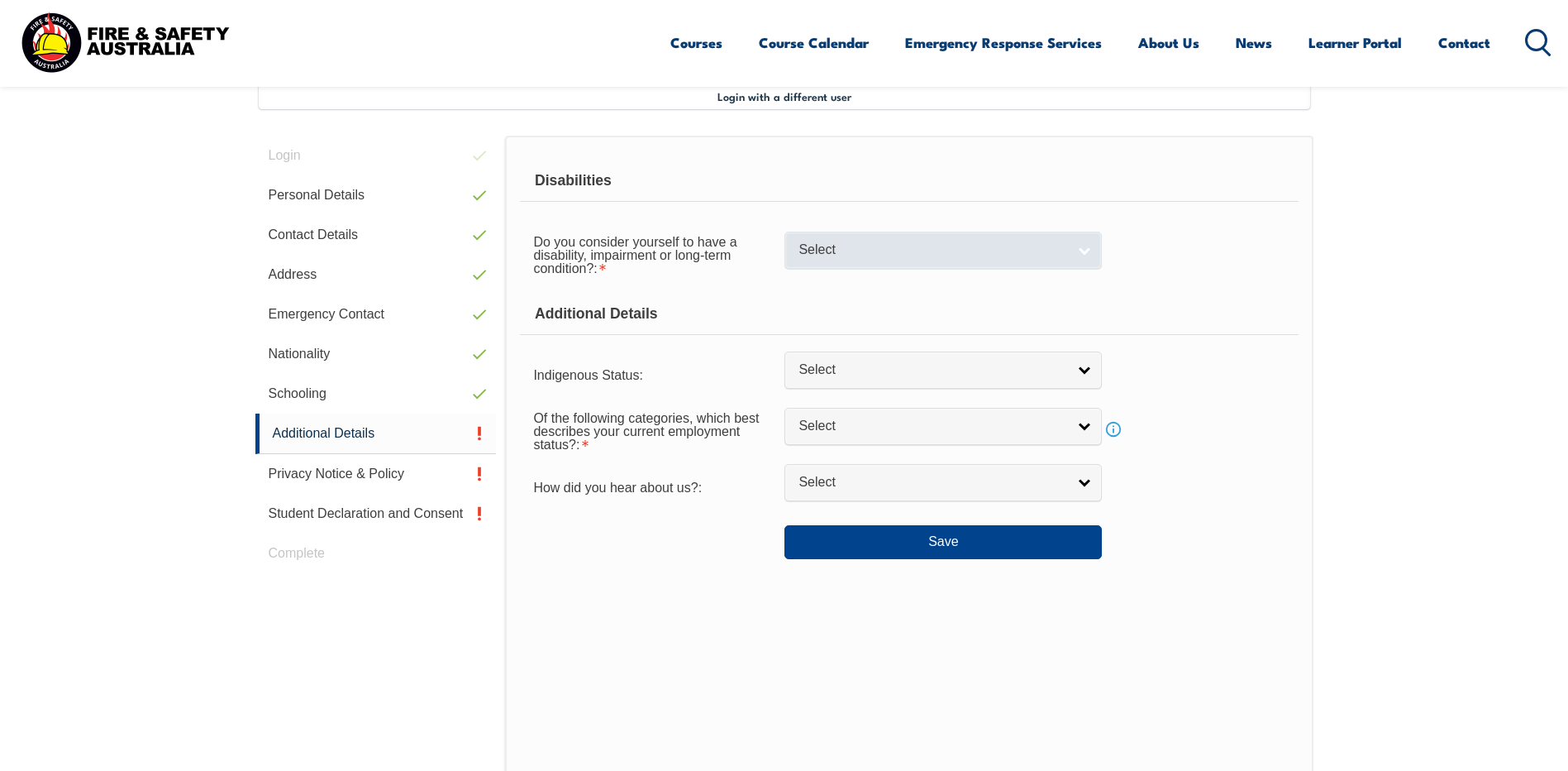
click at [851, 246] on span "Select" at bounding box center [932, 250] width 268 height 18
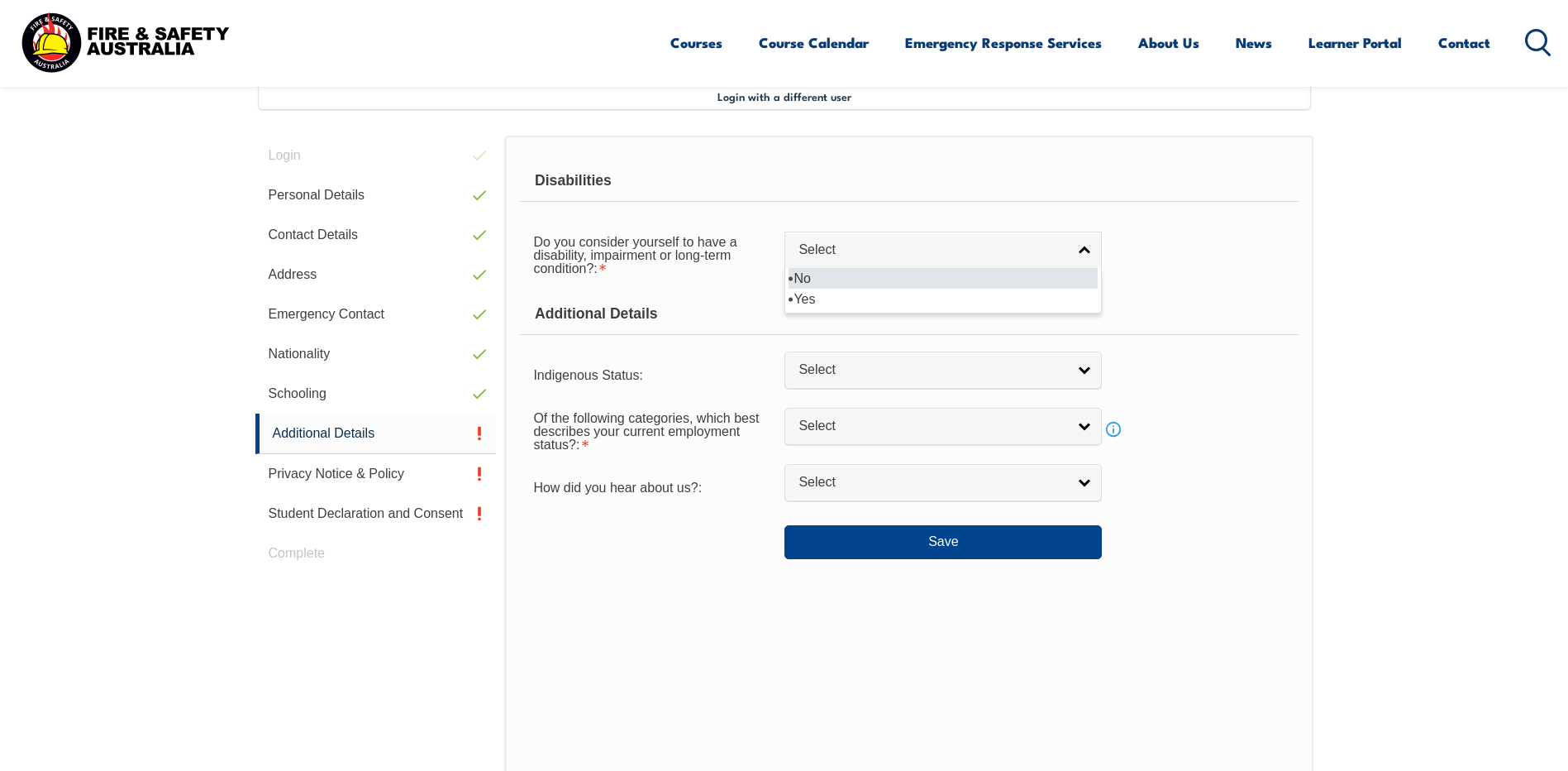
click at [853, 278] on li "No" at bounding box center [943, 278] width 309 height 20
select select "false"
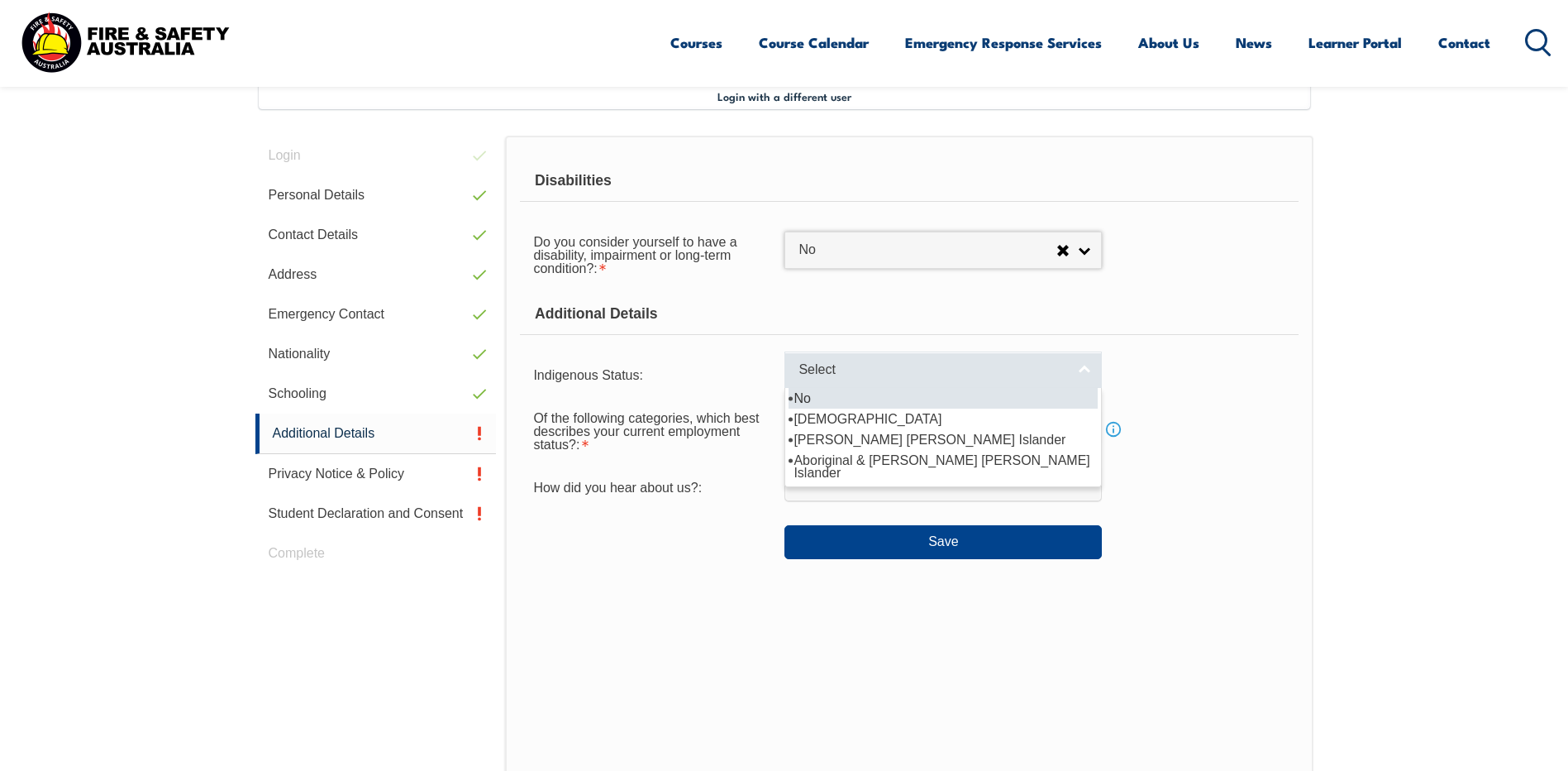
click at [830, 365] on span "Select" at bounding box center [932, 369] width 268 height 18
click at [836, 400] on li "No" at bounding box center [943, 398] width 309 height 20
select select "4"
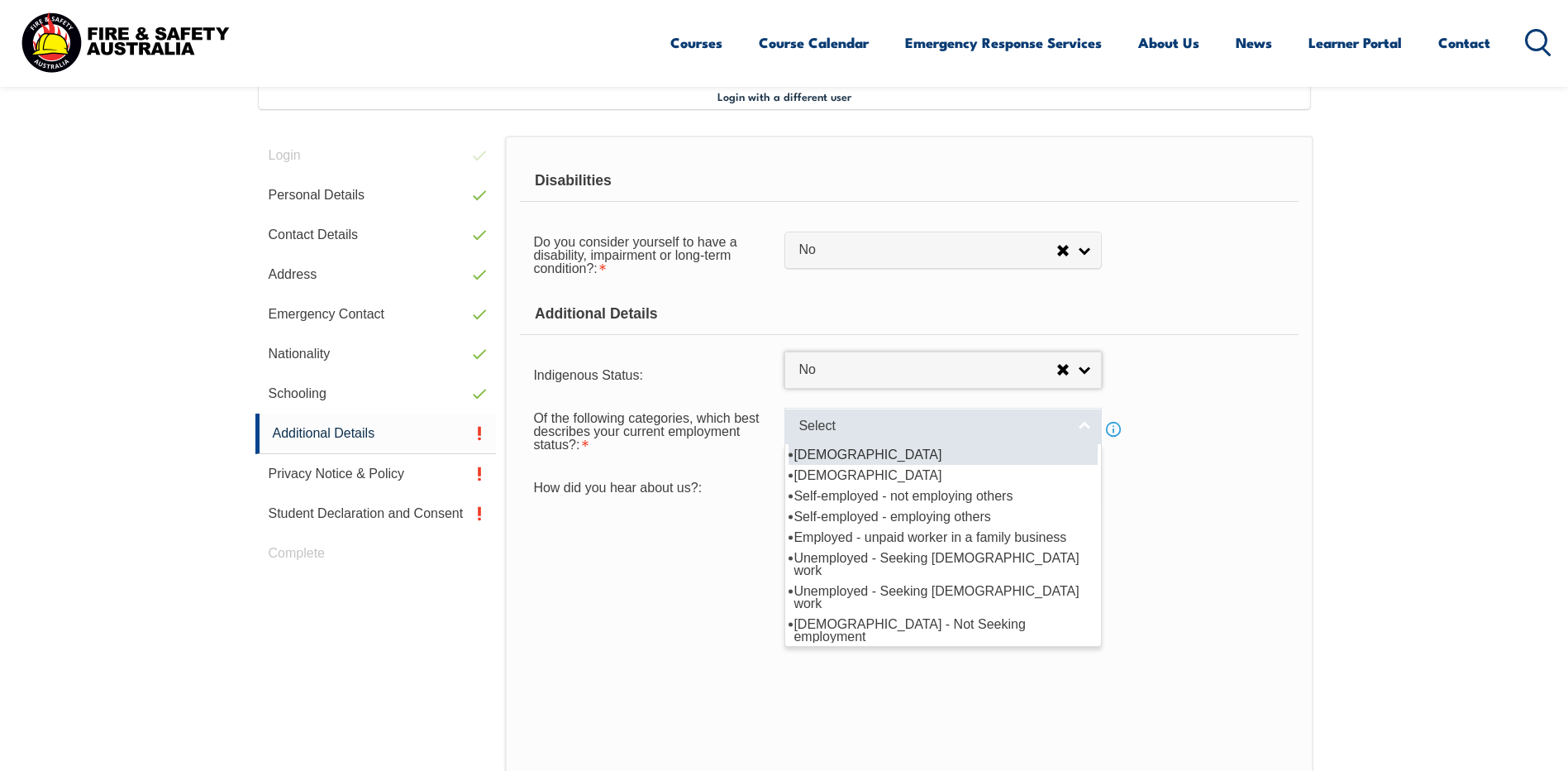
click at [836, 424] on span "Select" at bounding box center [932, 426] width 268 height 18
click at [879, 456] on li "[DEMOGRAPHIC_DATA]" at bounding box center [943, 454] width 309 height 20
select select "1"
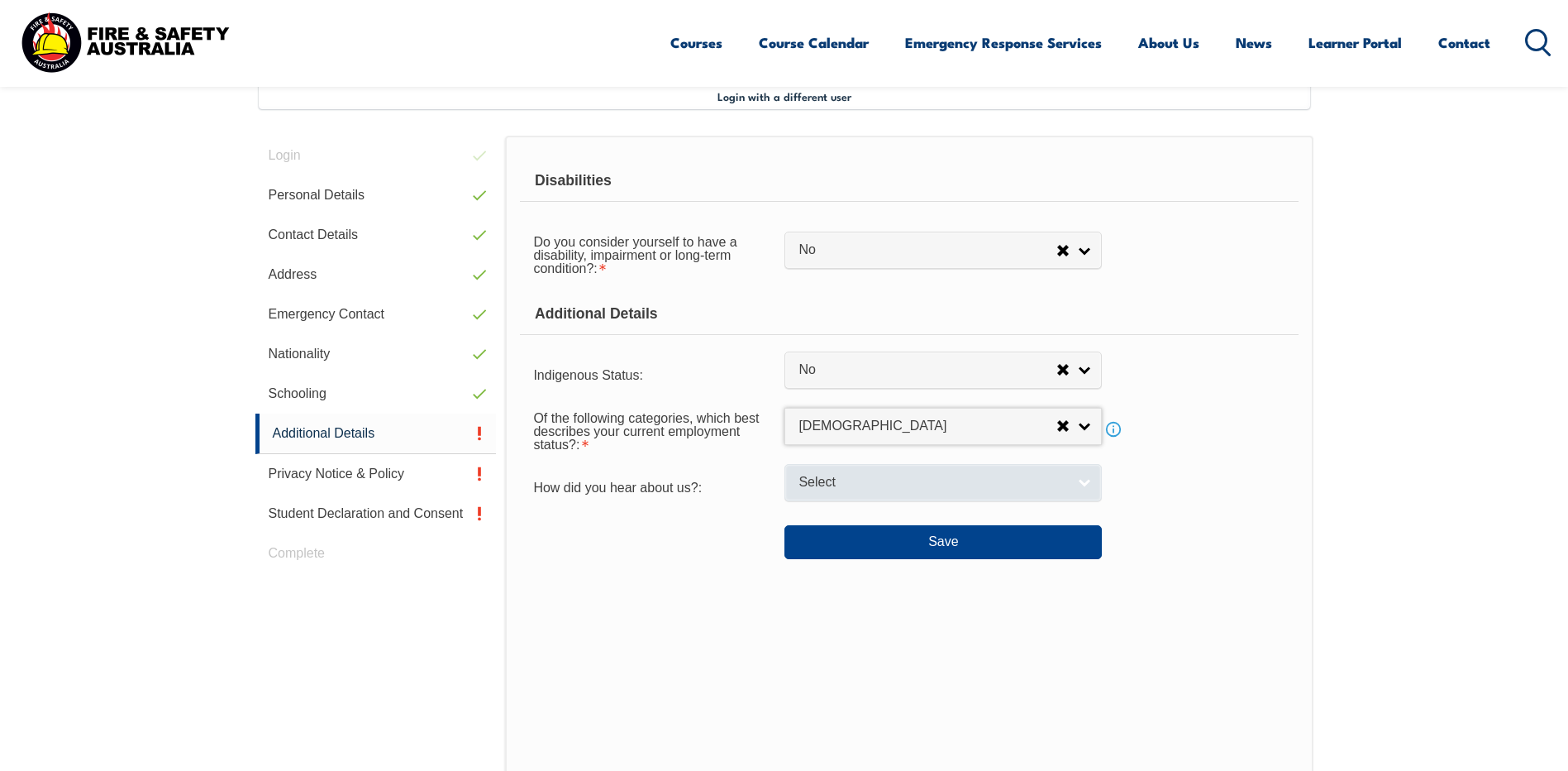
click at [871, 475] on span "Select" at bounding box center [932, 482] width 268 height 18
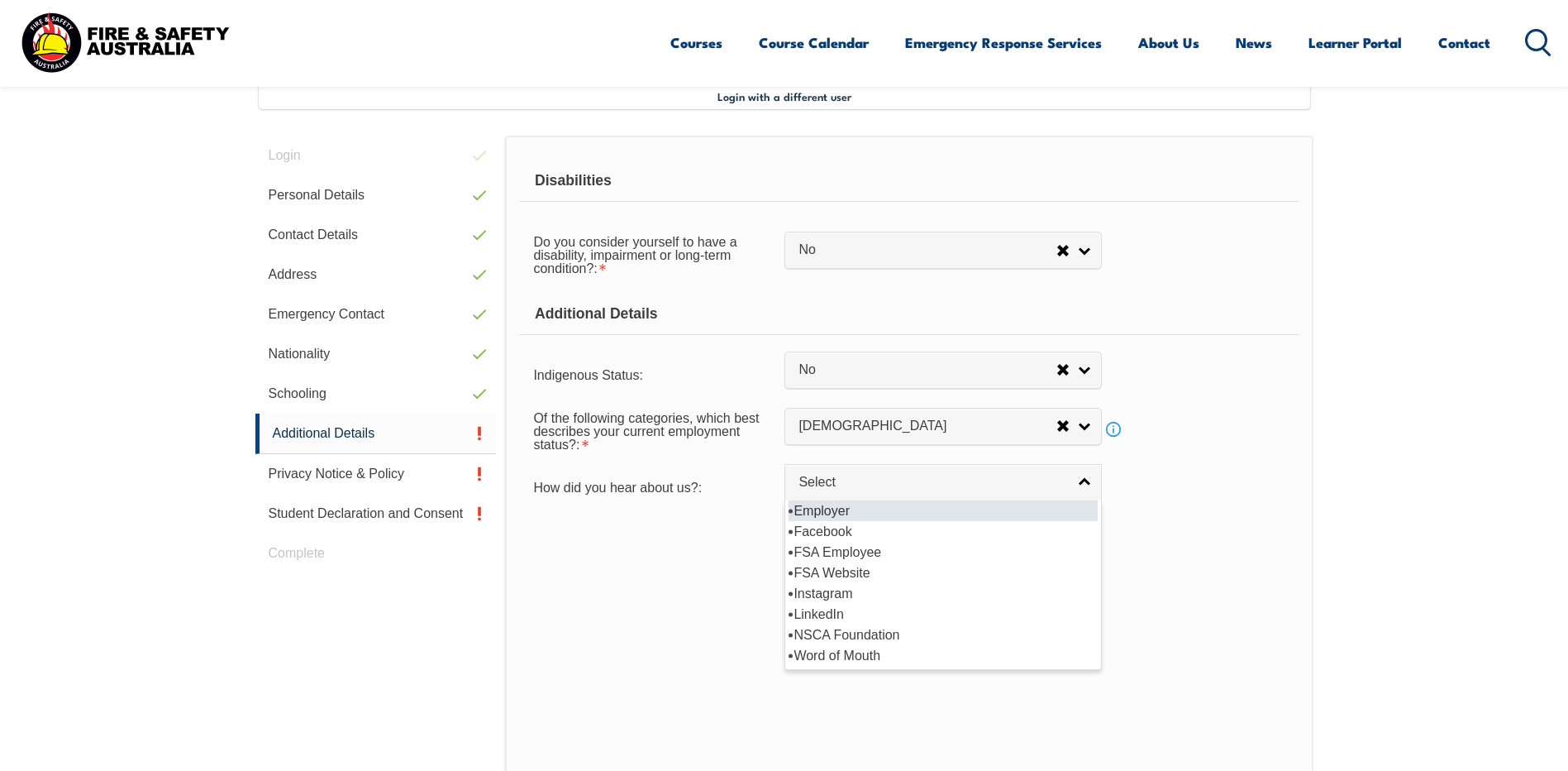
click at [862, 514] on li "Employer" at bounding box center [943, 510] width 309 height 20
select select "8019"
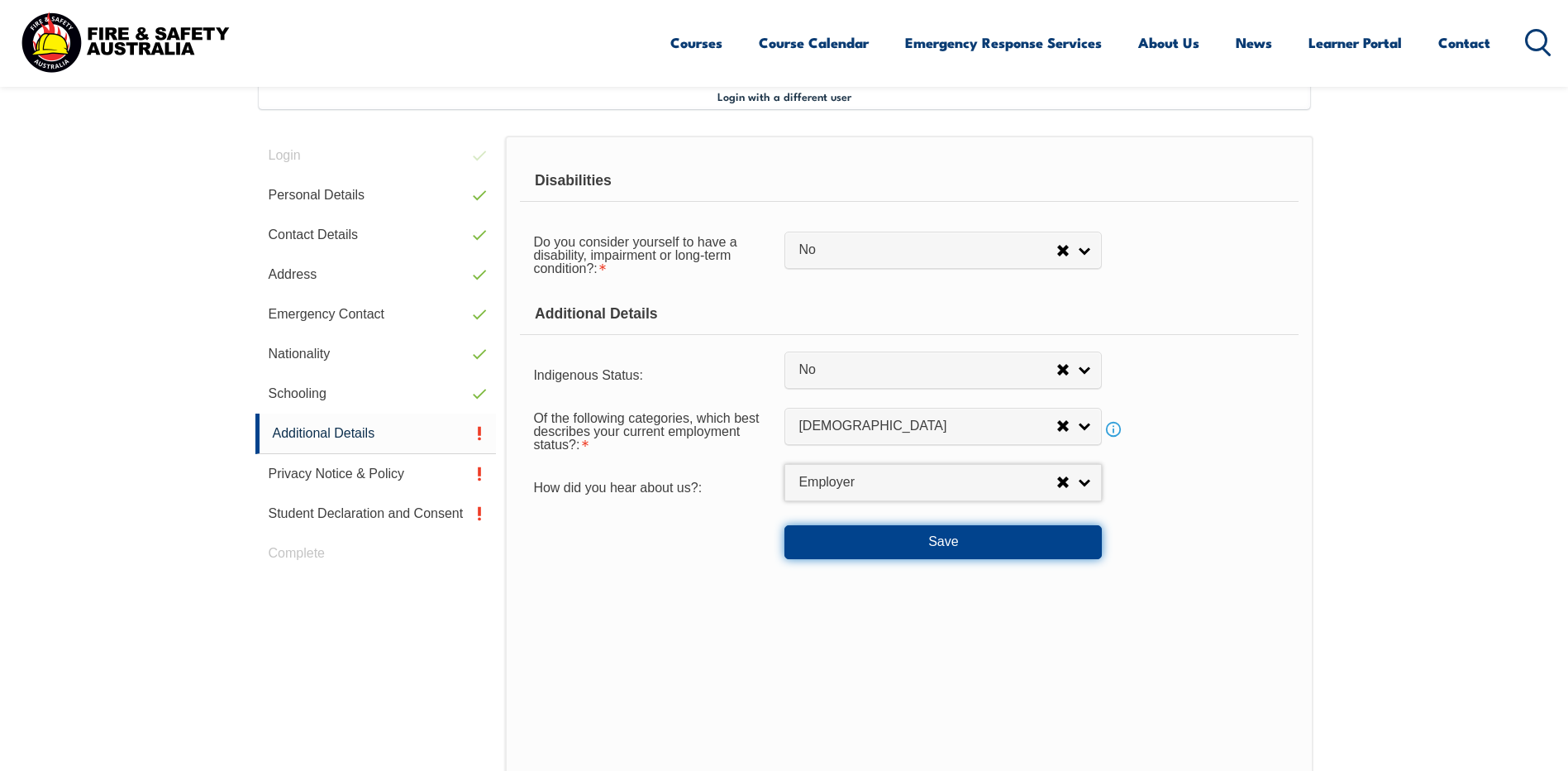
click at [854, 535] on button "Save" at bounding box center [943, 542] width 318 height 33
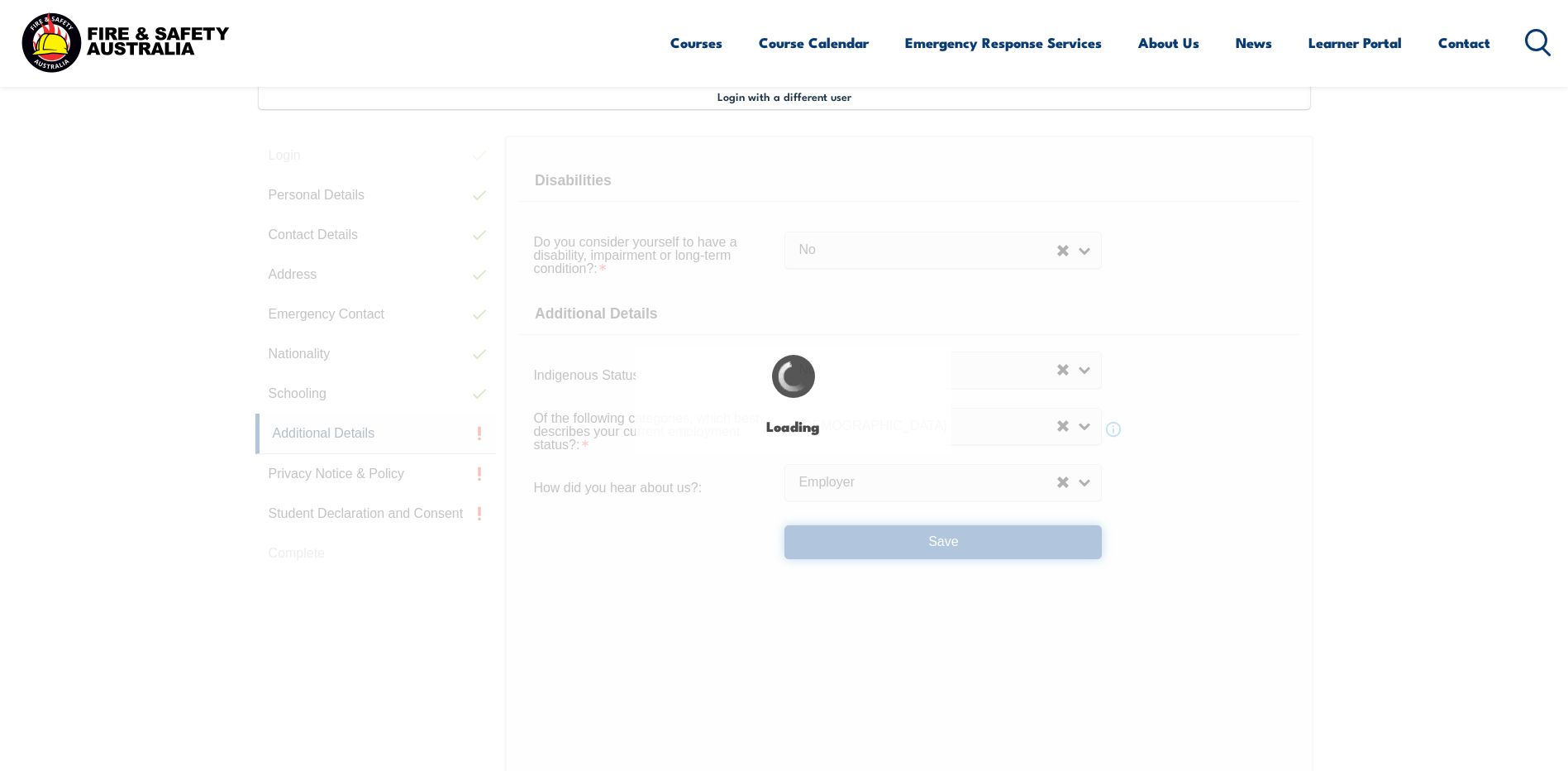
select select "false"
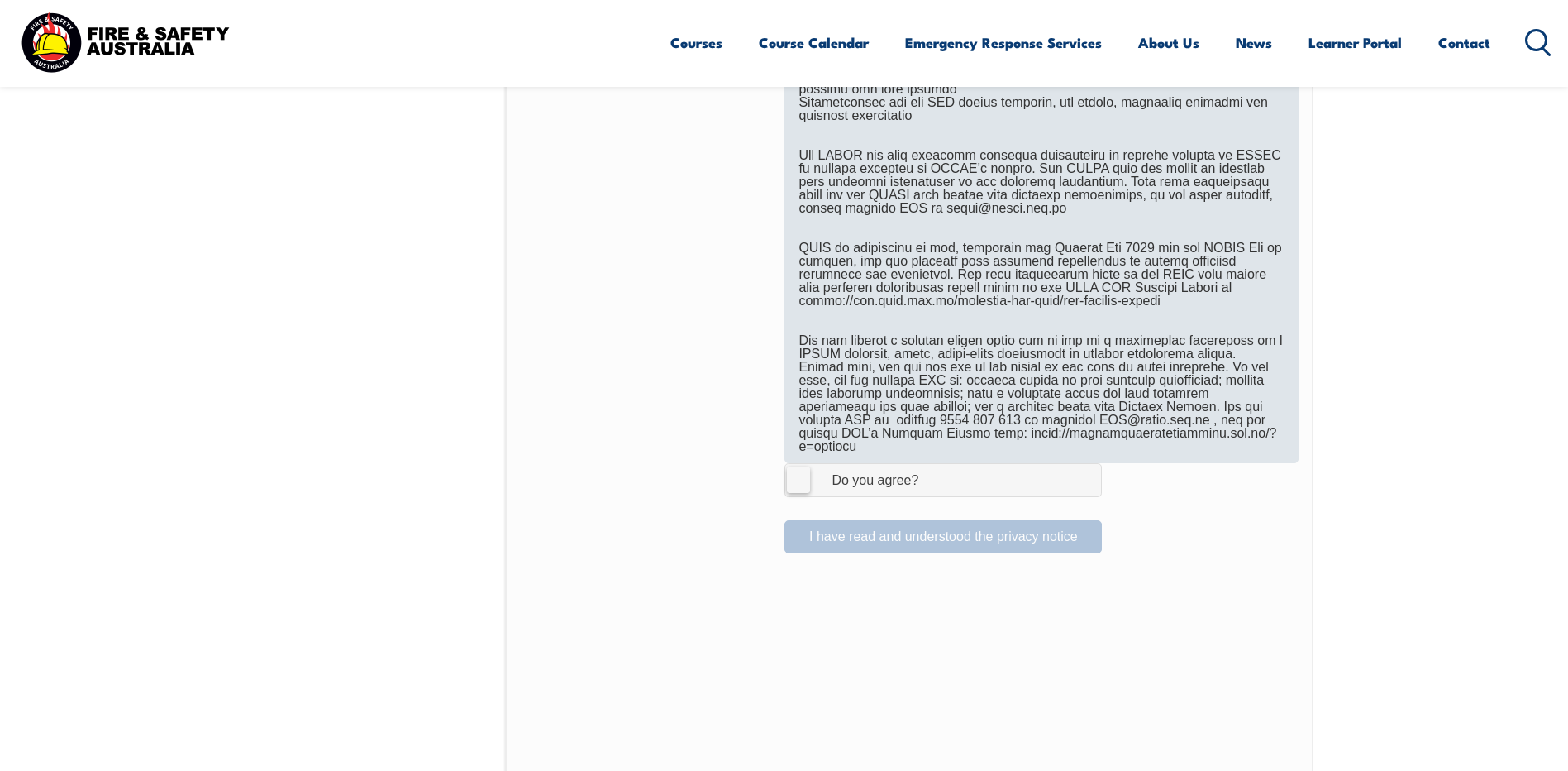
scroll to position [947, 0]
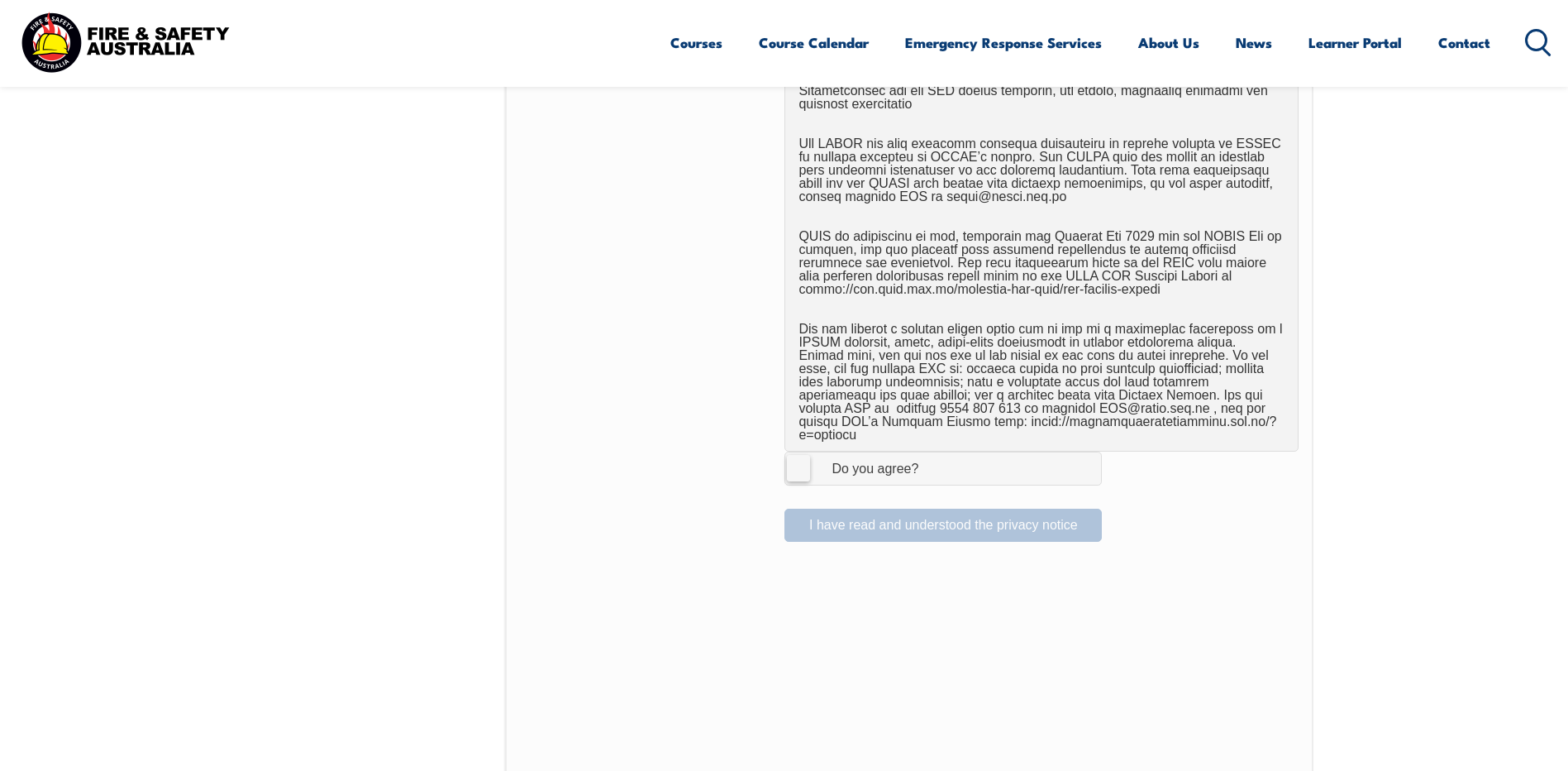
click at [787, 459] on label "I Agree Do you agree?" at bounding box center [943, 468] width 318 height 33
click at [932, 459] on input "I Agree Do you agree?" at bounding box center [946, 468] width 29 height 31
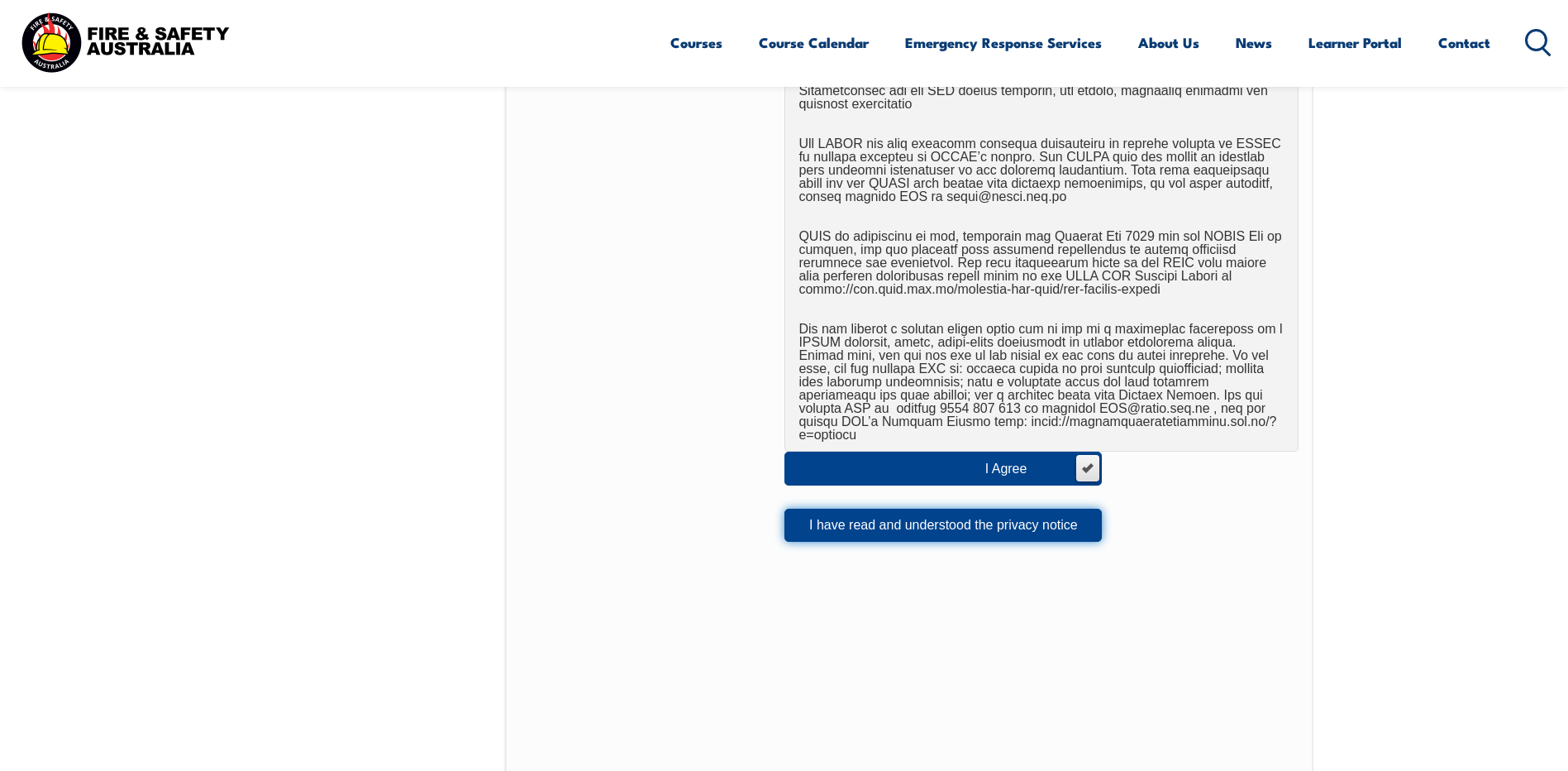
click at [816, 522] on button "I have read and understood the privacy notice" at bounding box center [943, 525] width 318 height 33
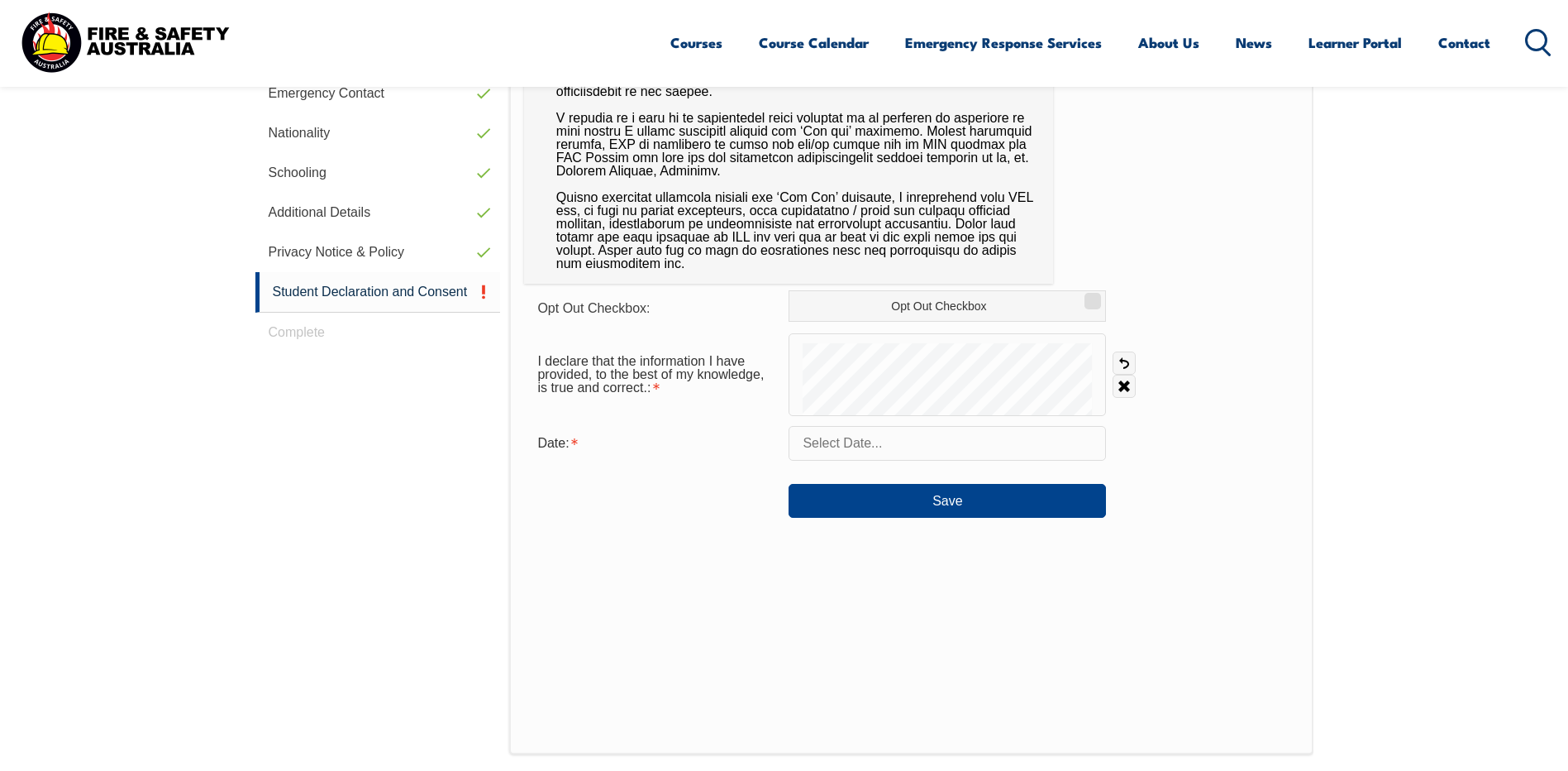
scroll to position [450, 0]
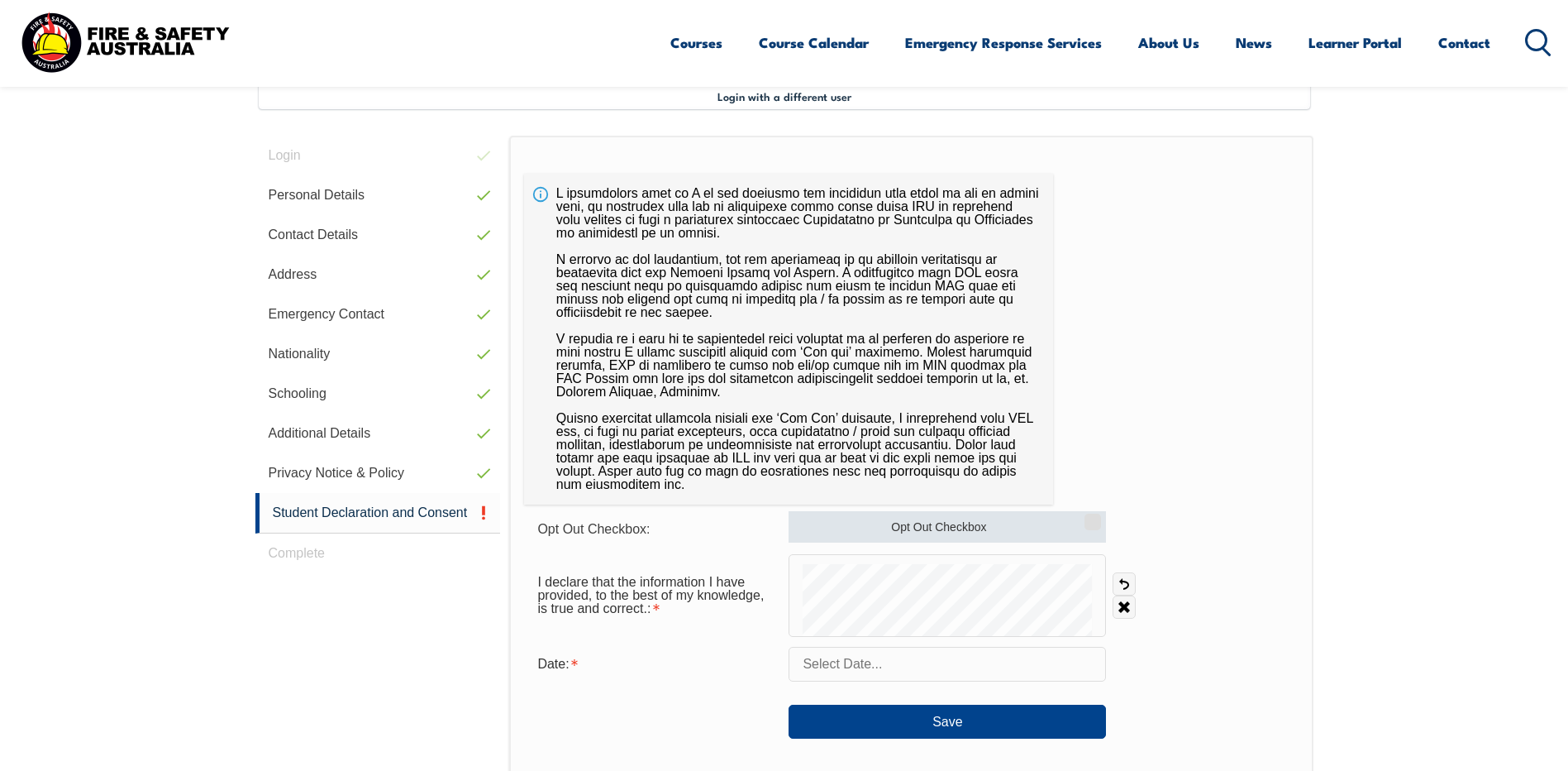
click at [891, 525] on label "Opt Out Checkbox" at bounding box center [947, 527] width 318 height 31
click at [1086, 517] on input "Opt Out Checkbox" at bounding box center [1090, 516] width 10 height 2
click at [891, 525] on label "Opt Out Checkbox" at bounding box center [947, 527] width 318 height 31
click at [1086, 517] on input "Opt Out Checkbox" at bounding box center [1090, 516] width 10 height 2
checkbox input "false"
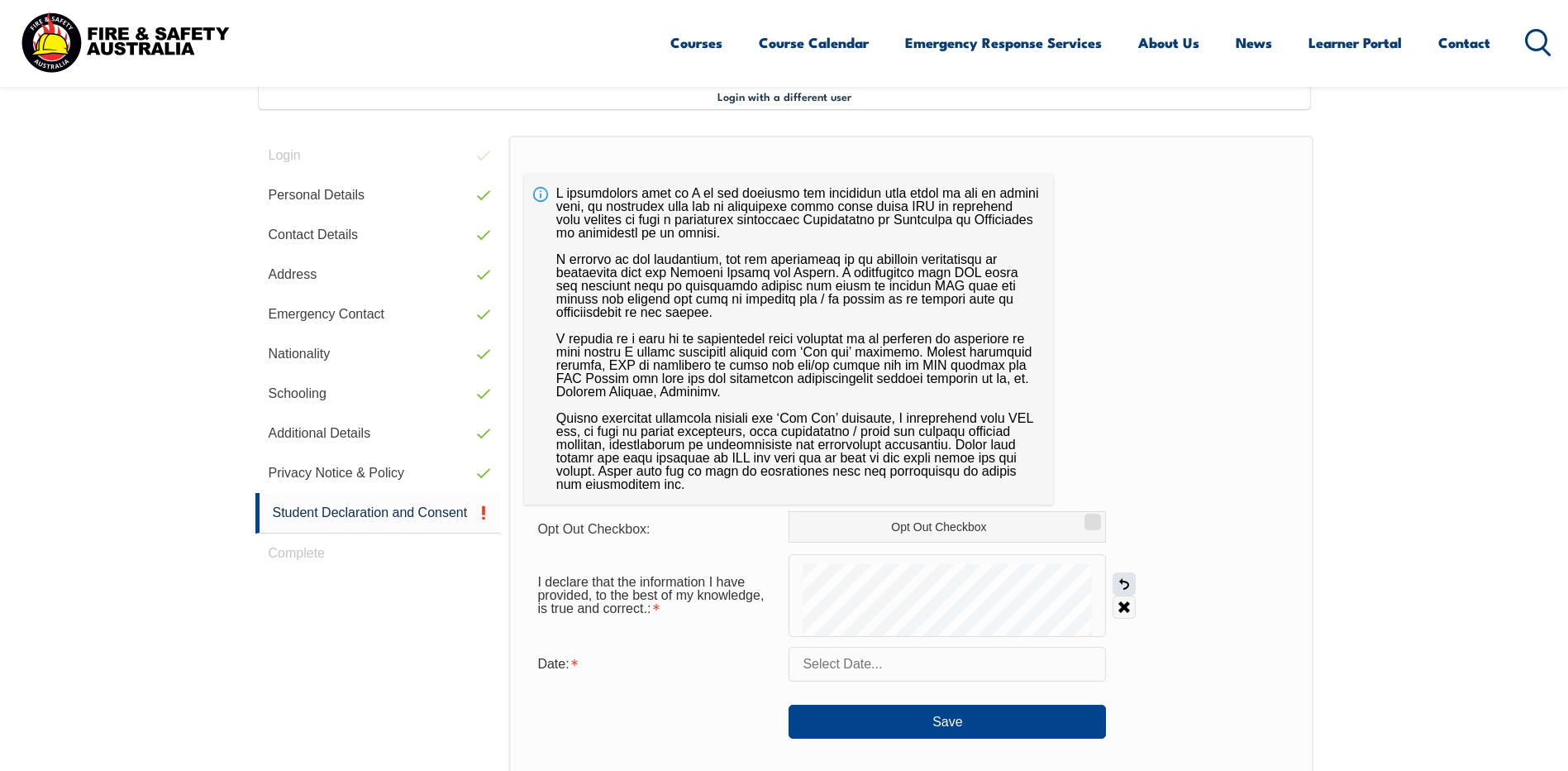
click at [1124, 585] on link "Undo" at bounding box center [1123, 583] width 23 height 23
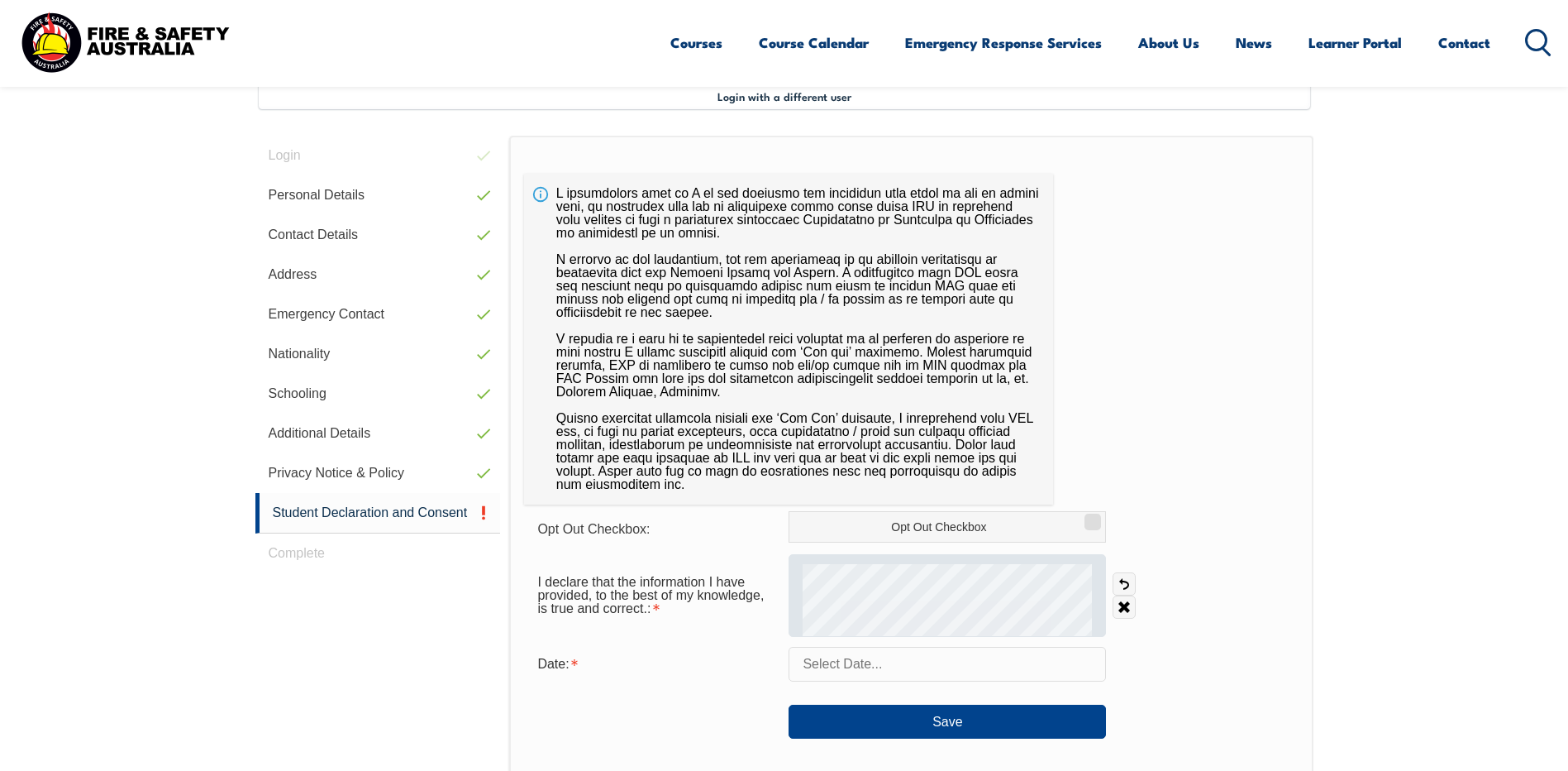
scroll to position [533, 0]
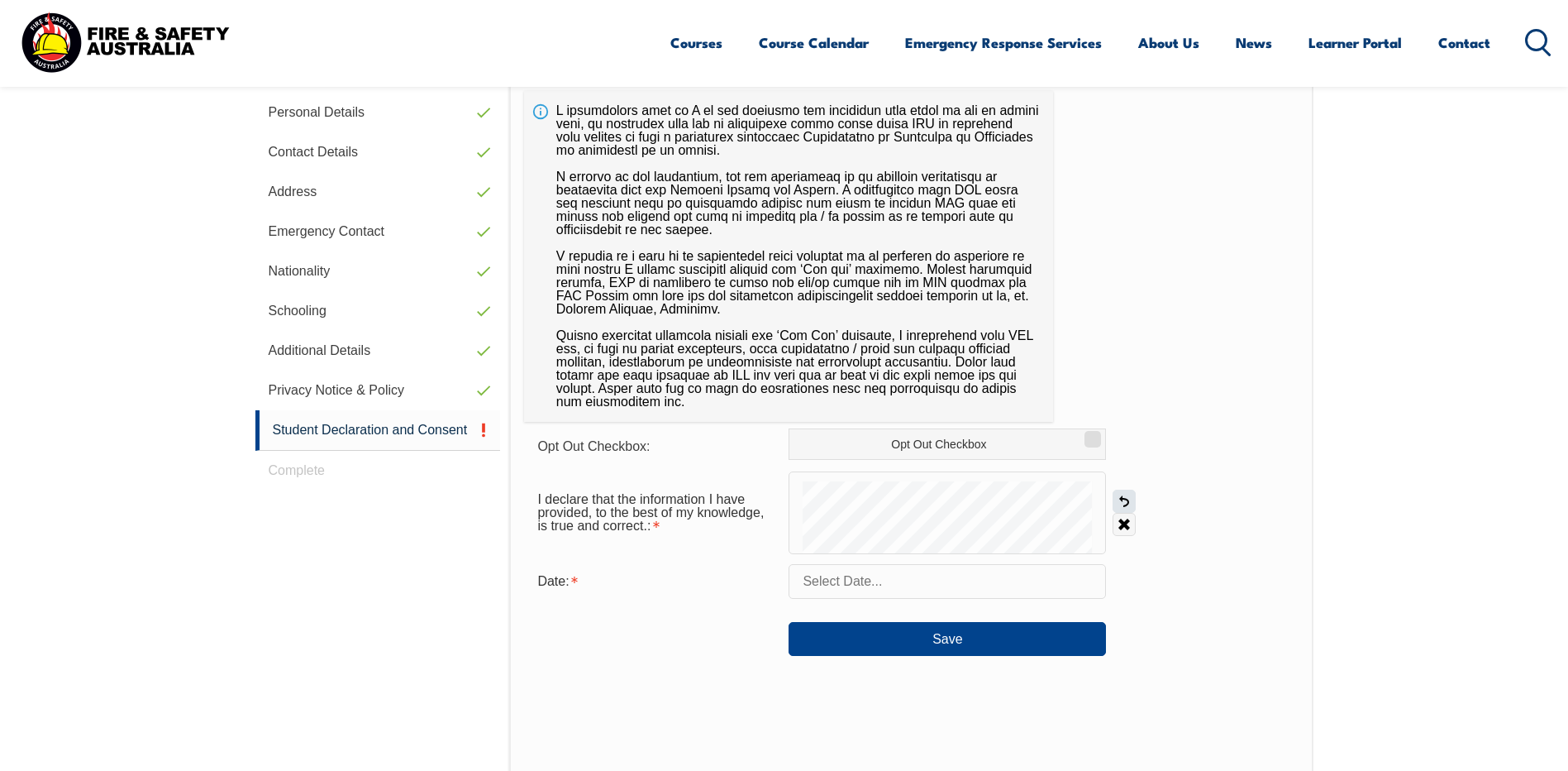
click at [1121, 500] on link "Undo" at bounding box center [1123, 500] width 23 height 23
click at [1127, 494] on link "Undo" at bounding box center [1123, 500] width 23 height 23
click at [1115, 498] on link "Undo" at bounding box center [1123, 500] width 23 height 23
click at [1123, 491] on link "Undo" at bounding box center [1123, 500] width 23 height 23
click at [1121, 498] on link "Undo" at bounding box center [1123, 500] width 23 height 23
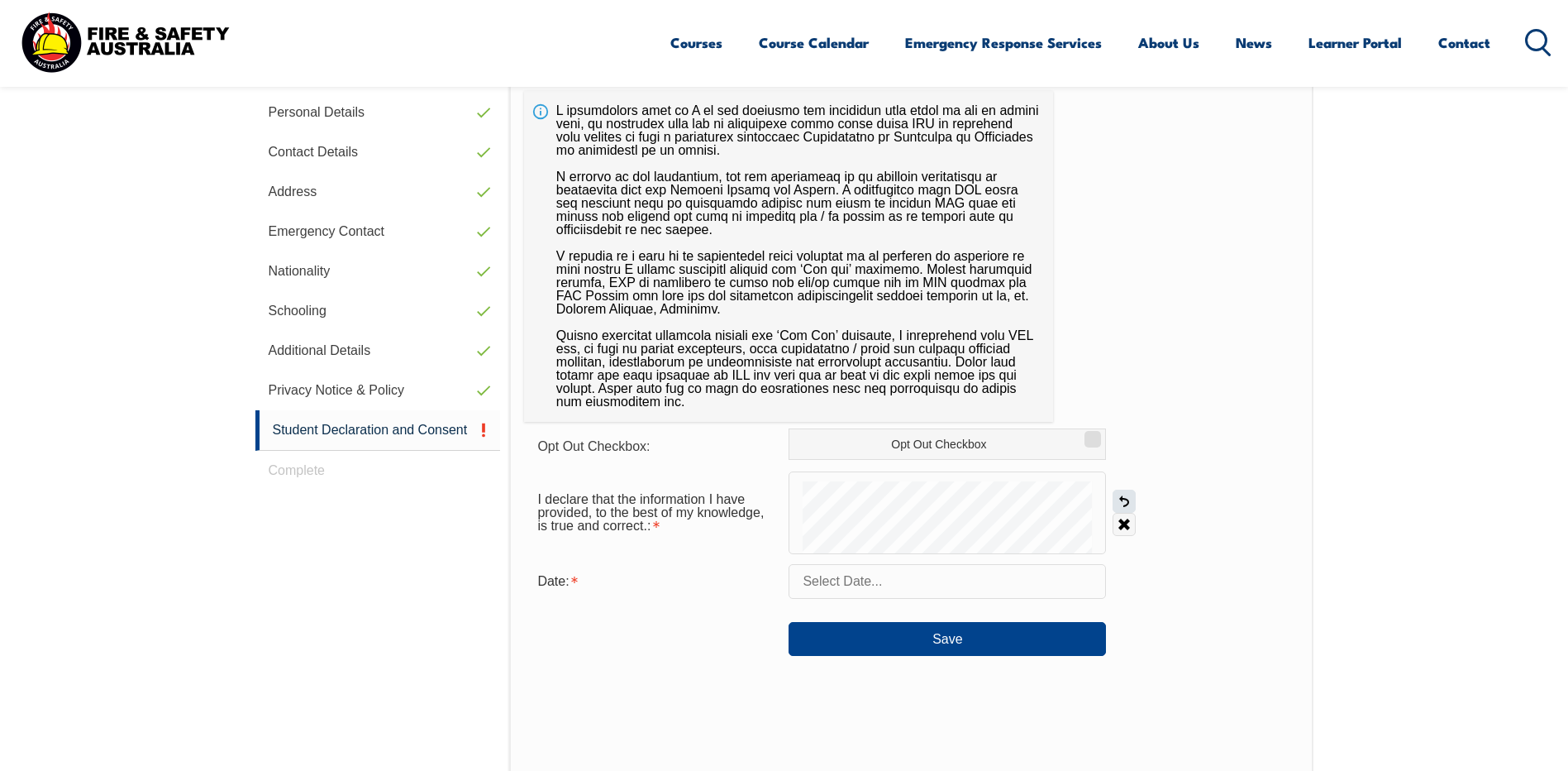
click at [1127, 501] on link "Undo" at bounding box center [1123, 500] width 23 height 23
click at [1119, 500] on link "Undo" at bounding box center [1123, 500] width 23 height 23
click at [1126, 505] on link "Undo" at bounding box center [1123, 500] width 23 height 23
click at [1124, 496] on link "Undo" at bounding box center [1123, 500] width 23 height 23
click at [1119, 509] on link "Undo" at bounding box center [1123, 500] width 23 height 23
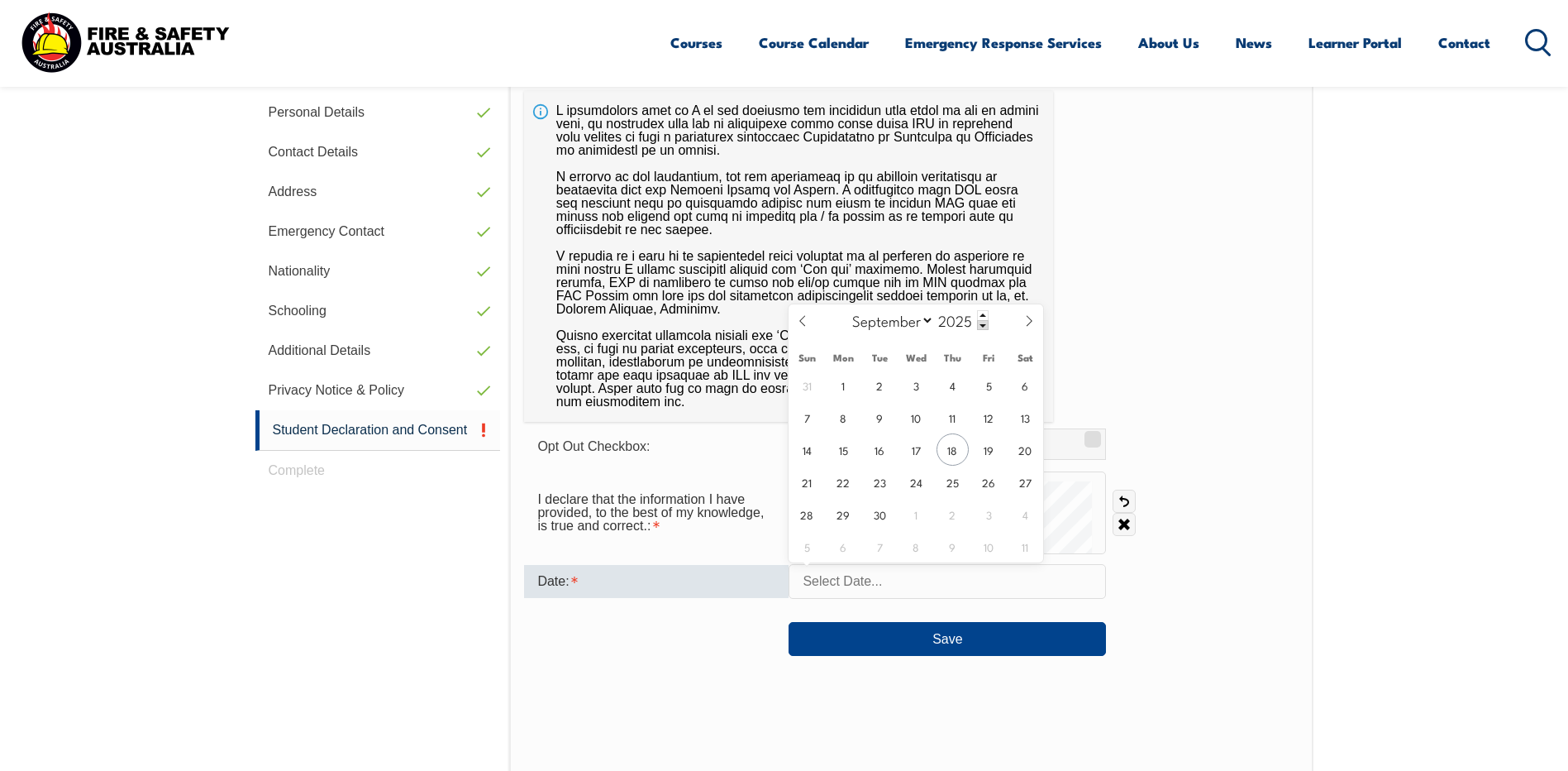
click at [888, 584] on input "text" at bounding box center [947, 581] width 318 height 35
click at [953, 453] on span "18" at bounding box center [952, 449] width 32 height 32
type input "September 18, 2025"
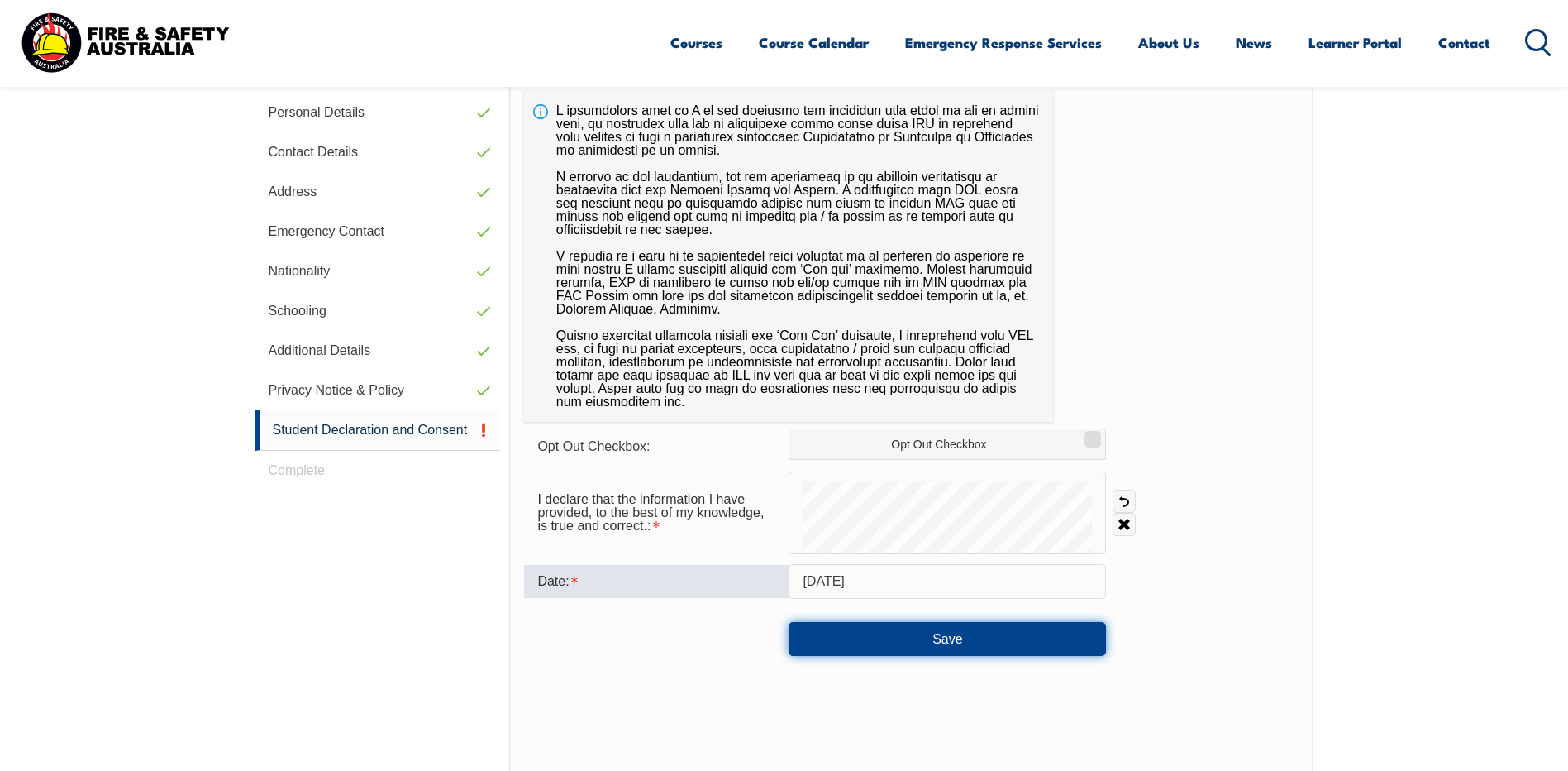
click at [981, 629] on button "Save" at bounding box center [947, 638] width 318 height 33
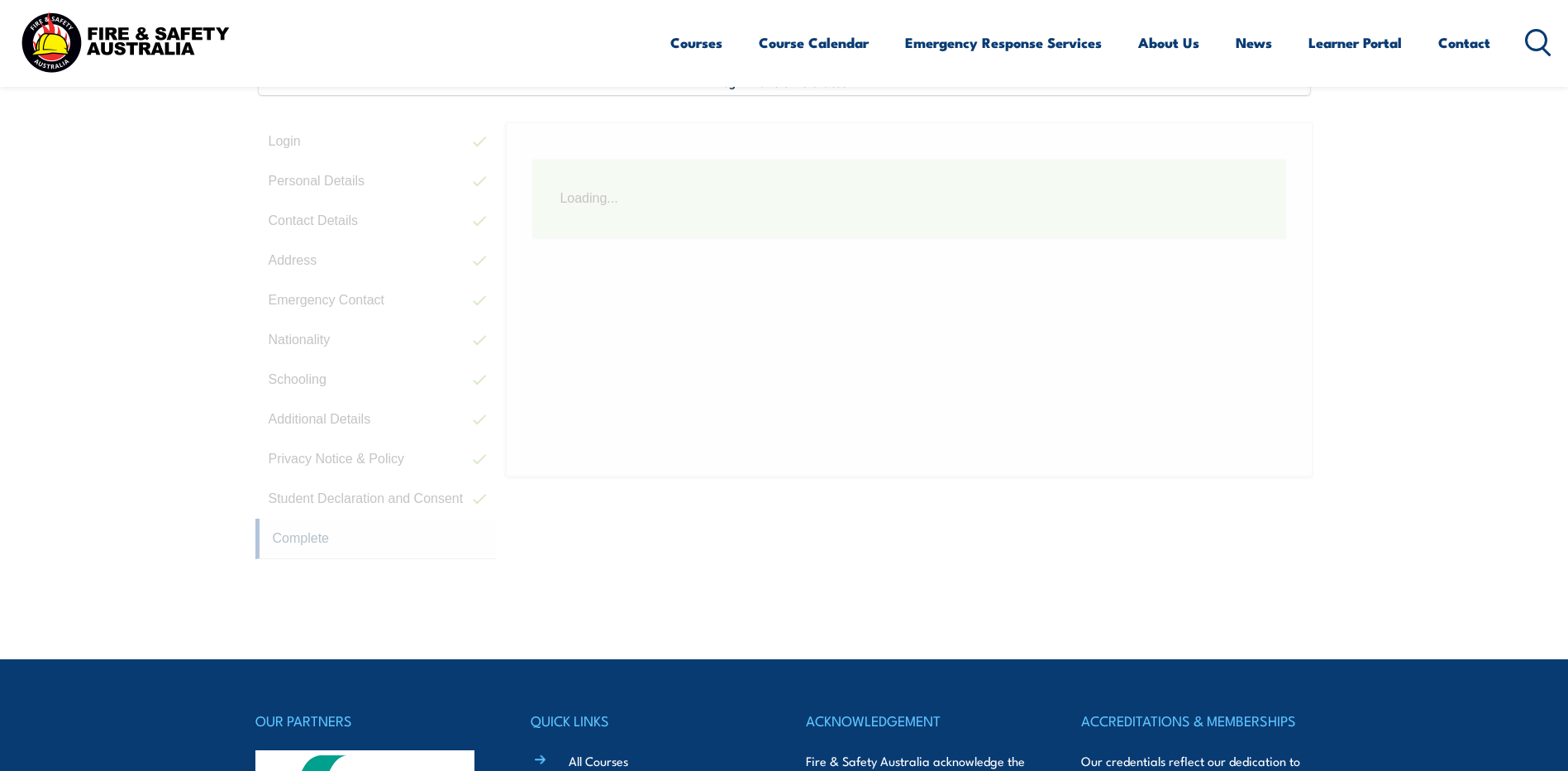
scroll to position [450, 0]
